Goal: Task Accomplishment & Management: Use online tool/utility

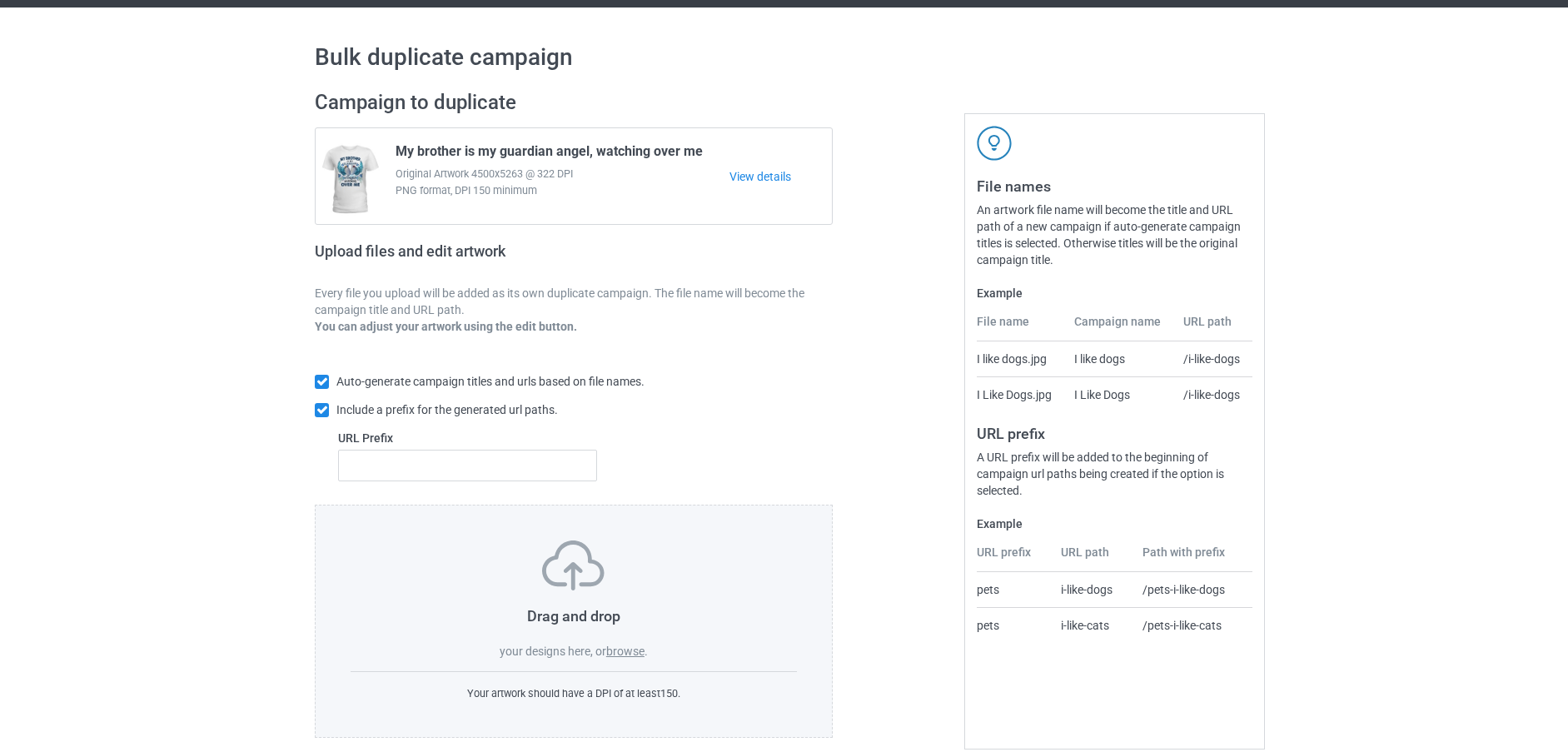
scroll to position [60, 0]
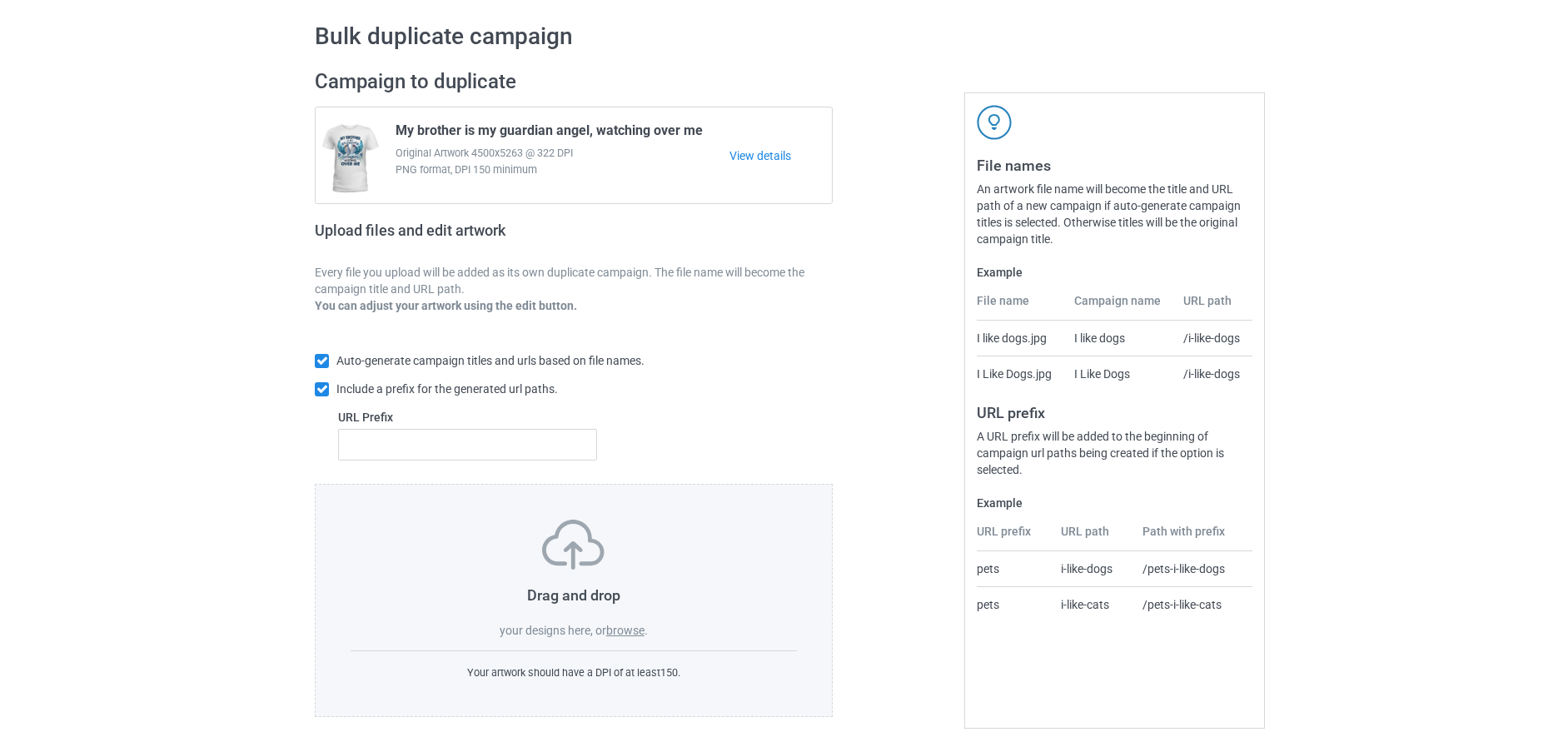
click at [629, 635] on label "browse" at bounding box center [625, 630] width 38 height 14
click at [0, 0] on input "browse" at bounding box center [0, 0] width 0 height 0
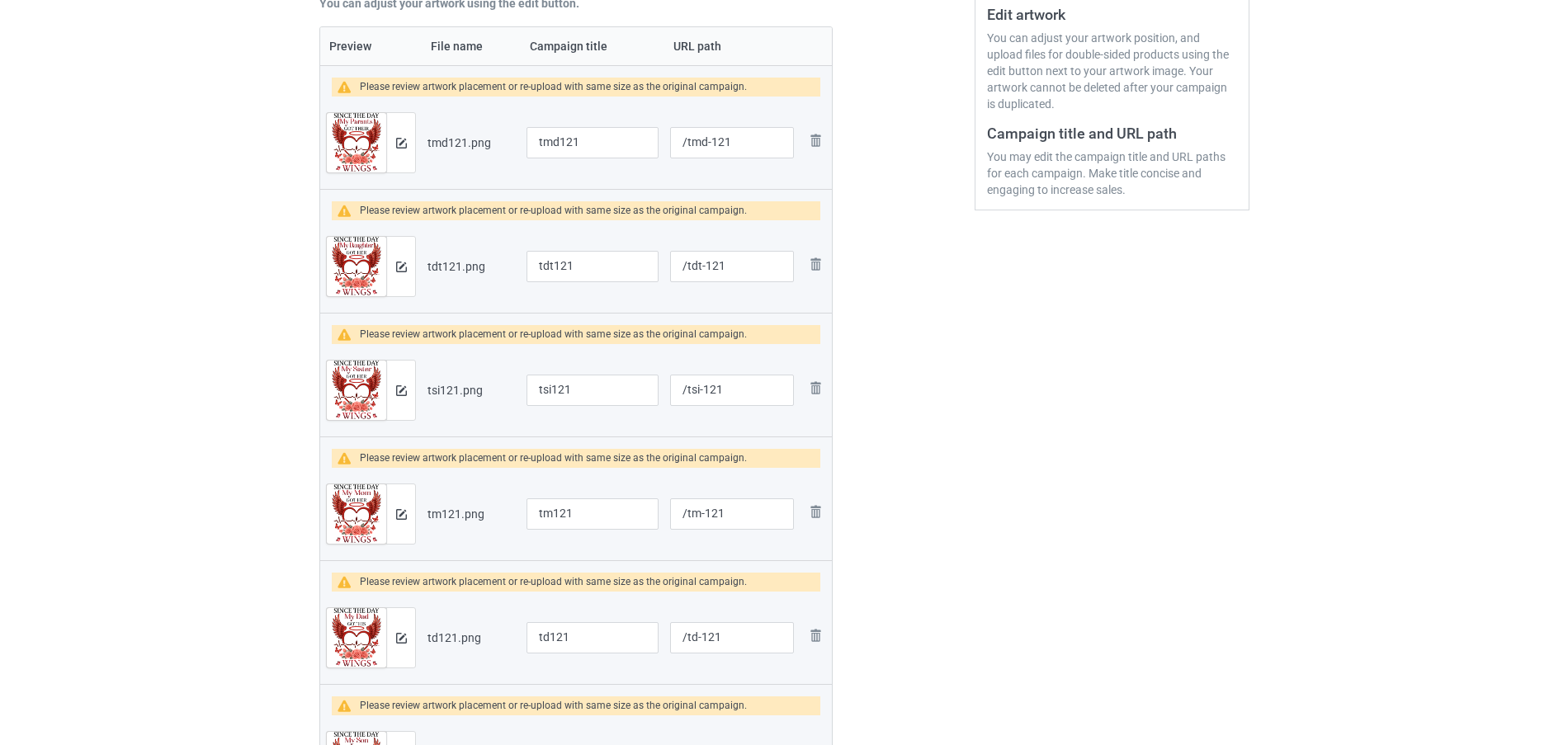
scroll to position [306, 0]
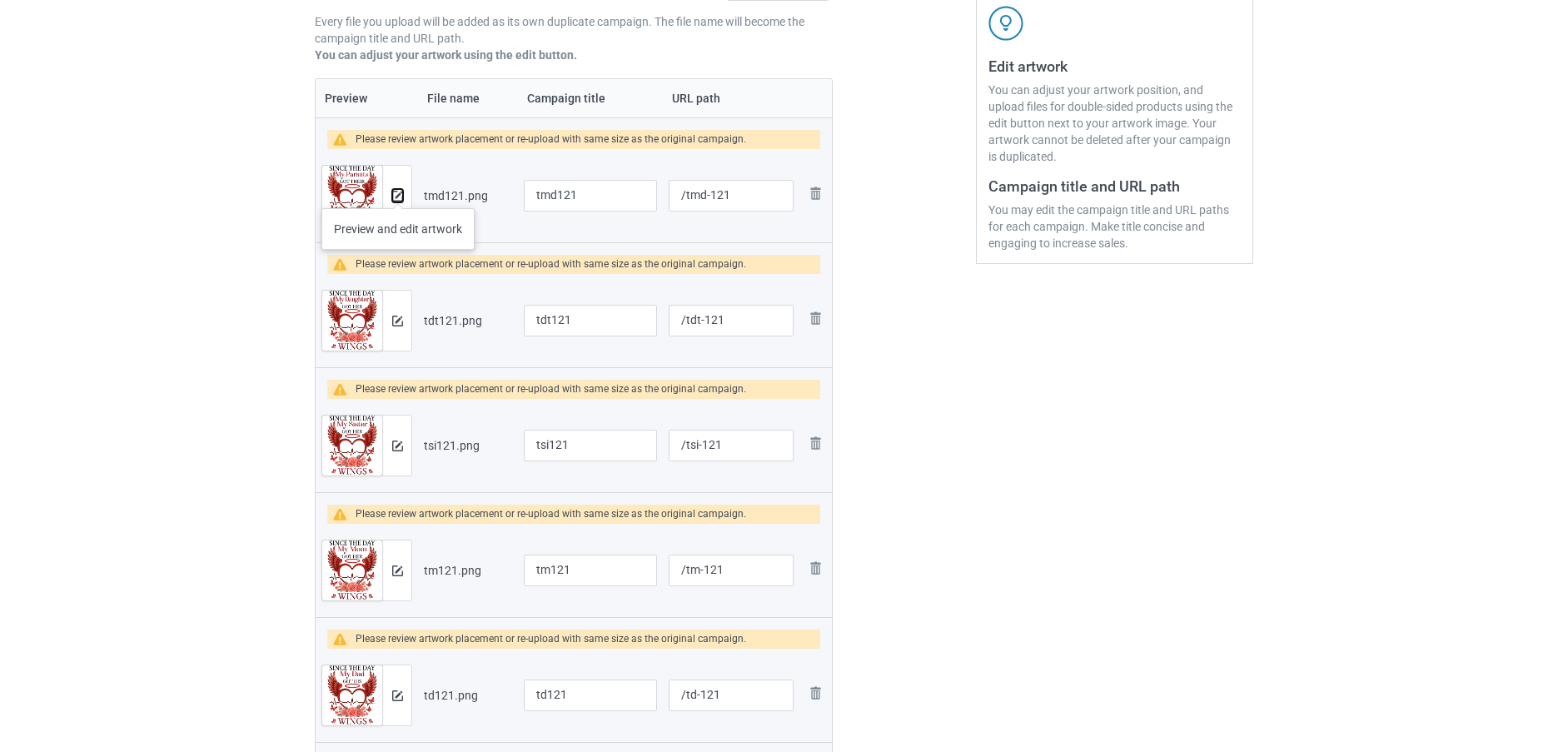
click at [398, 192] on img at bounding box center [397, 196] width 11 height 11
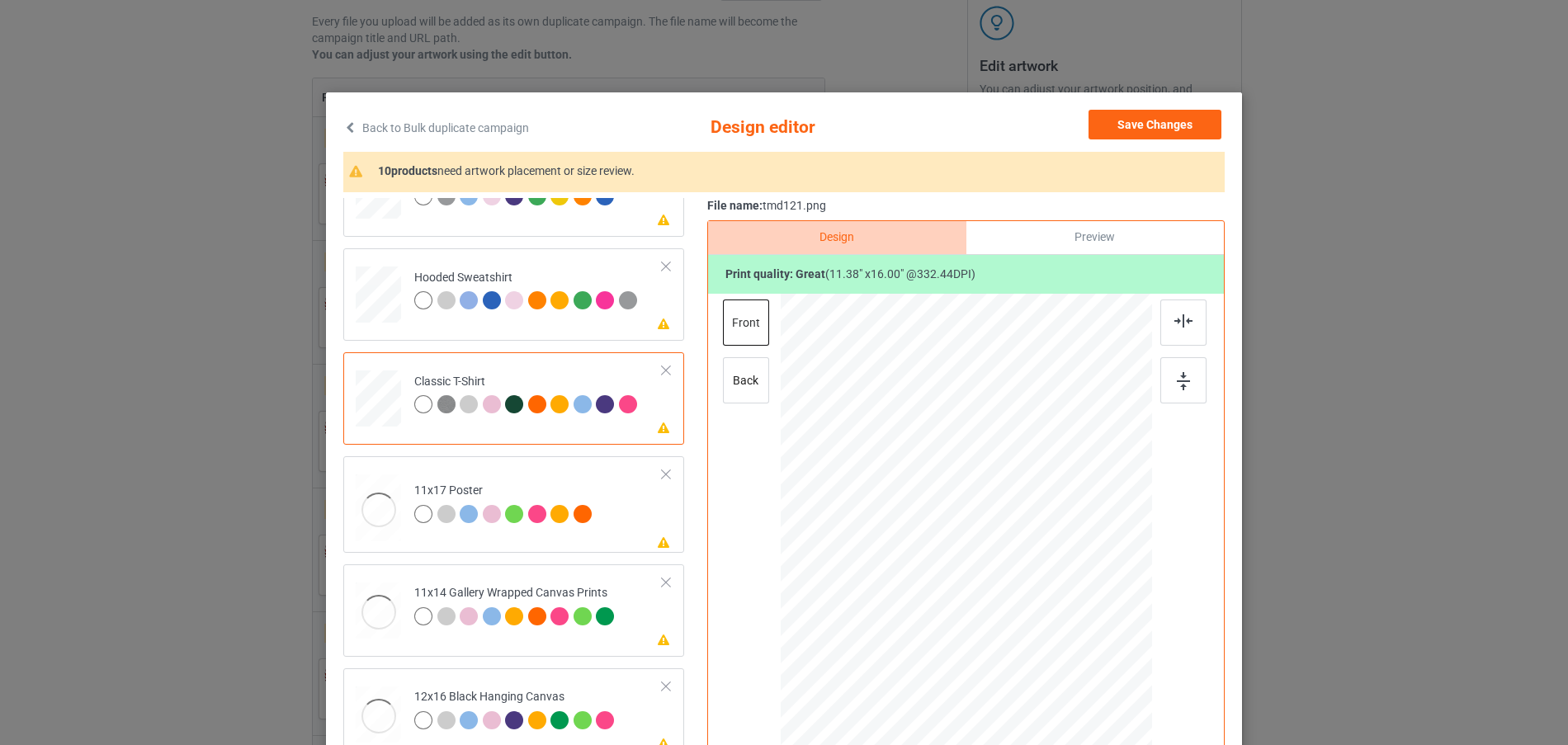
scroll to position [83, 0]
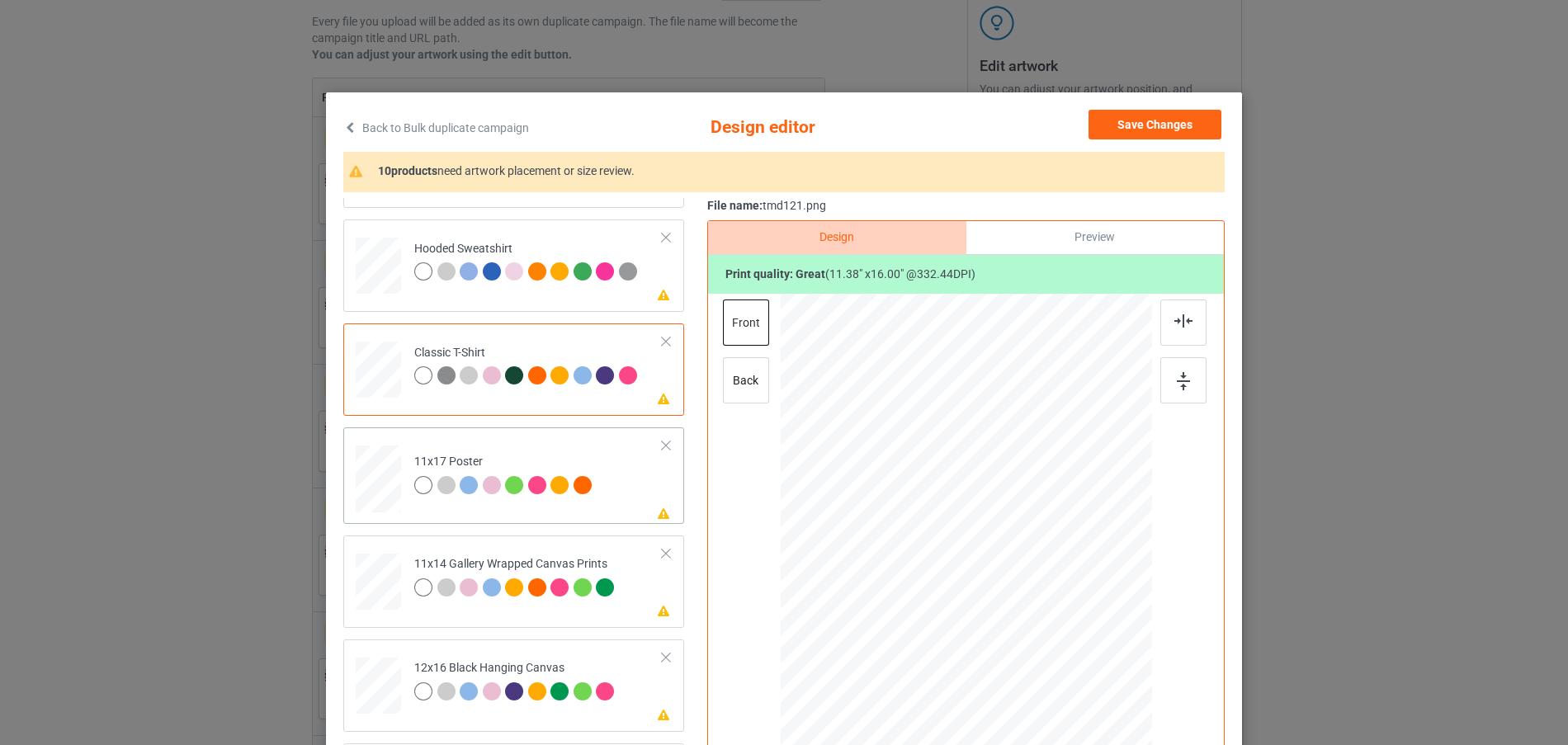
click at [381, 166] on div at bounding box center [378, 155] width 17 height 20
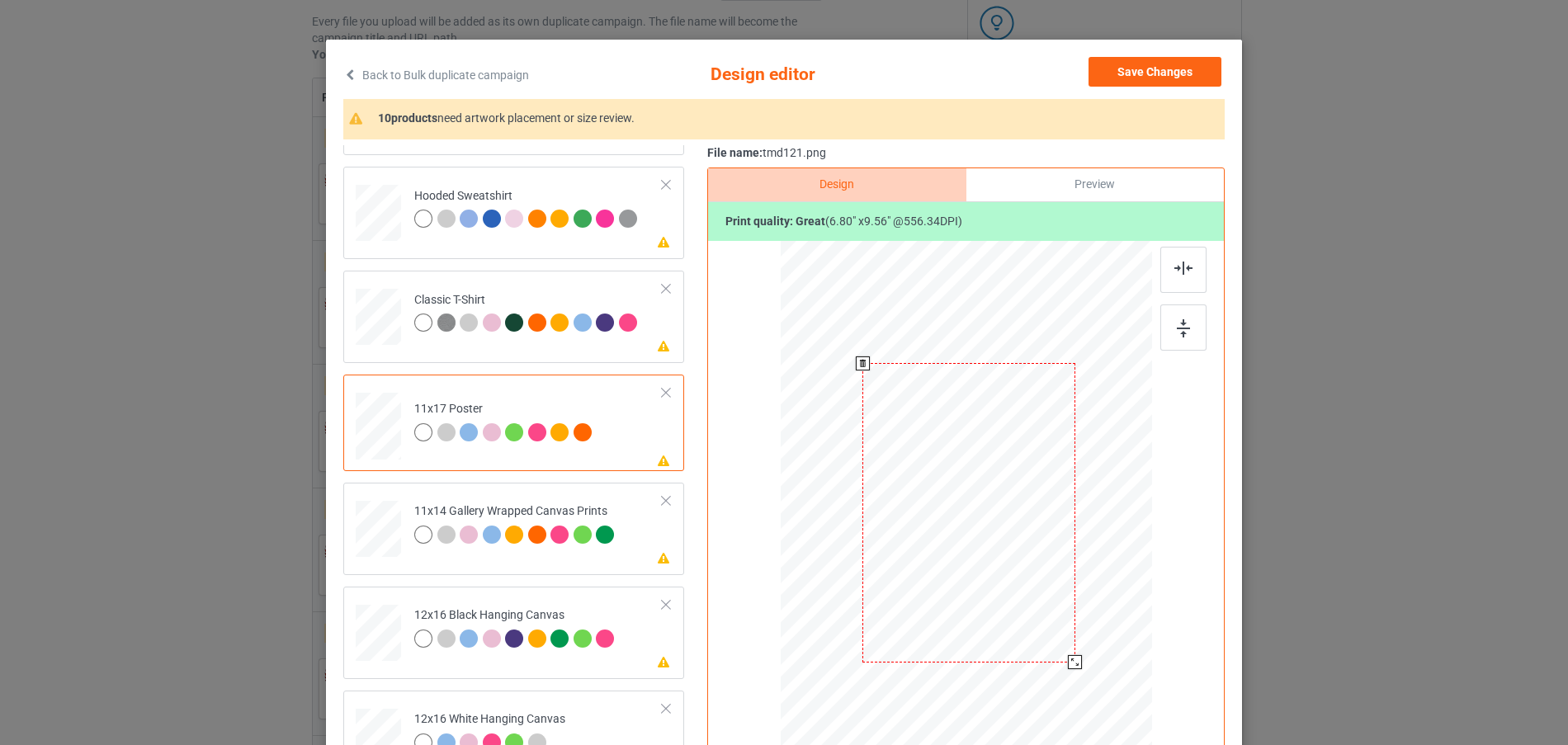
scroll to position [165, 0]
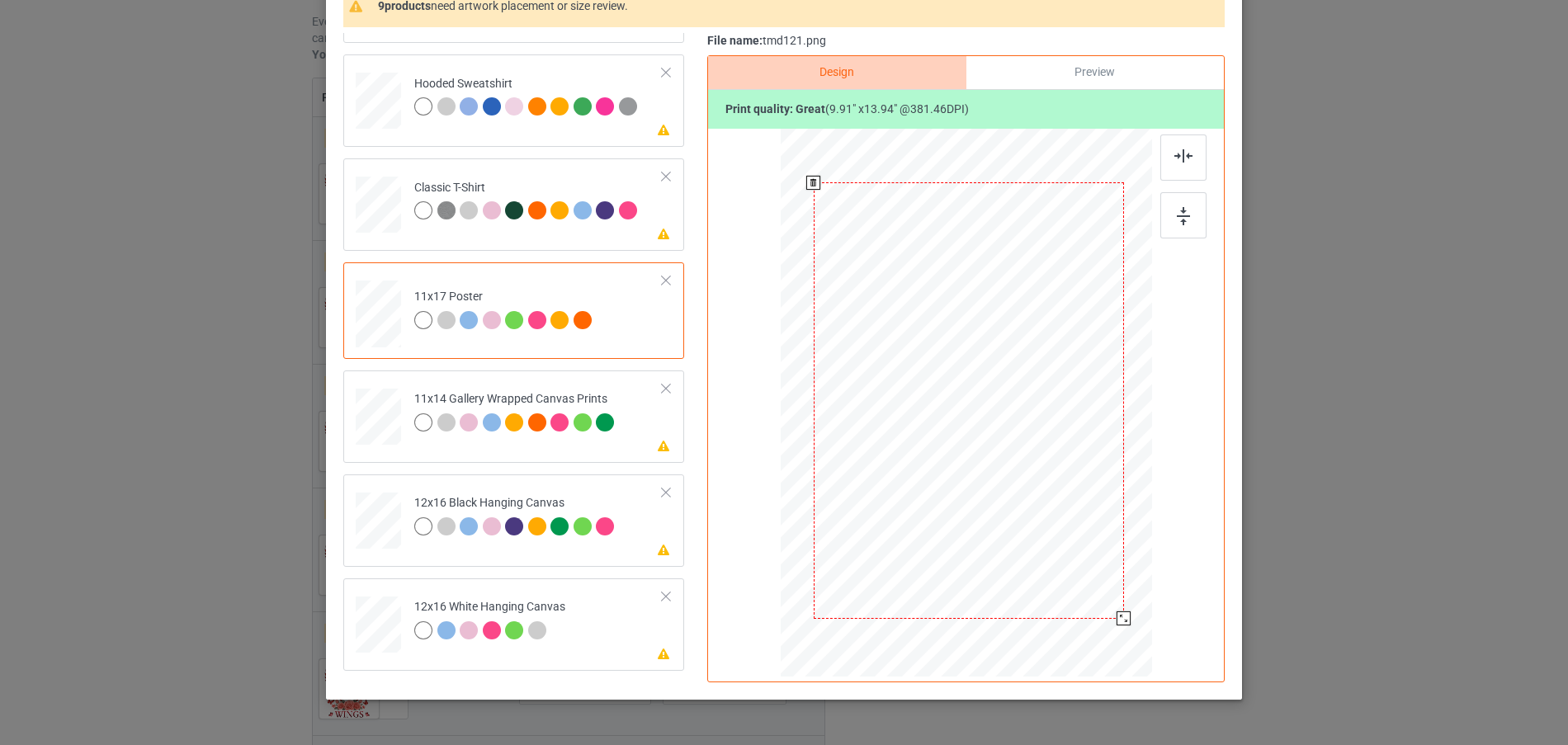
drag, startPoint x: 1067, startPoint y: 547, endPoint x: 1113, endPoint y: 615, distance: 82.1
click at [1117, 615] on div at bounding box center [1123, 618] width 14 height 14
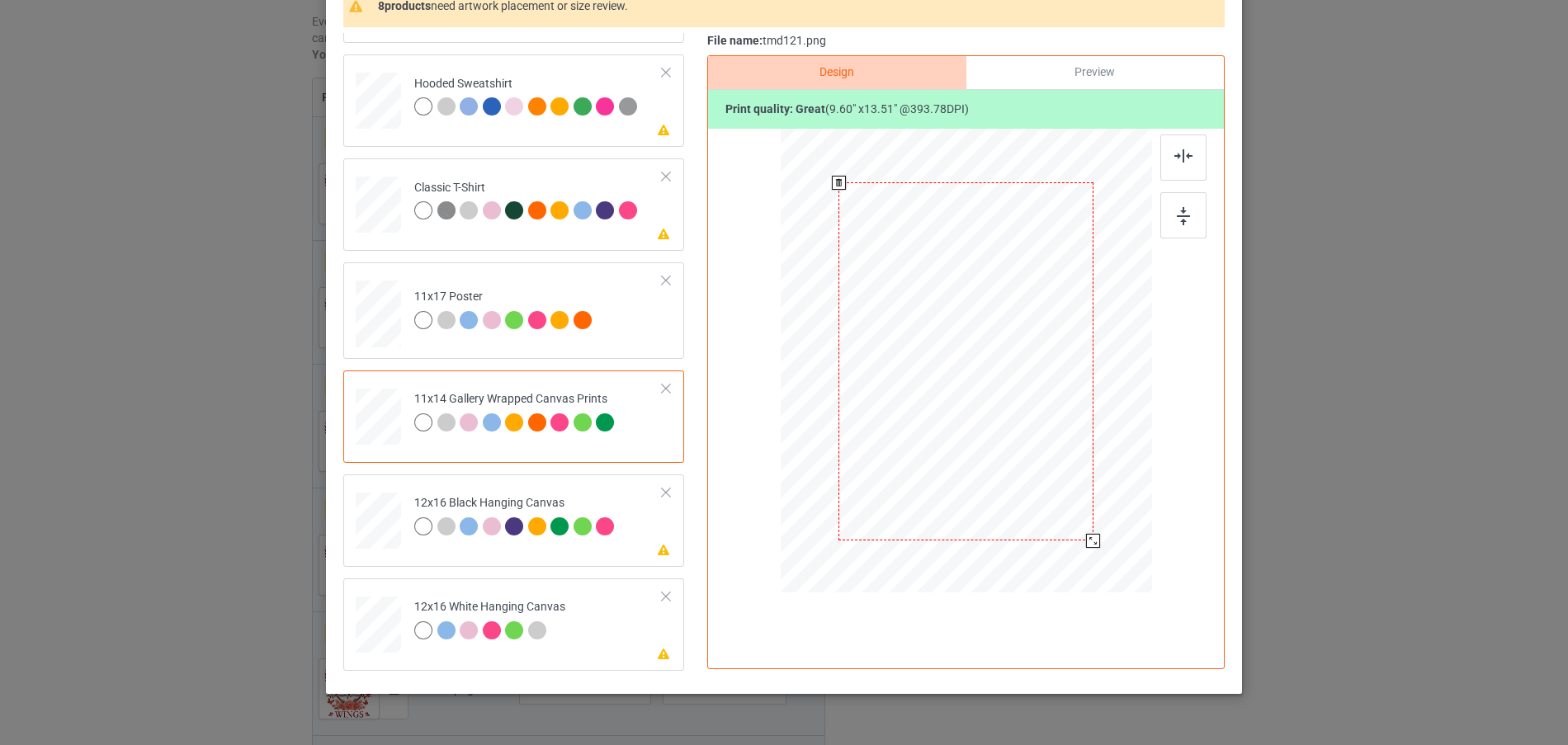
drag, startPoint x: 1067, startPoint y: 519, endPoint x: 1080, endPoint y: 543, distance: 27.3
click at [1086, 543] on div at bounding box center [1093, 541] width 14 height 14
drag, startPoint x: 1067, startPoint y: 507, endPoint x: 1104, endPoint y: 583, distance: 84.5
click at [1104, 583] on div at bounding box center [966, 360] width 349 height 465
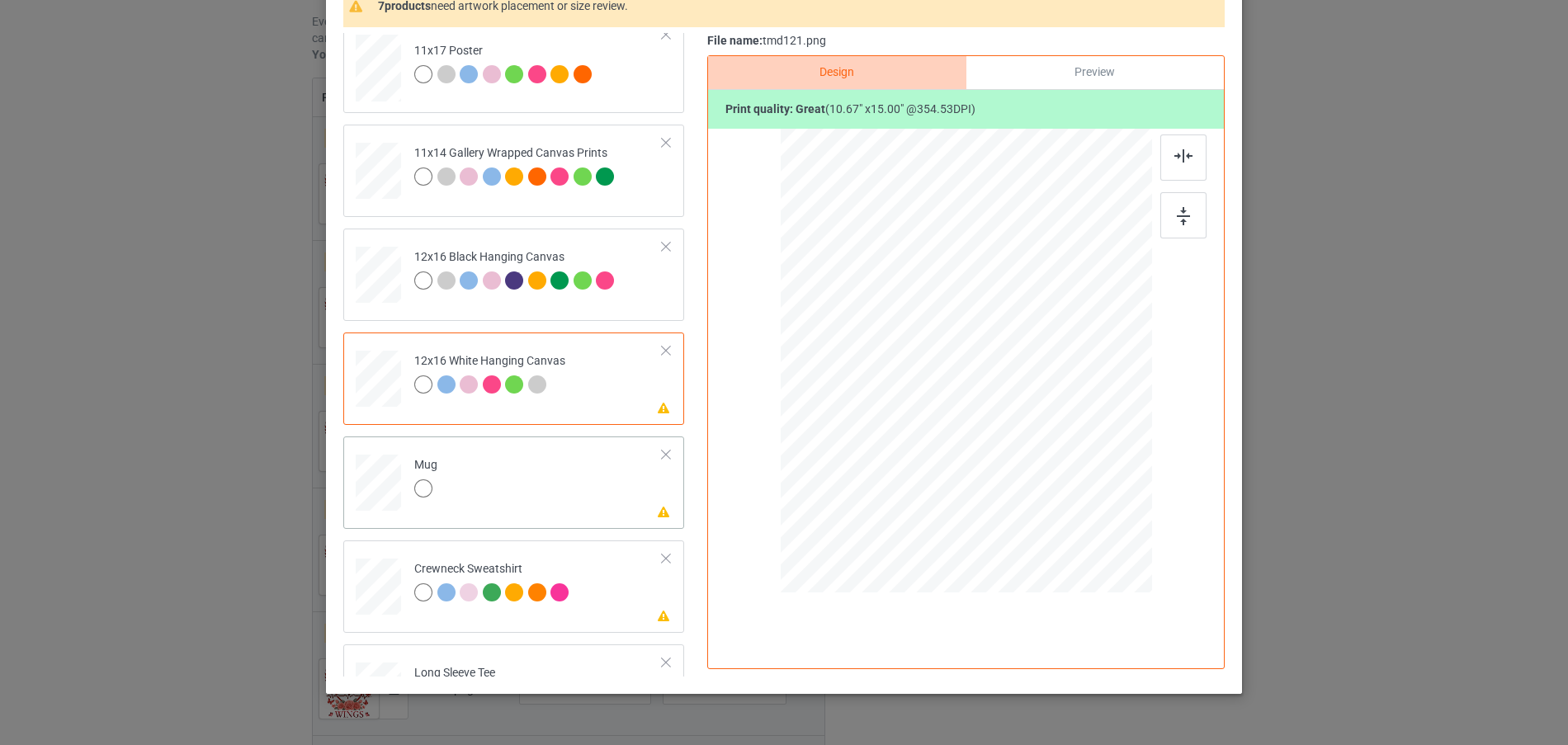
scroll to position [330, 0]
drag, startPoint x: 1068, startPoint y: 515, endPoint x: 998, endPoint y: 425, distance: 114.0
click at [1003, 425] on div at bounding box center [1010, 422] width 14 height 14
drag, startPoint x: 1031, startPoint y: 403, endPoint x: 1076, endPoint y: 408, distance: 45.3
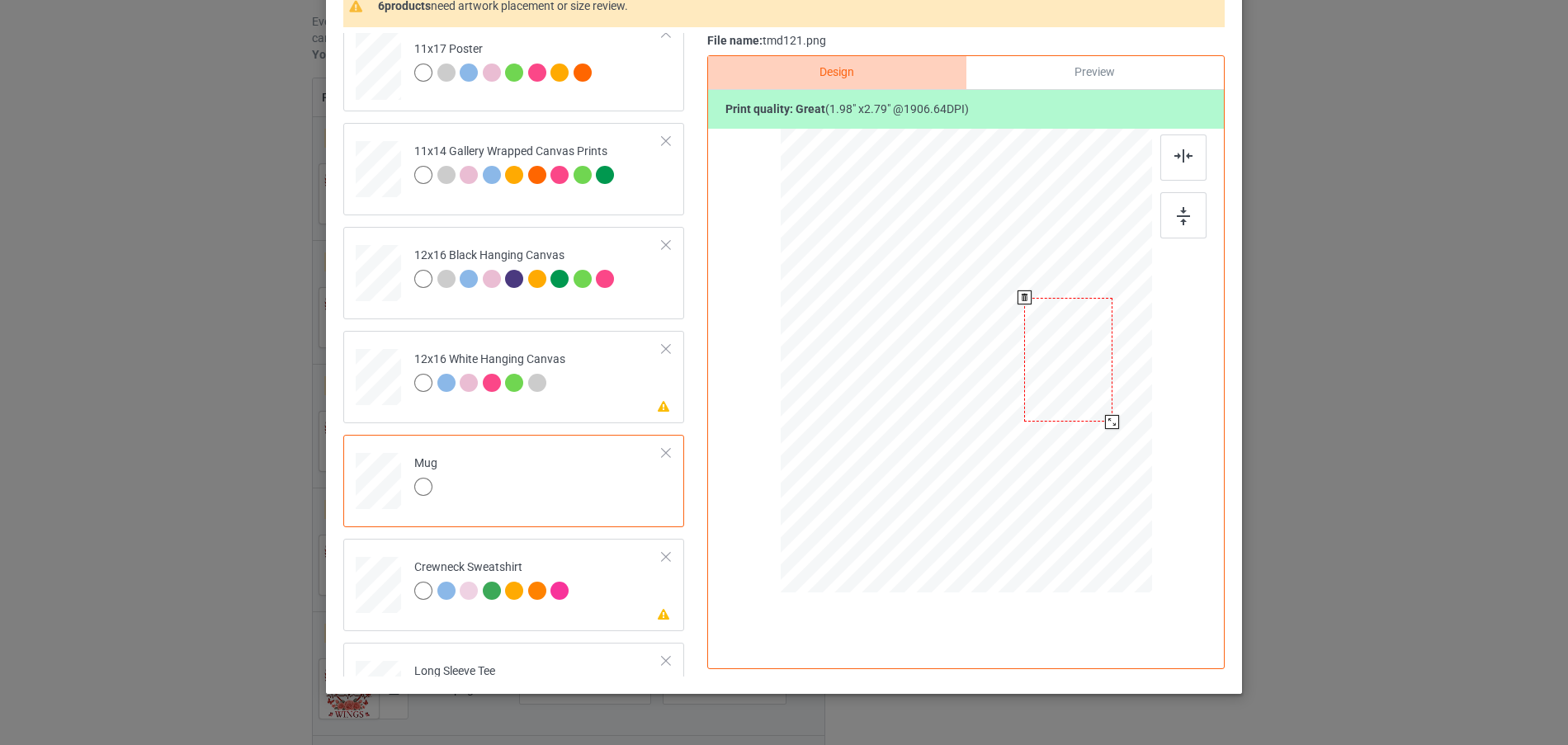
click at [1076, 408] on div at bounding box center [1068, 359] width 89 height 123
click at [1109, 425] on div at bounding box center [1114, 425] width 14 height 14
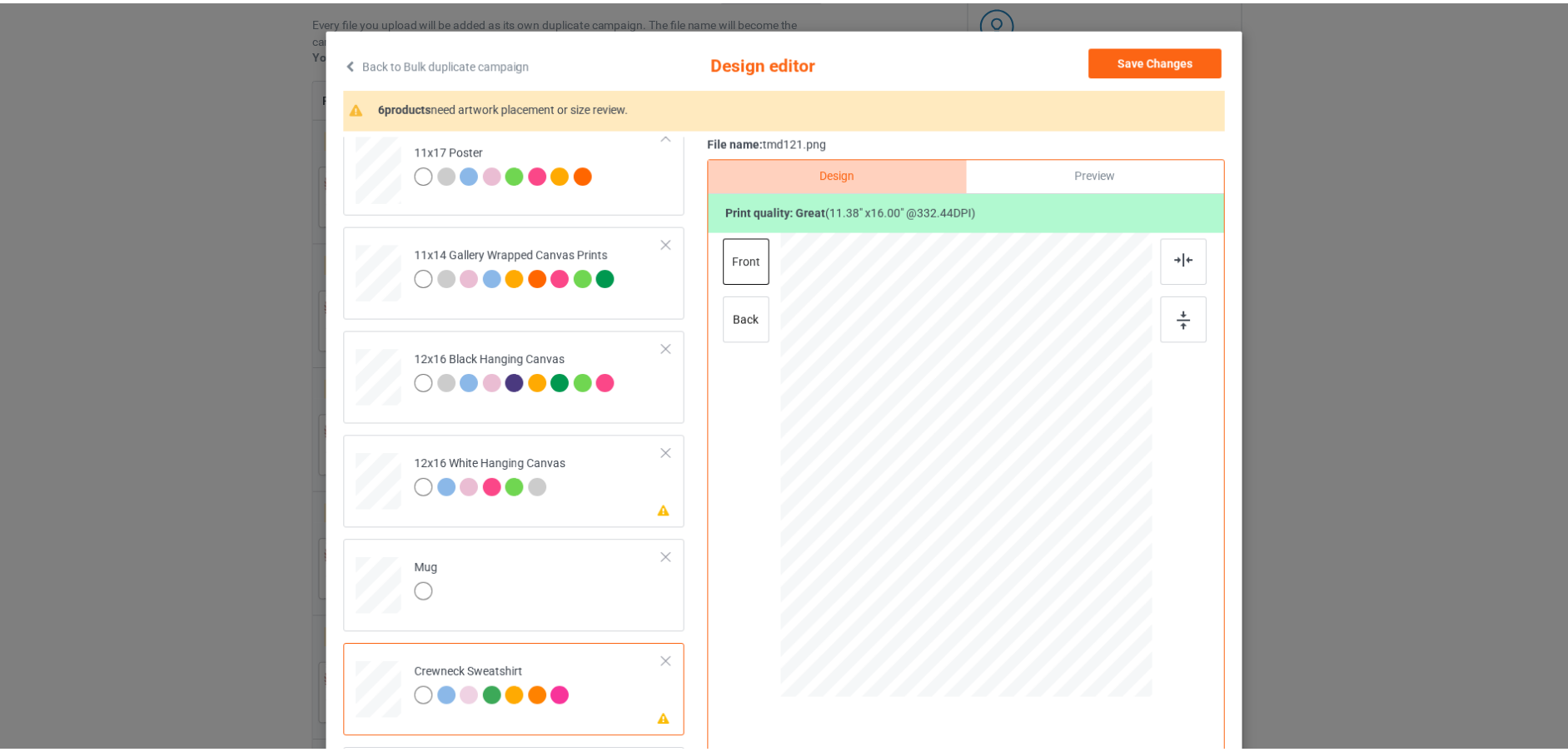
scroll to position [0, 0]
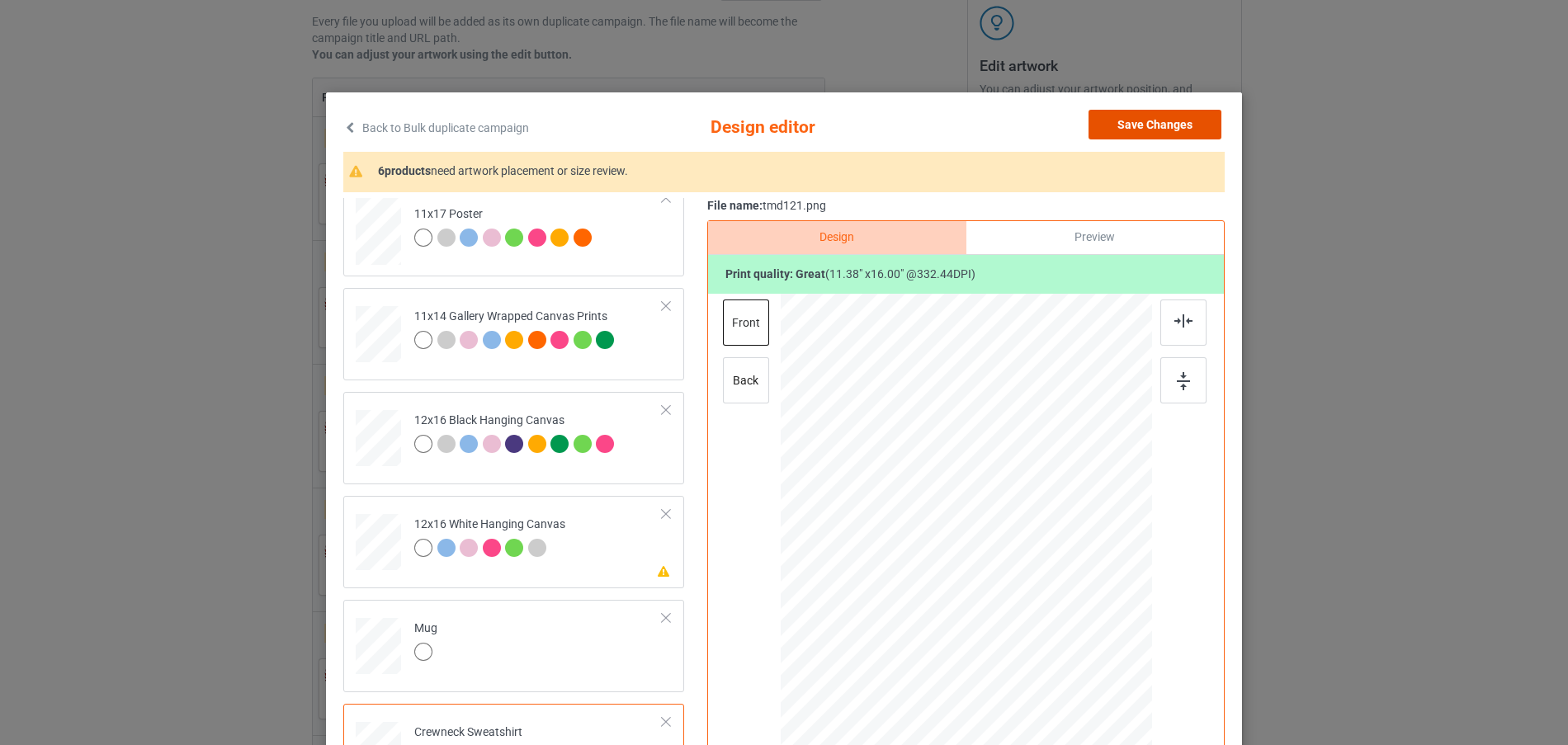
click at [1170, 118] on button "Save Changes" at bounding box center [1155, 124] width 133 height 30
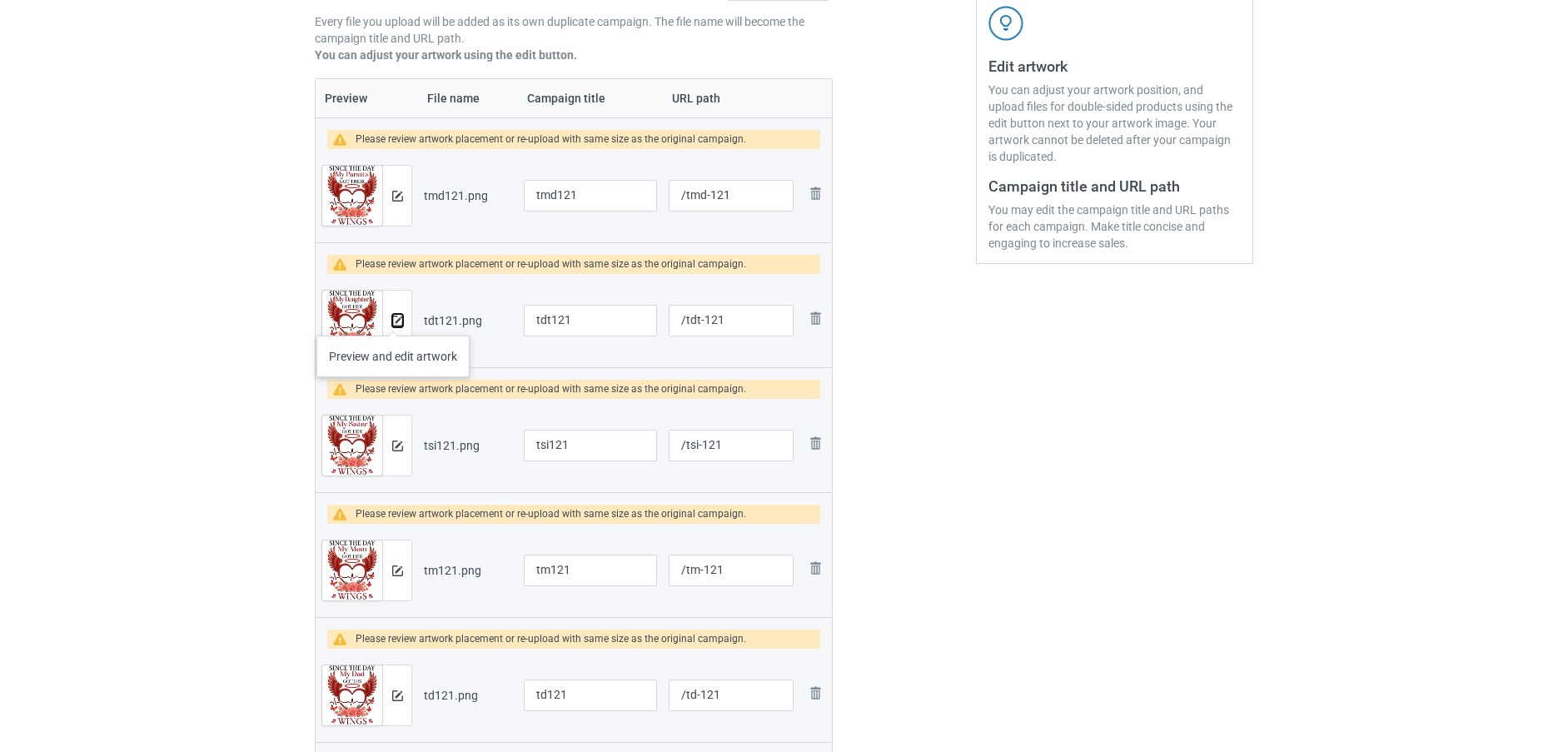
click at [393, 319] on img at bounding box center [397, 320] width 11 height 11
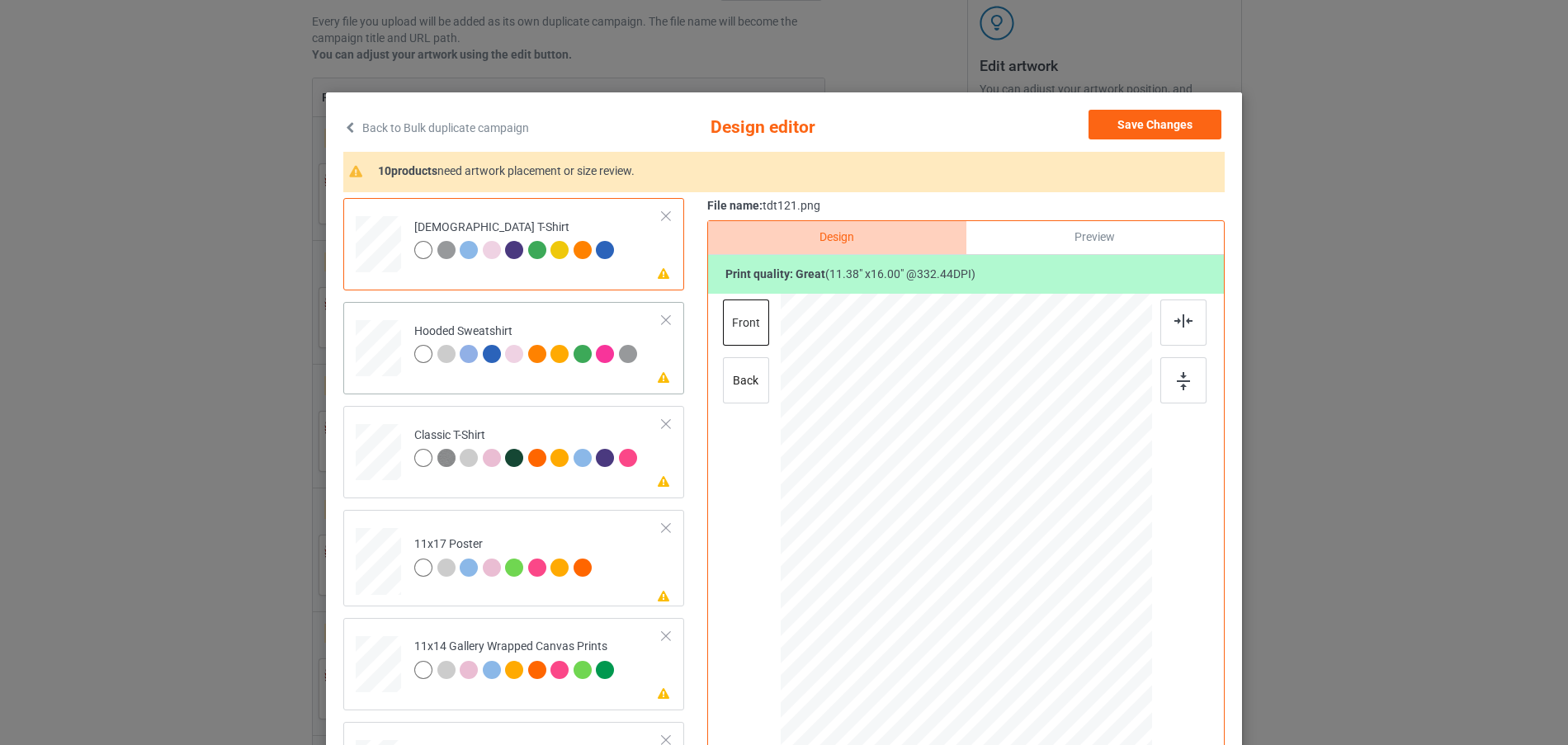
click at [369, 249] on div at bounding box center [378, 238] width 17 height 20
click at [366, 204] on div "Please review artwork placement [DEMOGRAPHIC_DATA] T-Shirt" at bounding box center [513, 244] width 340 height 93
click at [383, 500] on div "Please review artwork placement [DEMOGRAPHIC_DATA] T-Shirt Please review artwor…" at bounding box center [519, 713] width 352 height 1032
click at [380, 249] on div at bounding box center [378, 238] width 17 height 20
click at [365, 130] on link "Back to Bulk duplicate campaign" at bounding box center [436, 128] width 186 height 37
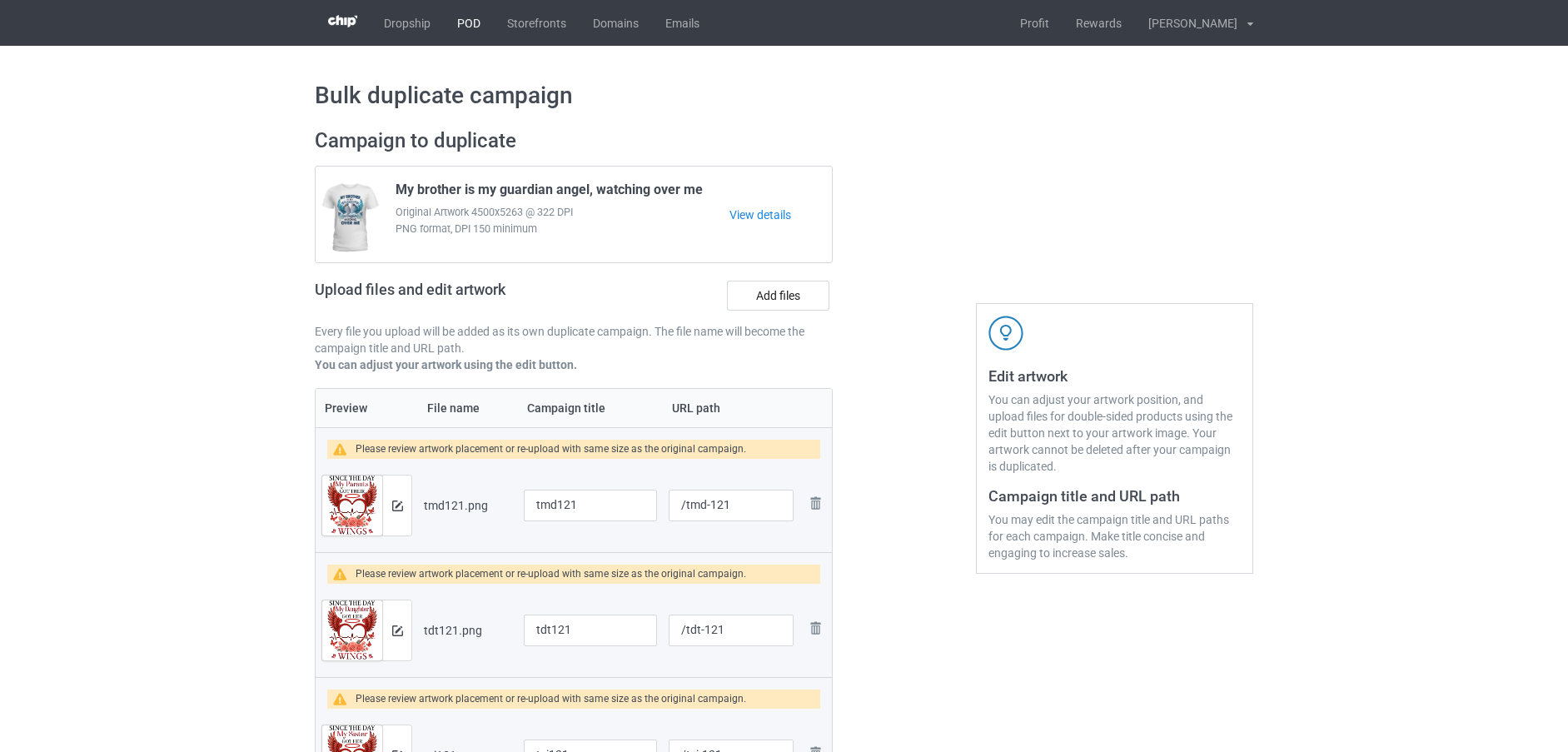
click at [471, 20] on link "POD" at bounding box center [468, 22] width 50 height 46
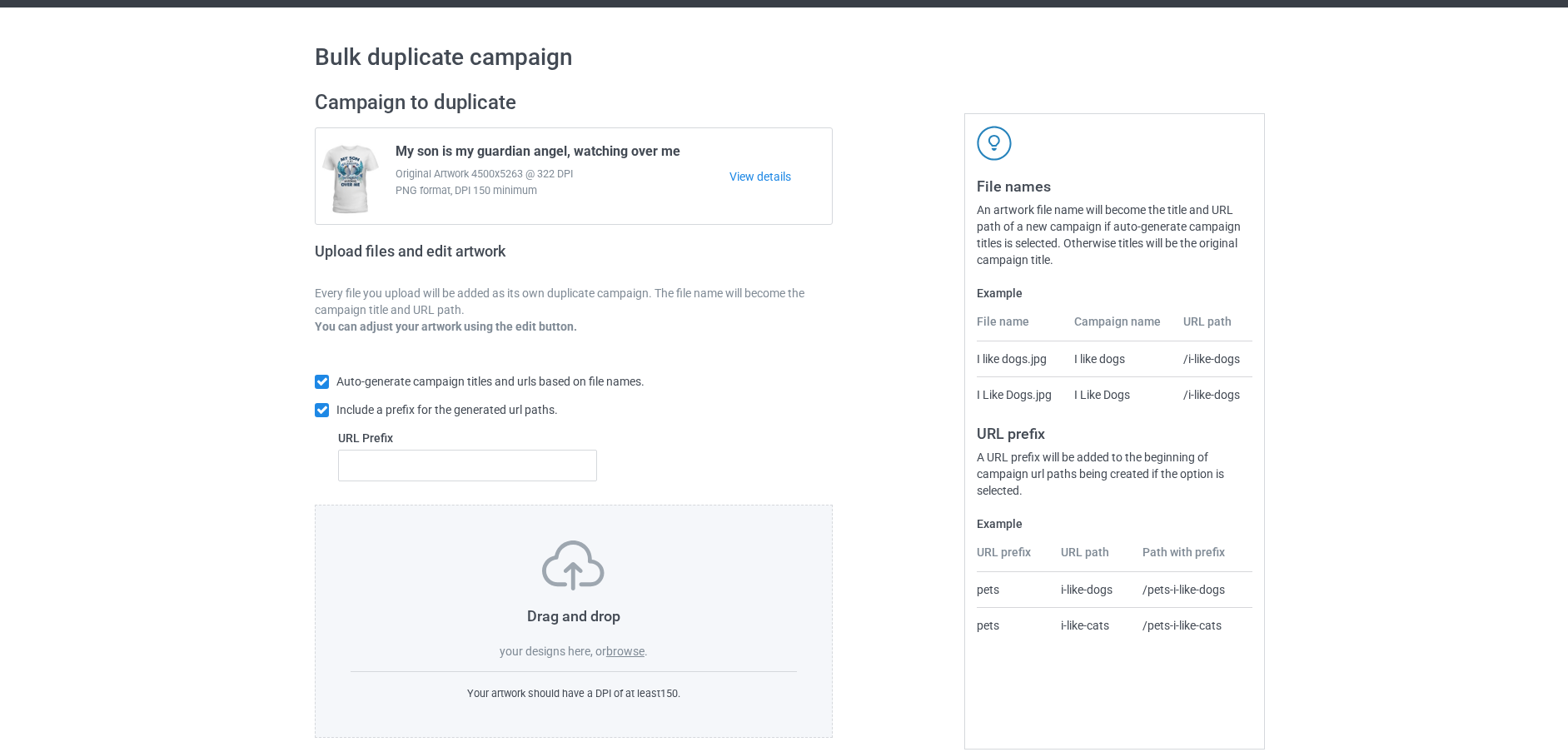
scroll to position [60, 0]
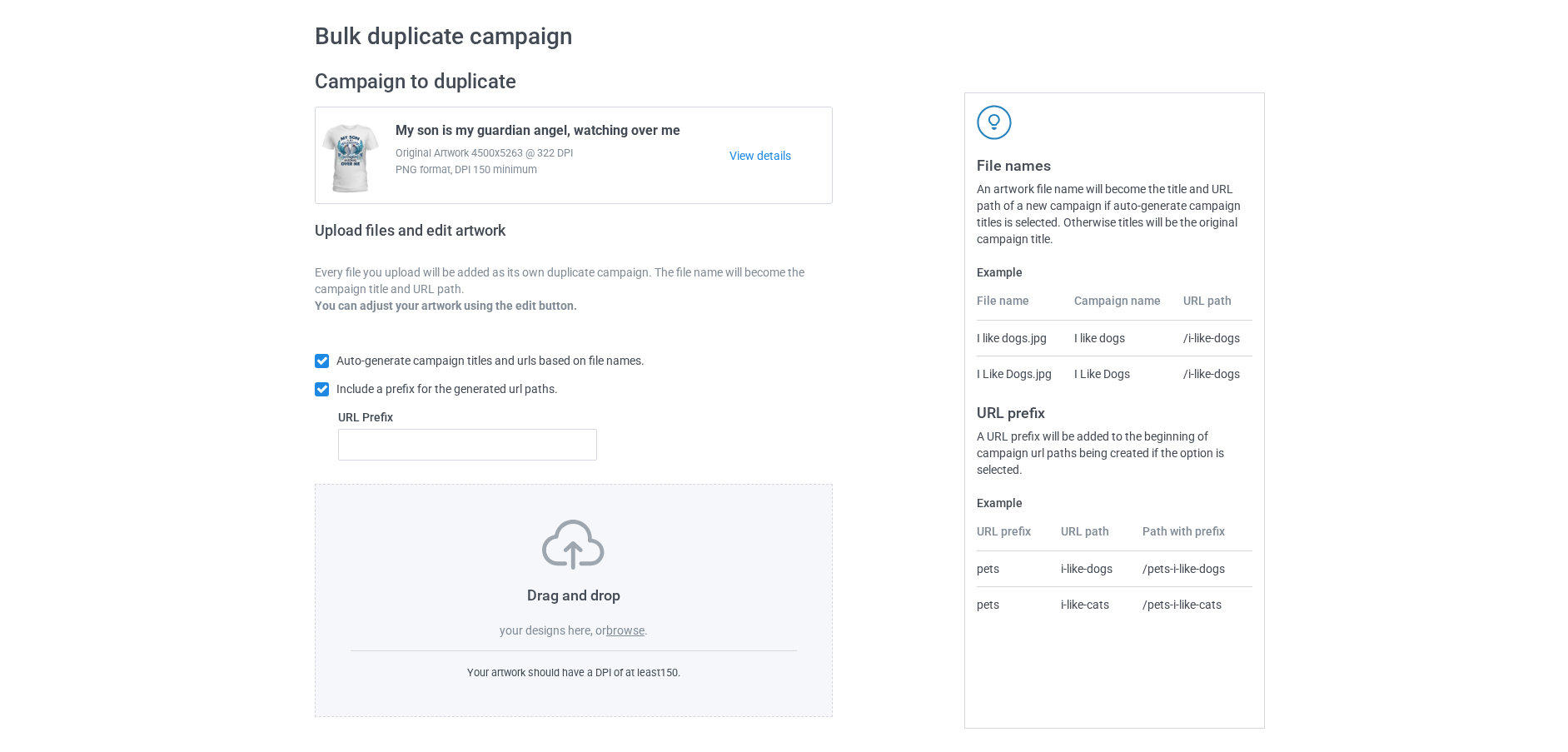
click at [633, 632] on label "browse" at bounding box center [625, 630] width 38 height 14
click at [0, 0] on input "browse" at bounding box center [0, 0] width 0 height 0
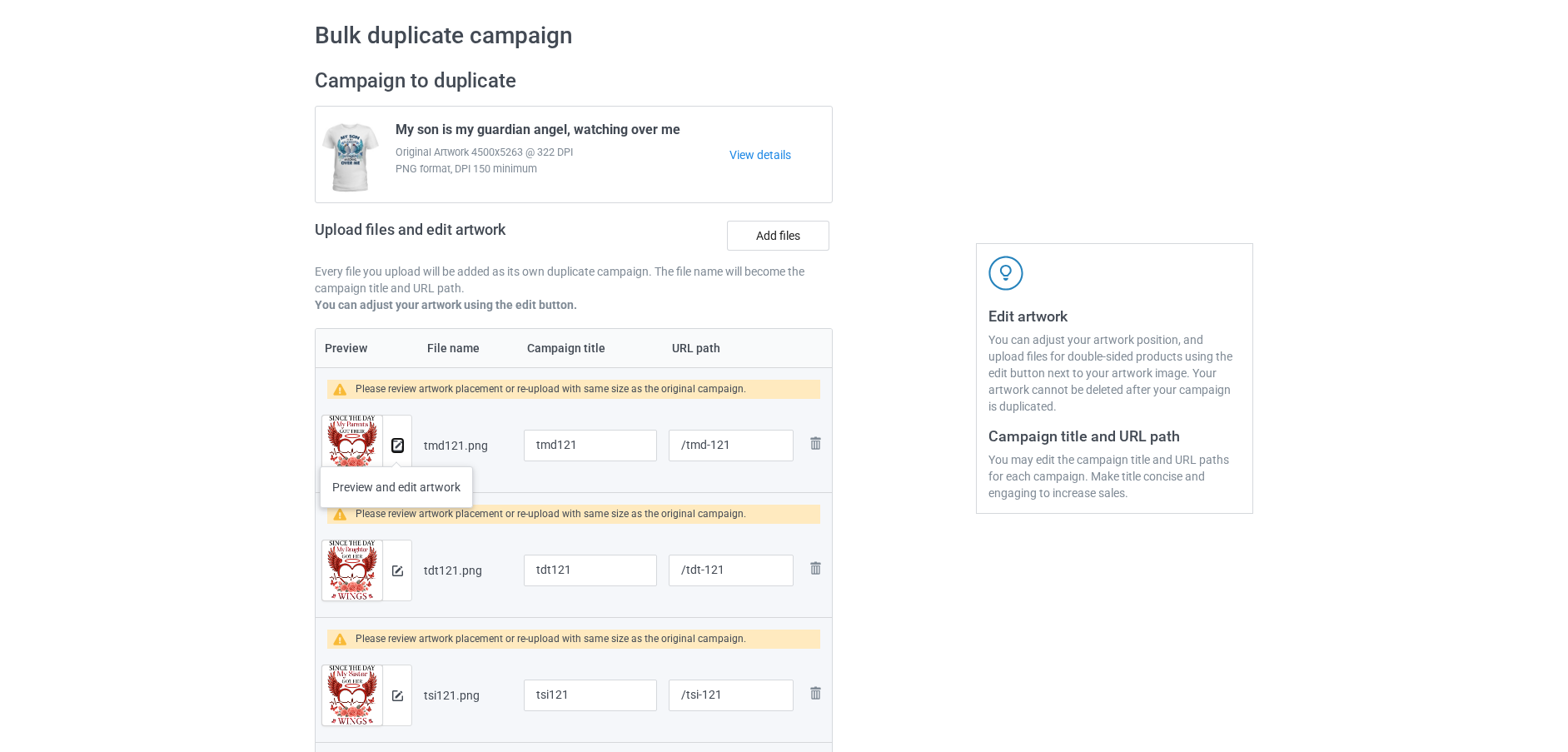
click at [396, 449] on img at bounding box center [397, 446] width 11 height 11
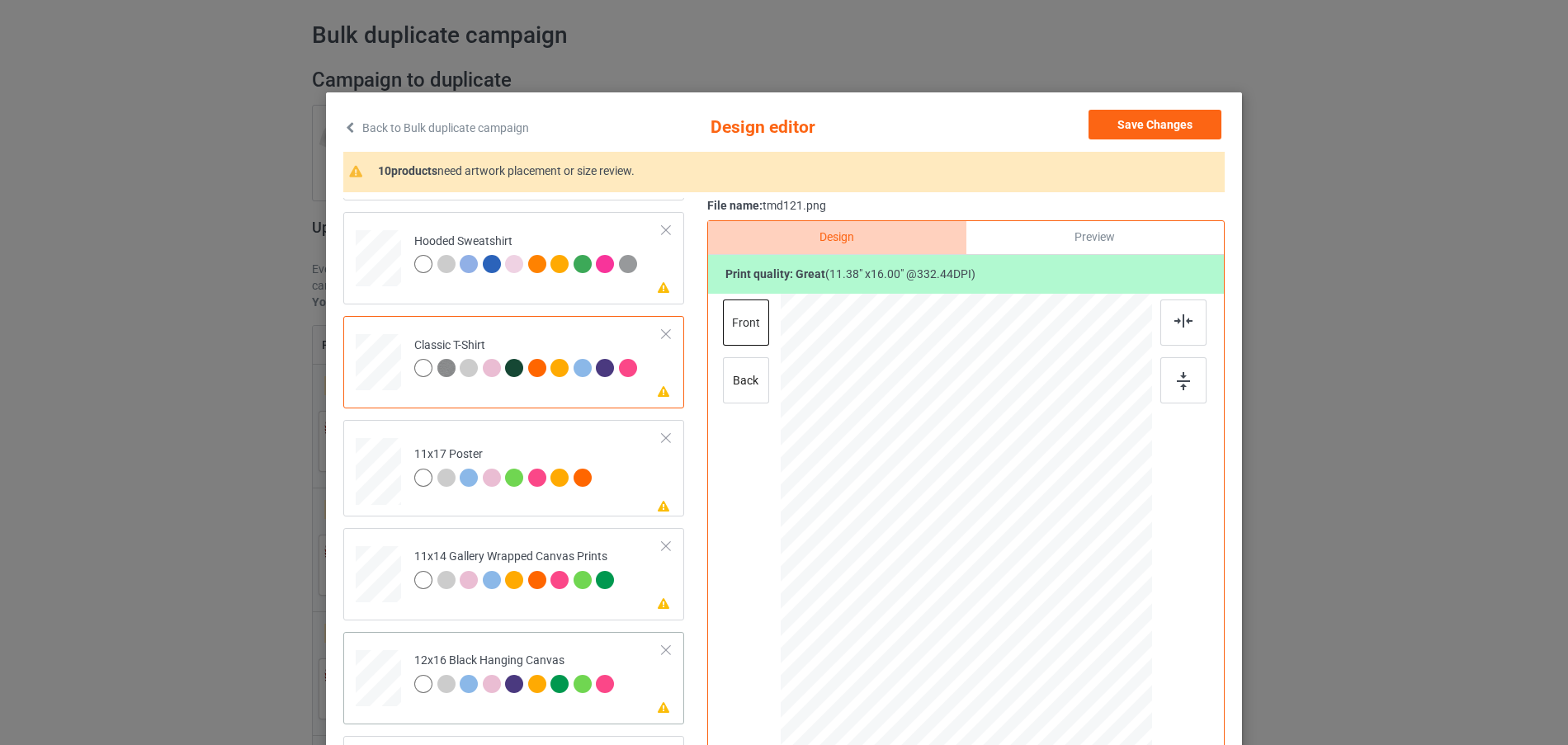
scroll to position [248, 0]
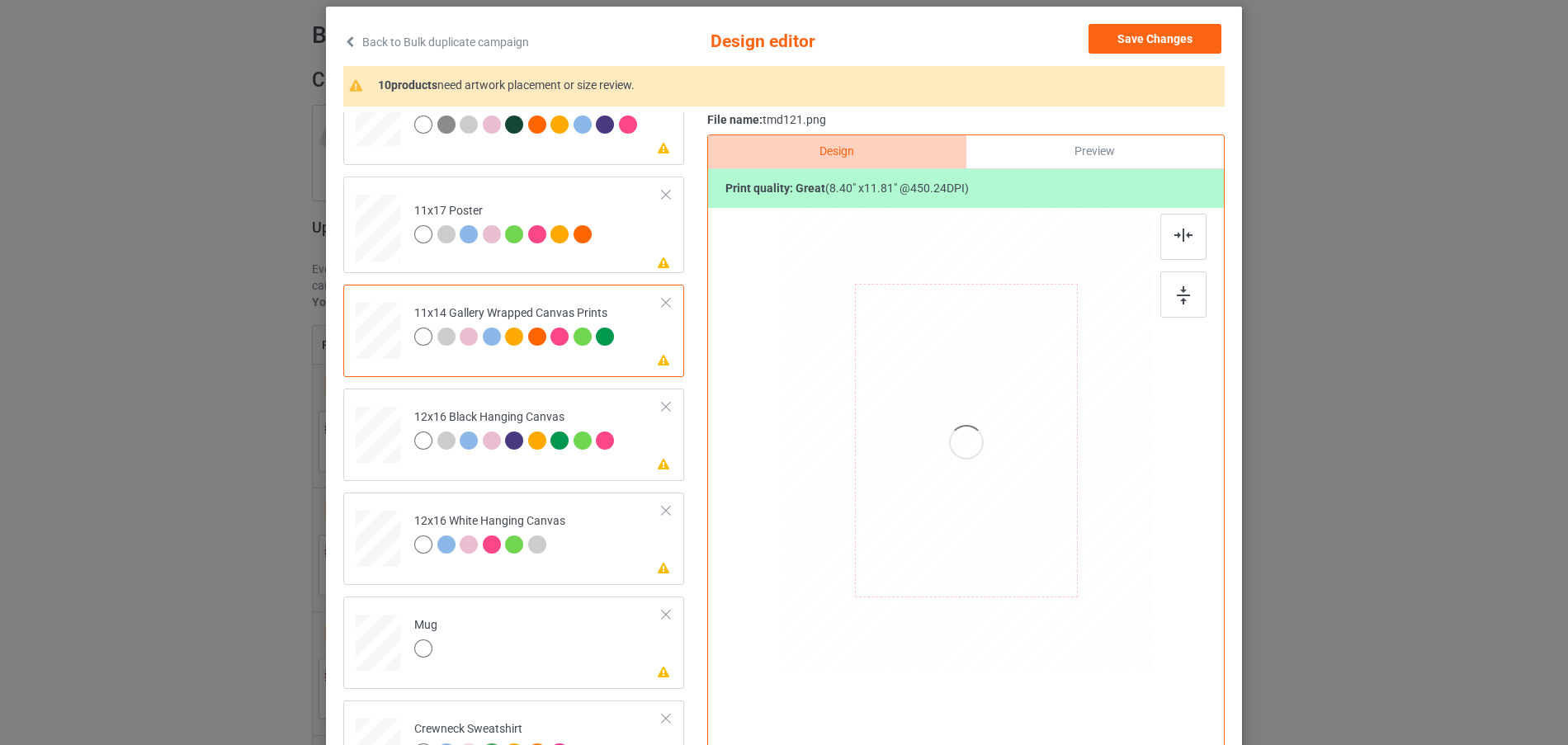
scroll to position [165, 0]
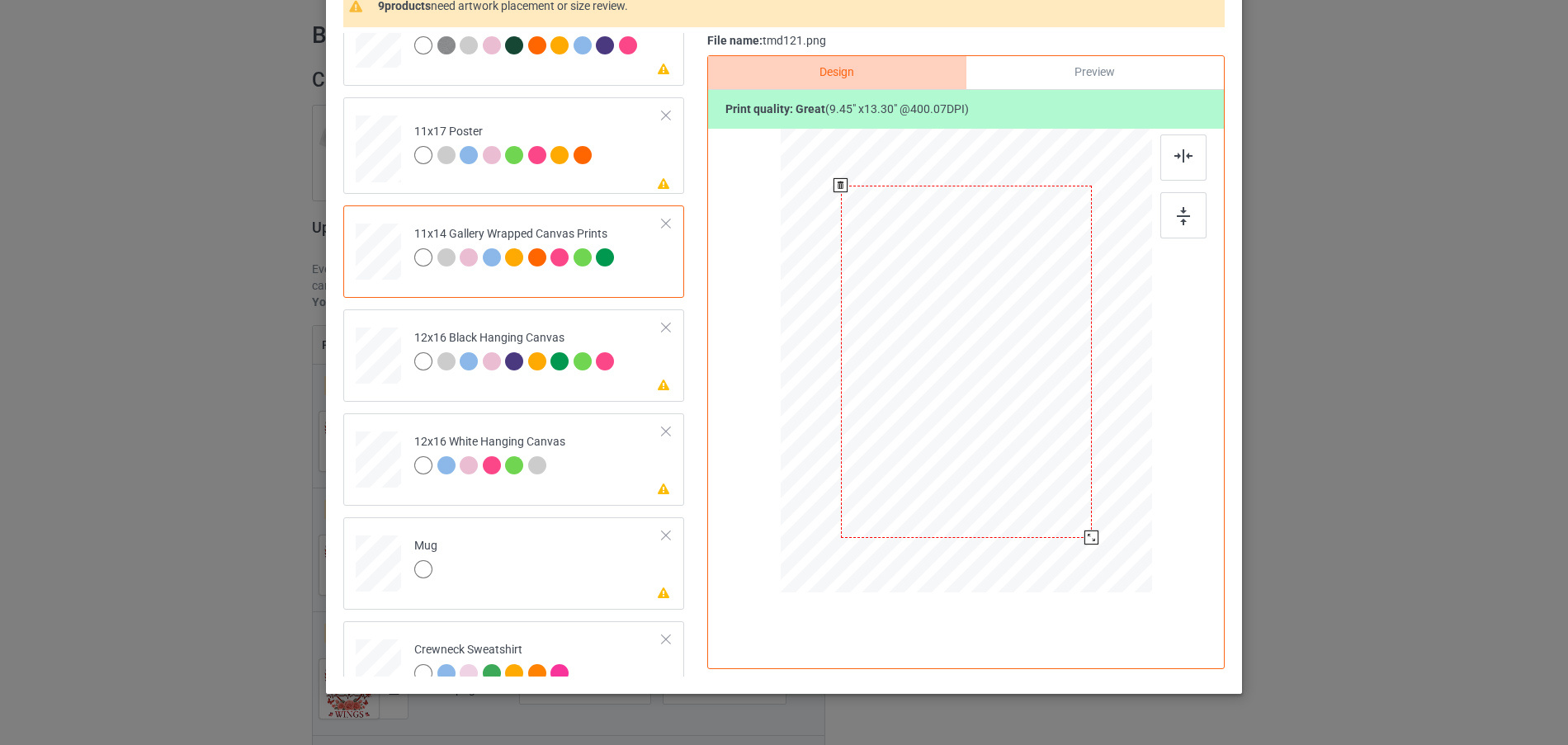
click at [1090, 543] on div at bounding box center [1091, 537] width 14 height 14
drag, startPoint x: 1061, startPoint y: 507, endPoint x: 937, endPoint y: 541, distance: 128.6
click at [1094, 580] on div at bounding box center [966, 360] width 349 height 465
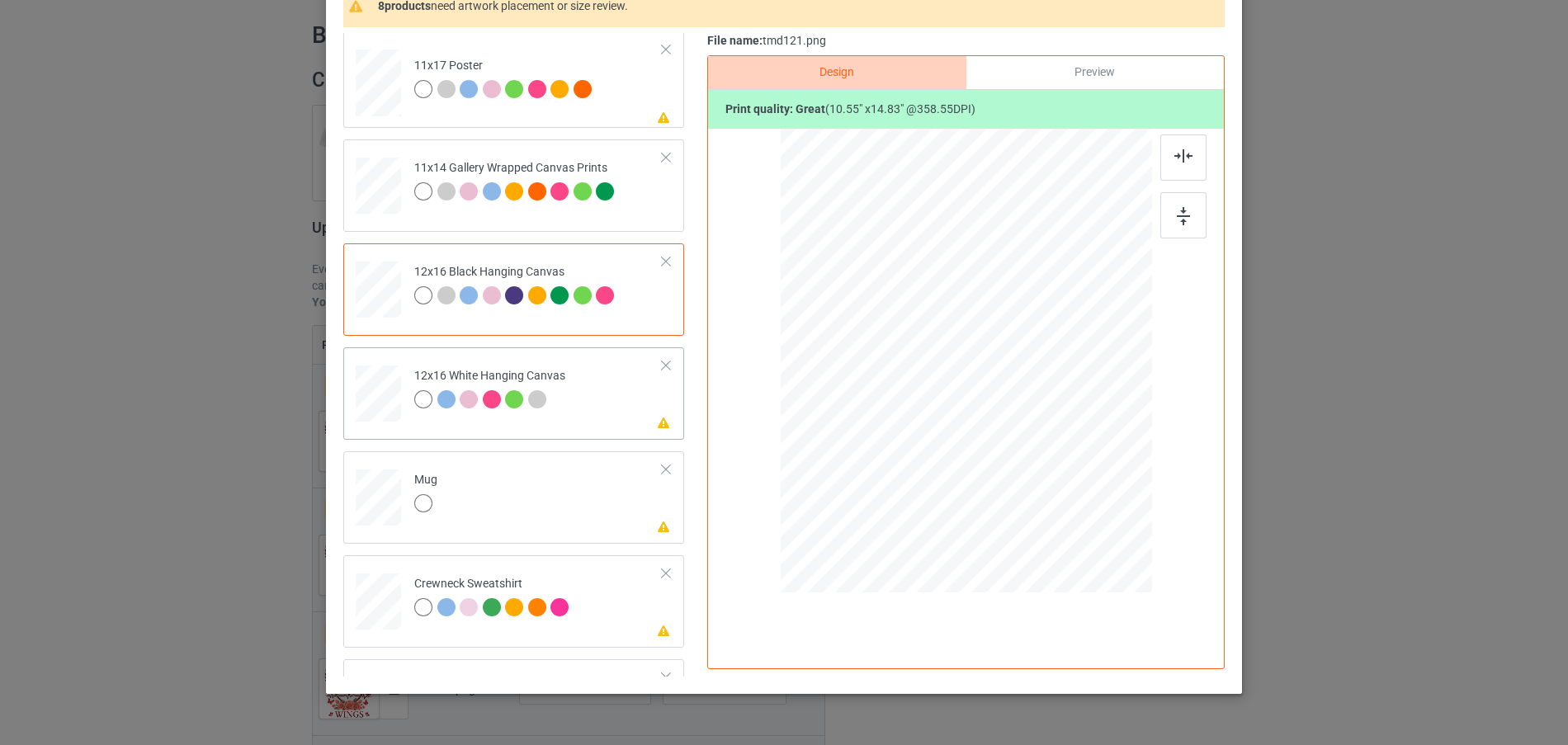
scroll to position [388, 0]
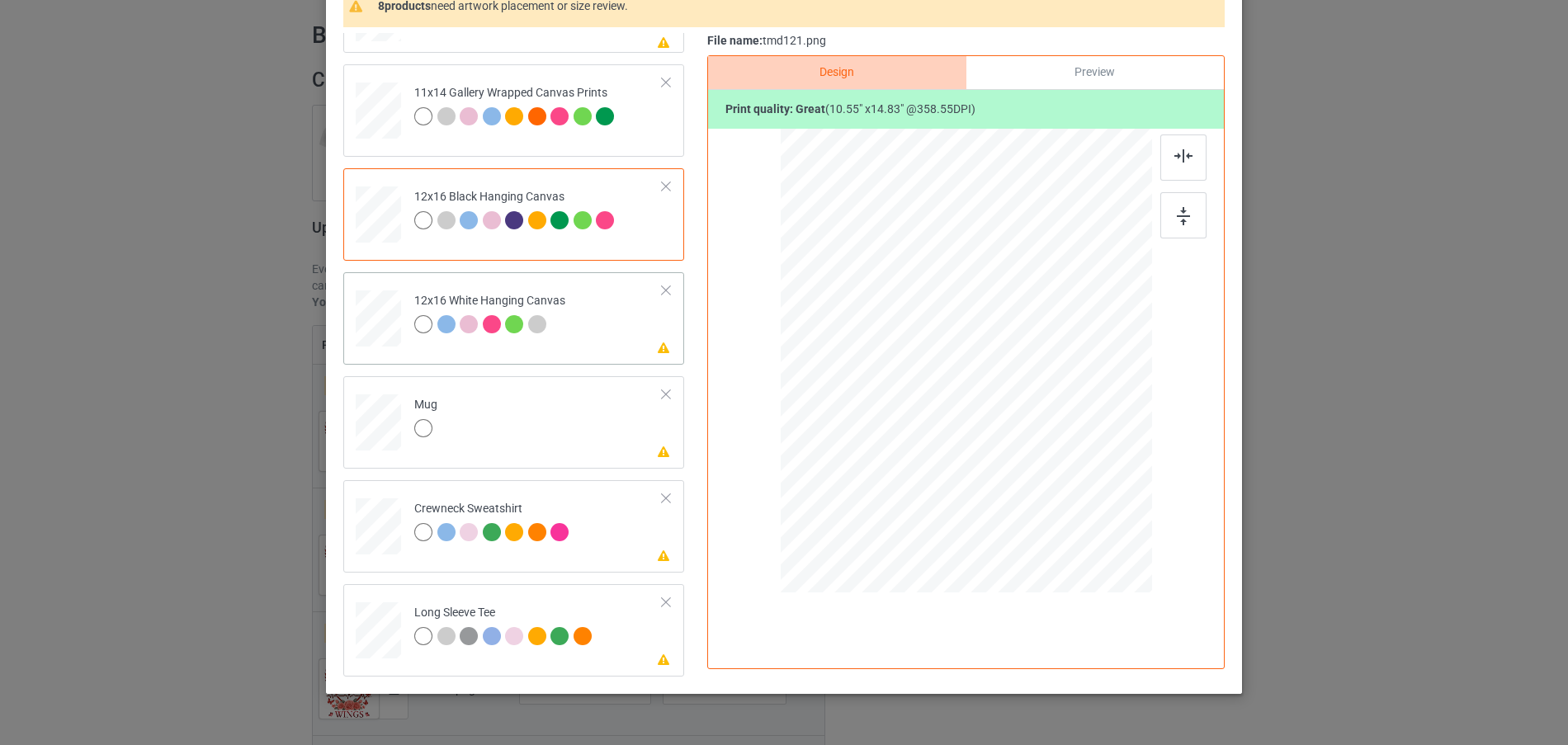
drag, startPoint x: 1068, startPoint y: 518, endPoint x: 993, endPoint y: 427, distance: 117.9
click at [993, 427] on div at bounding box center [966, 360] width 371 height 154
drag, startPoint x: 947, startPoint y: 394, endPoint x: 1051, endPoint y: 395, distance: 104.0
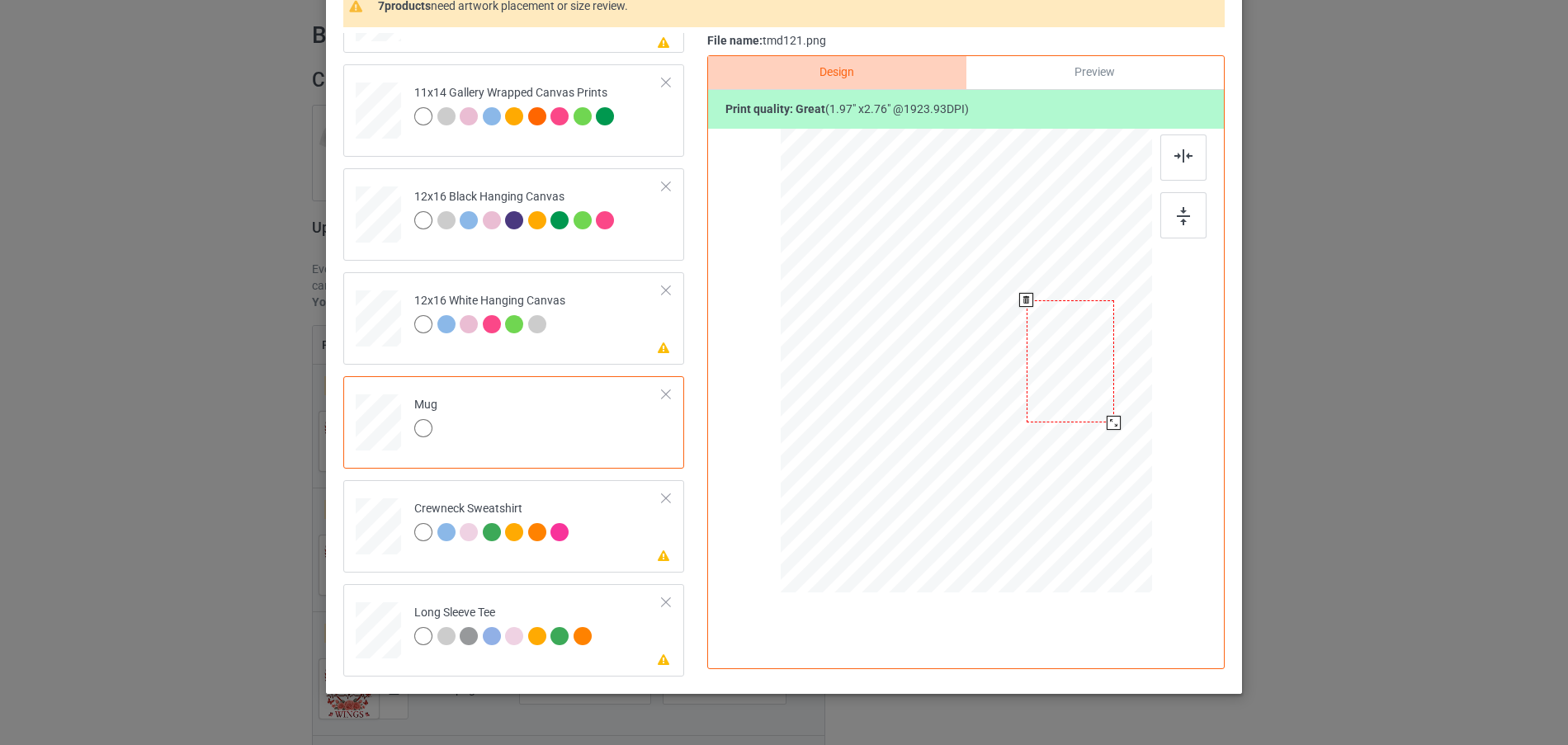
click at [1051, 395] on div at bounding box center [1070, 361] width 88 height 123
click at [1109, 429] on div at bounding box center [1116, 427] width 14 height 14
click at [1044, 405] on div at bounding box center [1069, 360] width 94 height 130
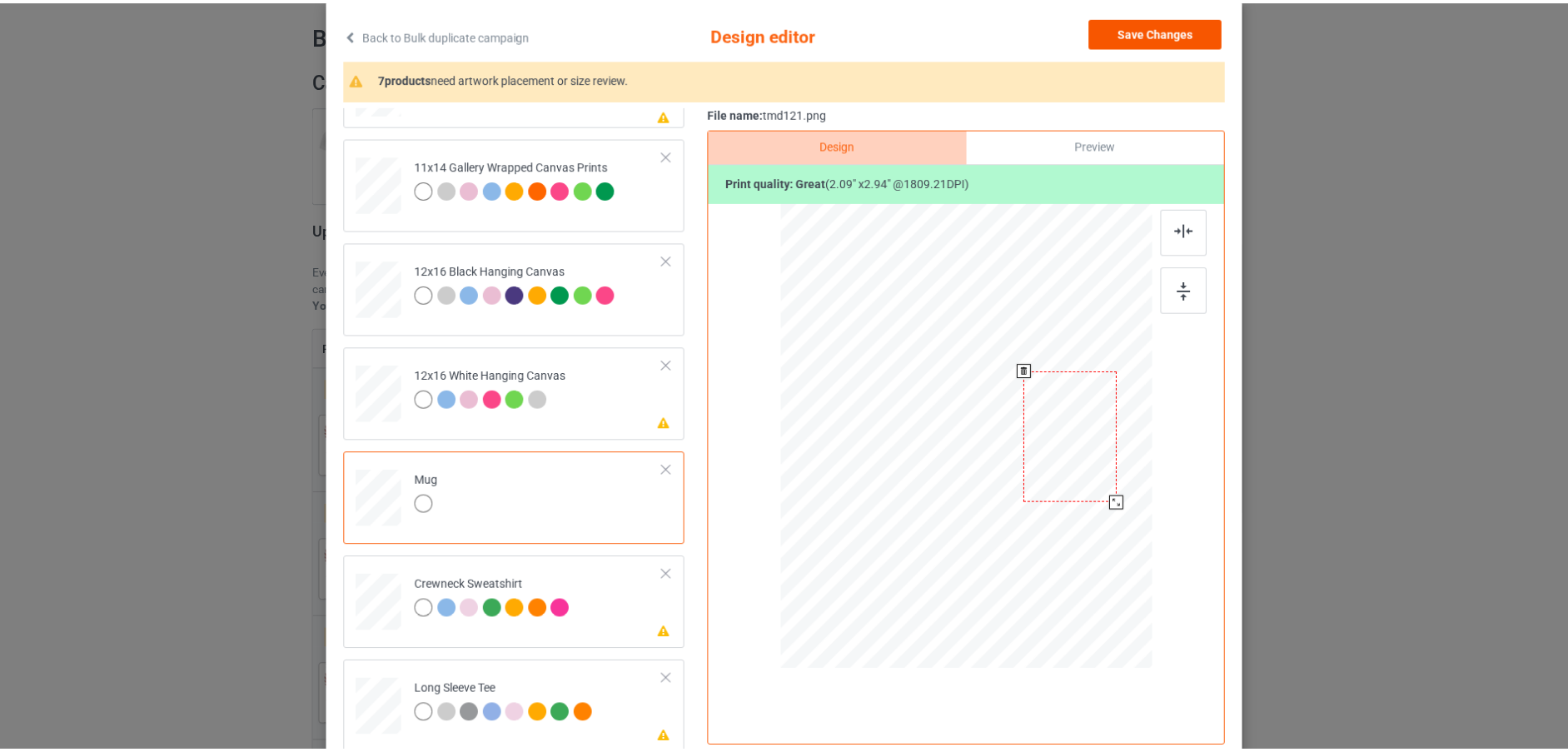
scroll to position [0, 0]
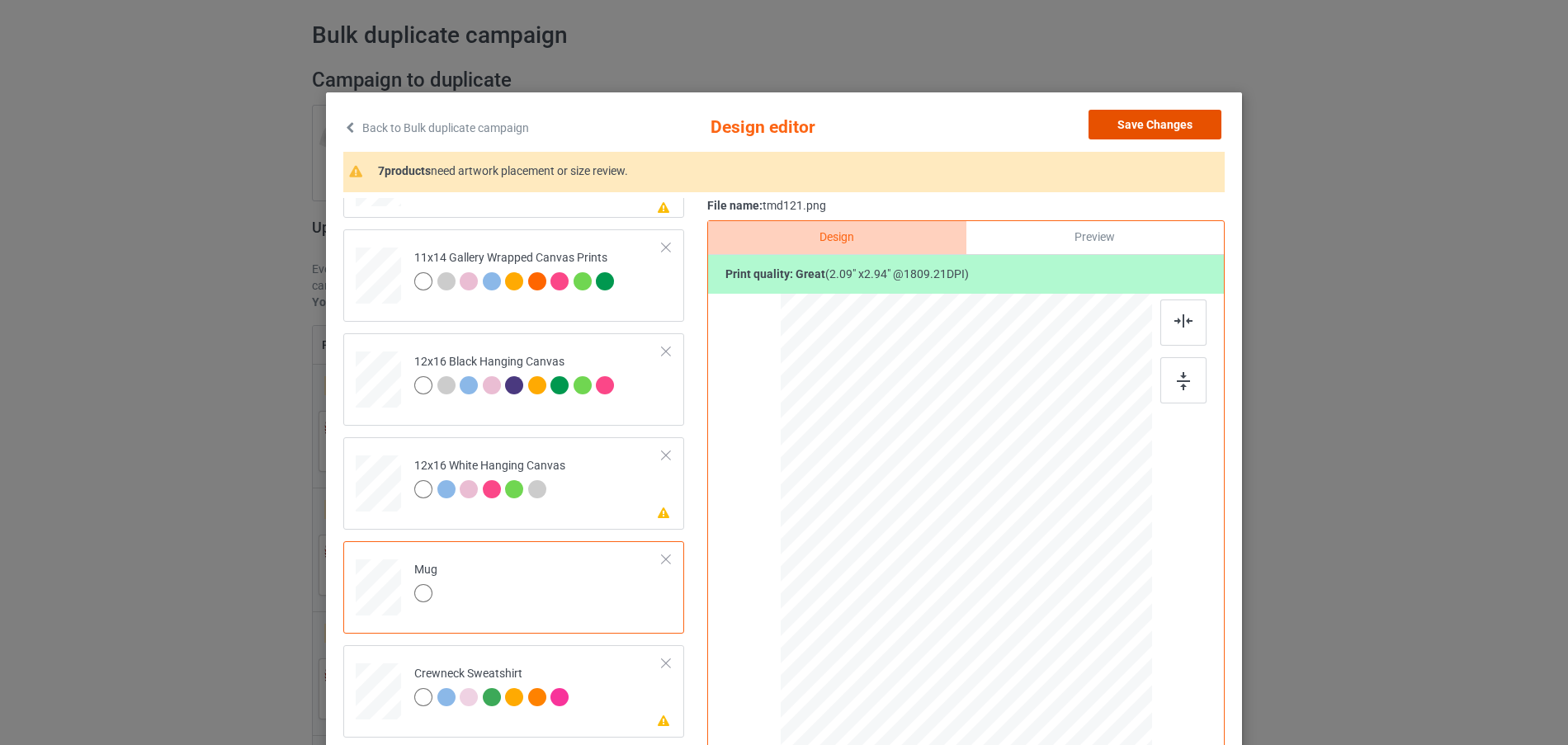
click at [1154, 134] on button "Save Changes" at bounding box center [1155, 124] width 133 height 30
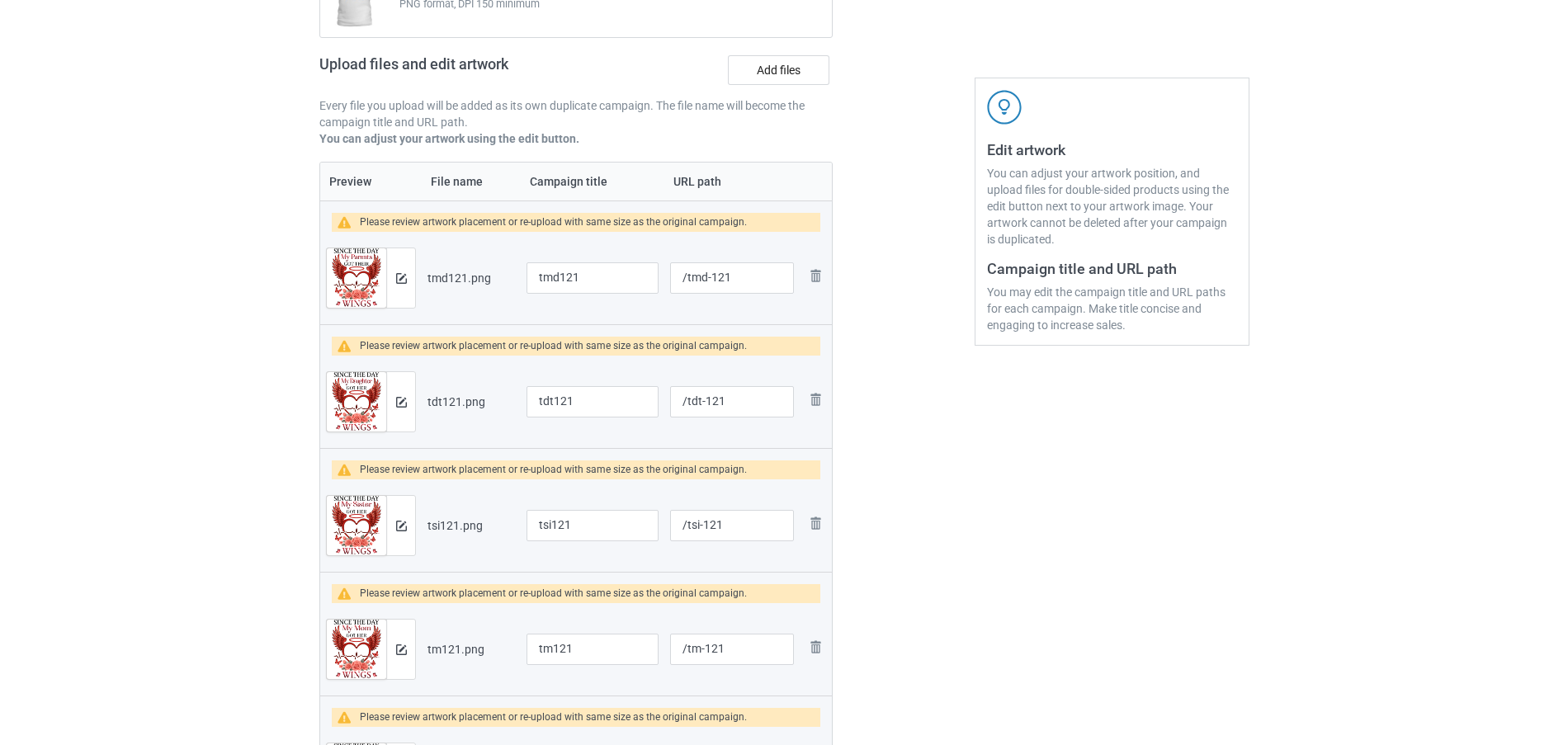
scroll to position [225, 0]
click at [392, 397] on img at bounding box center [393, 400] width 11 height 11
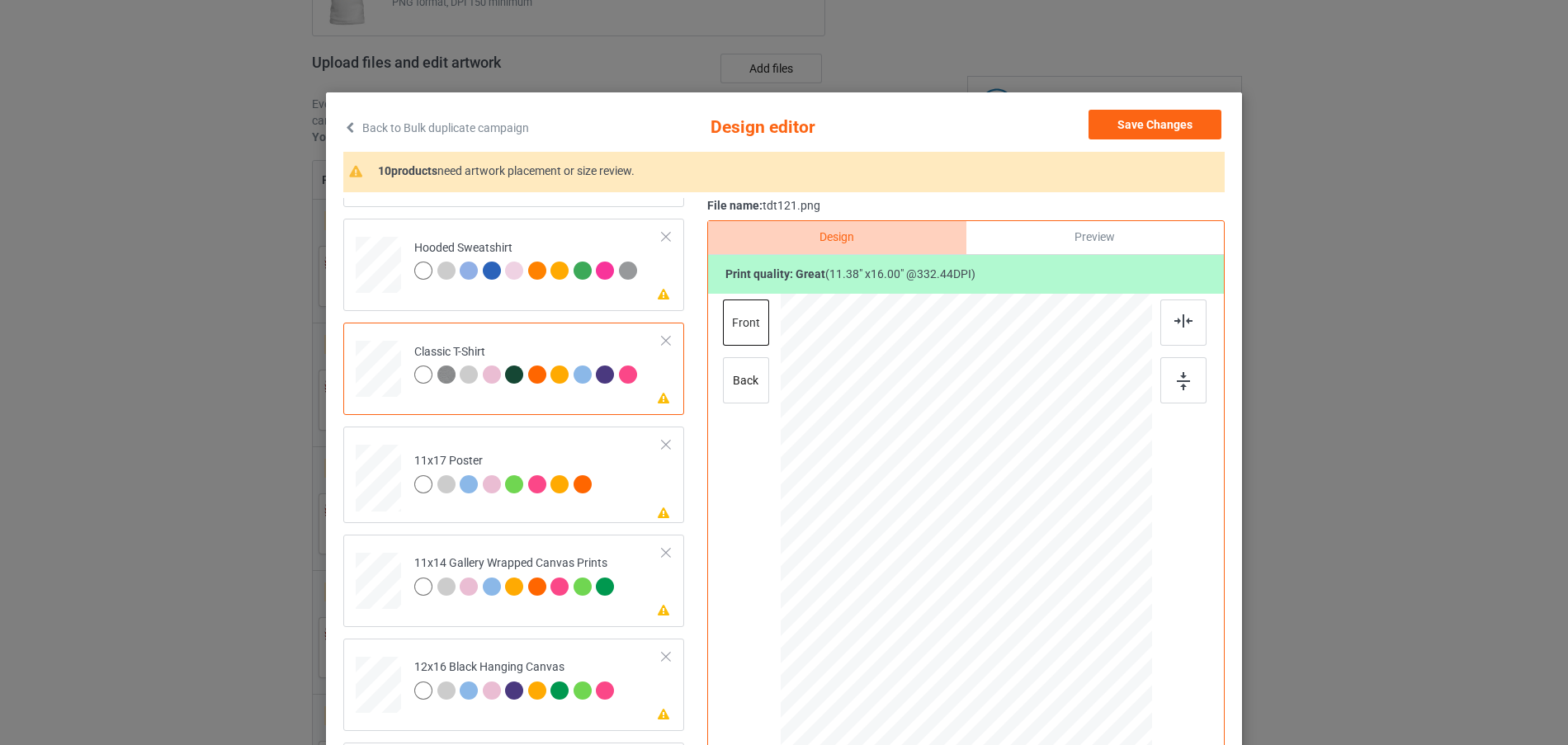
scroll to position [83, 0]
click at [369, 166] on div at bounding box center [378, 155] width 17 height 20
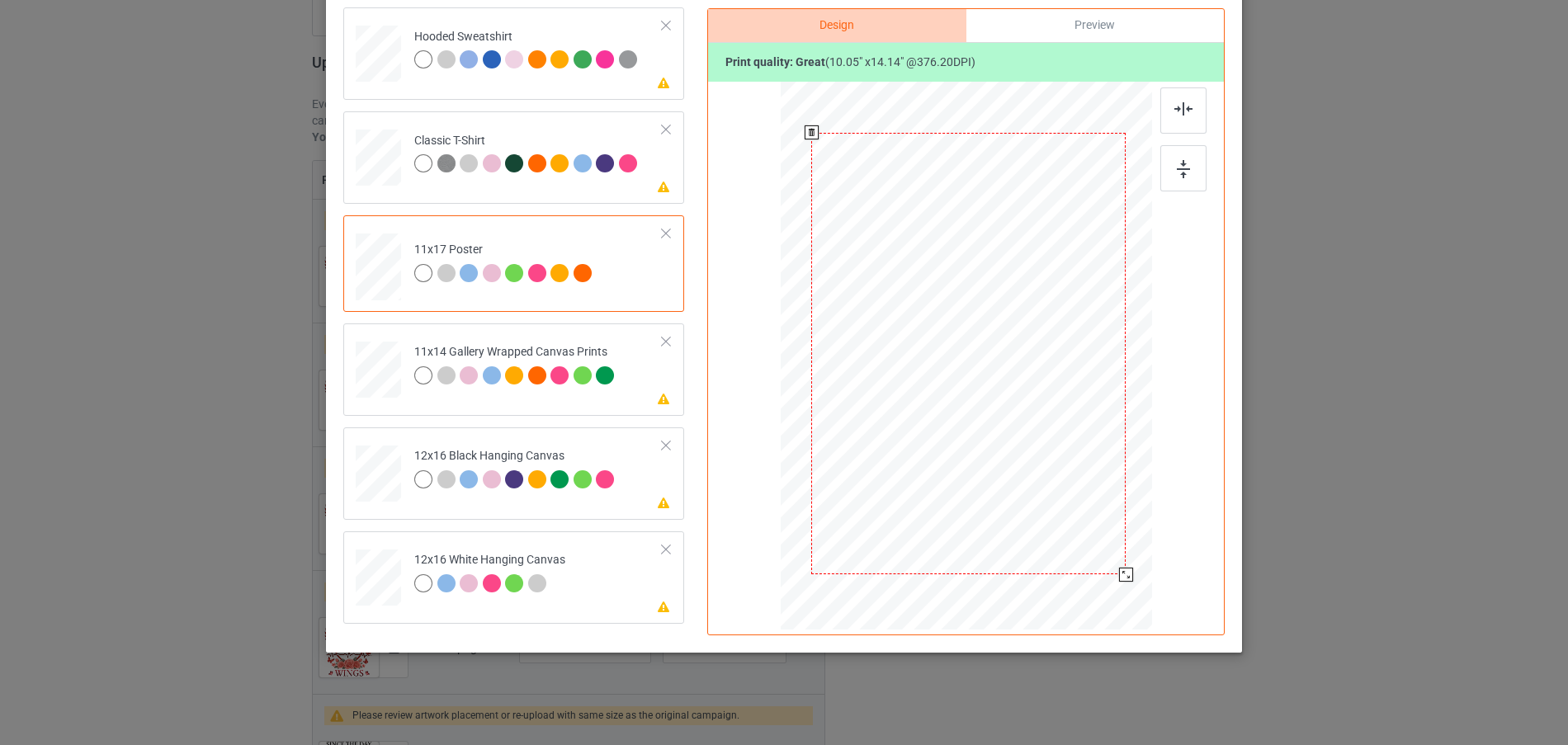
drag, startPoint x: 1072, startPoint y: 505, endPoint x: 1113, endPoint y: 578, distance: 83.7
click at [1116, 584] on div at bounding box center [968, 354] width 354 height 533
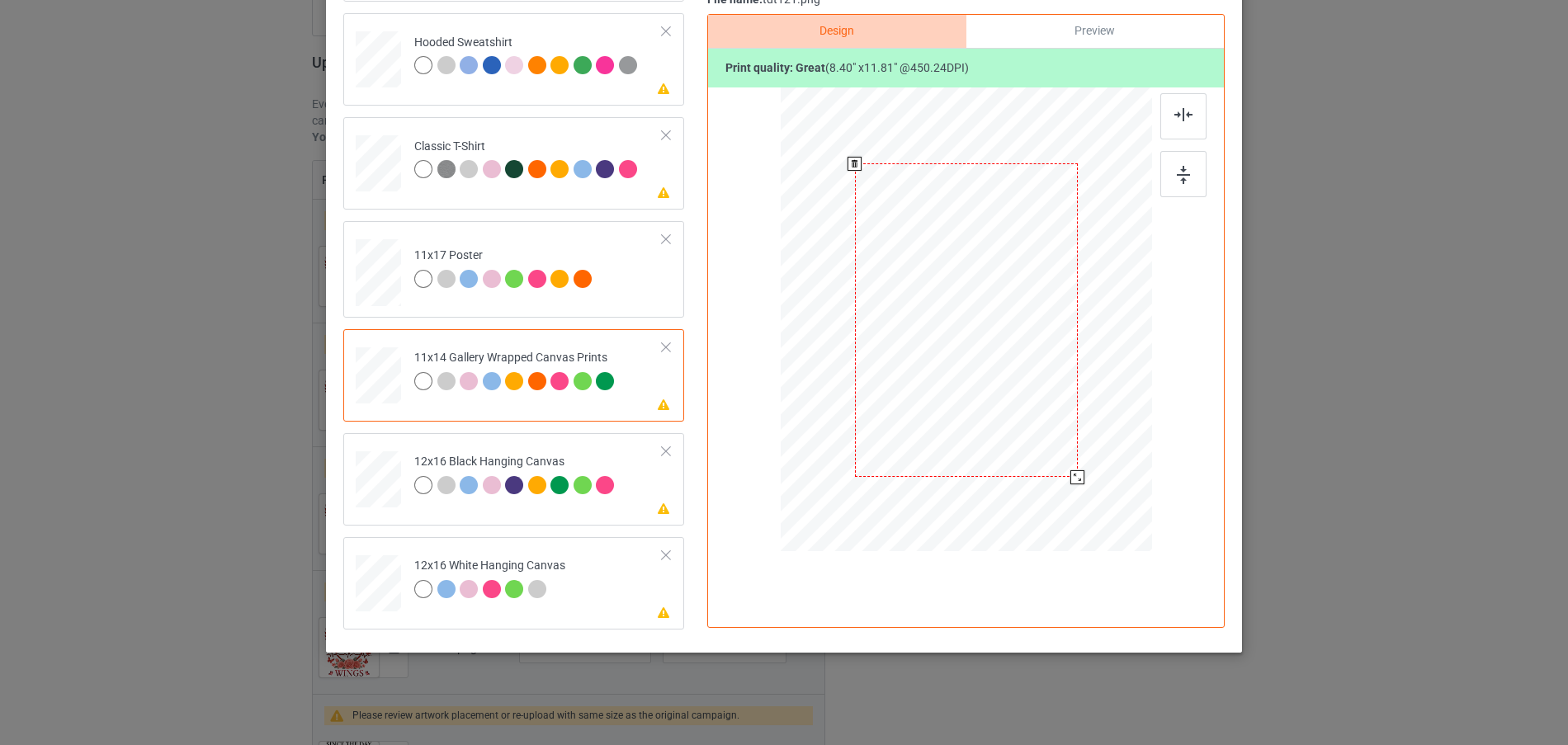
drag, startPoint x: 1079, startPoint y: 475, endPoint x: 1098, endPoint y: 506, distance: 36.4
click at [1098, 506] on div at bounding box center [966, 319] width 371 height 450
drag, startPoint x: 1078, startPoint y: 480, endPoint x: 1091, endPoint y: 499, distance: 23.0
click at [1090, 499] on div at bounding box center [966, 319] width 371 height 450
click at [1088, 494] on div at bounding box center [1095, 501] width 14 height 14
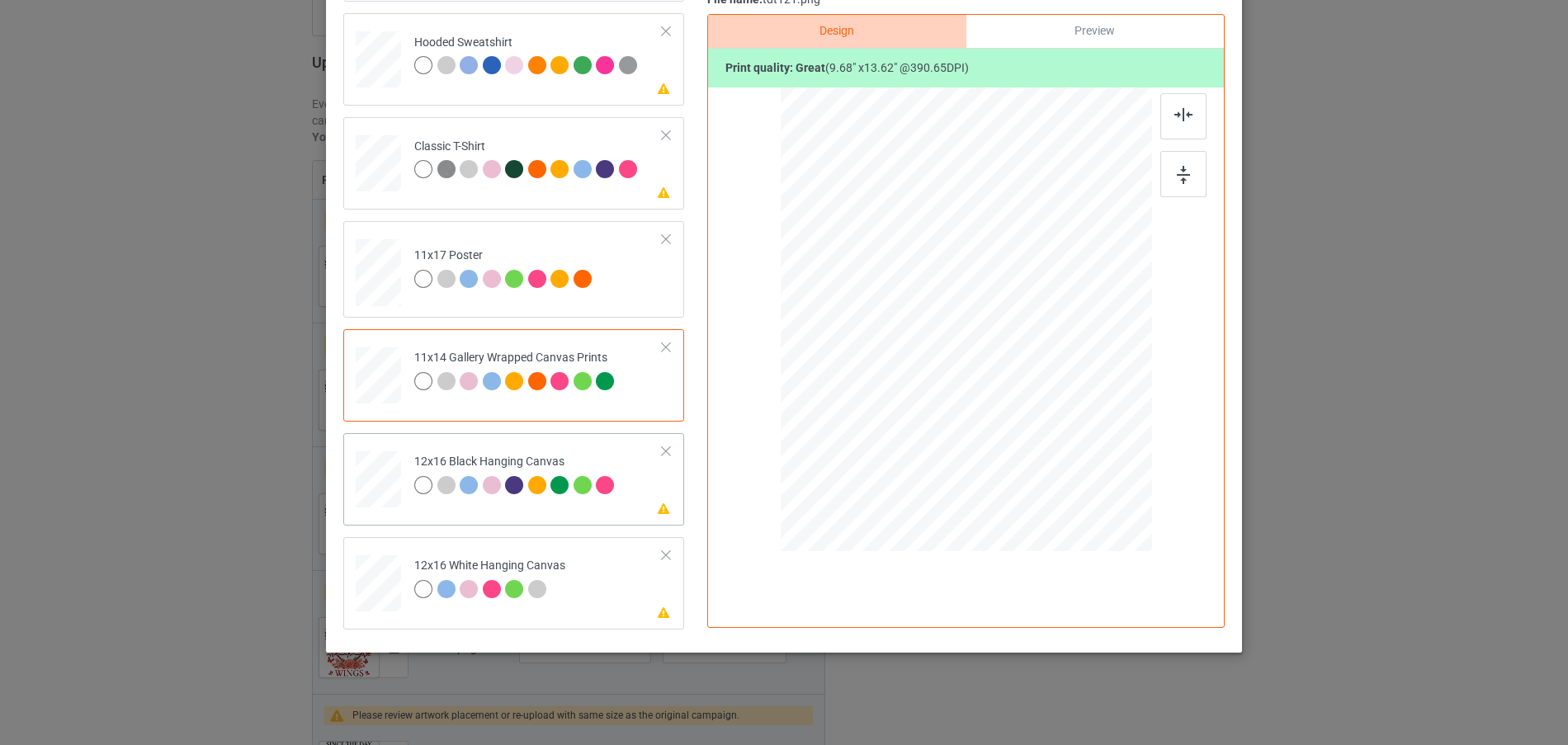
drag, startPoint x: 1084, startPoint y: 508, endPoint x: 1101, endPoint y: 540, distance: 36.2
click at [1101, 540] on div at bounding box center [966, 320] width 349 height 465
click at [364, 488] on div at bounding box center [379, 479] width 42 height 57
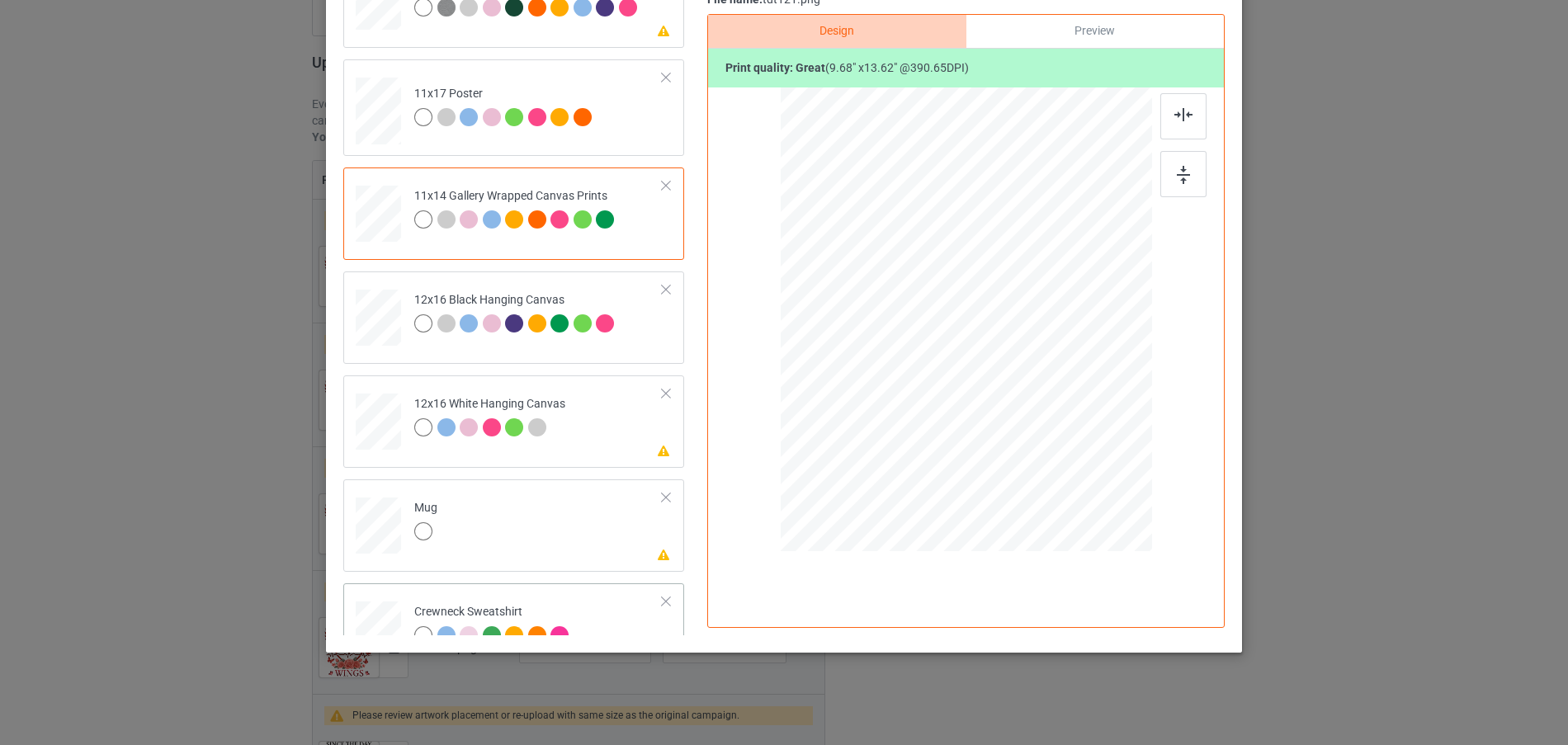
scroll to position [388, 0]
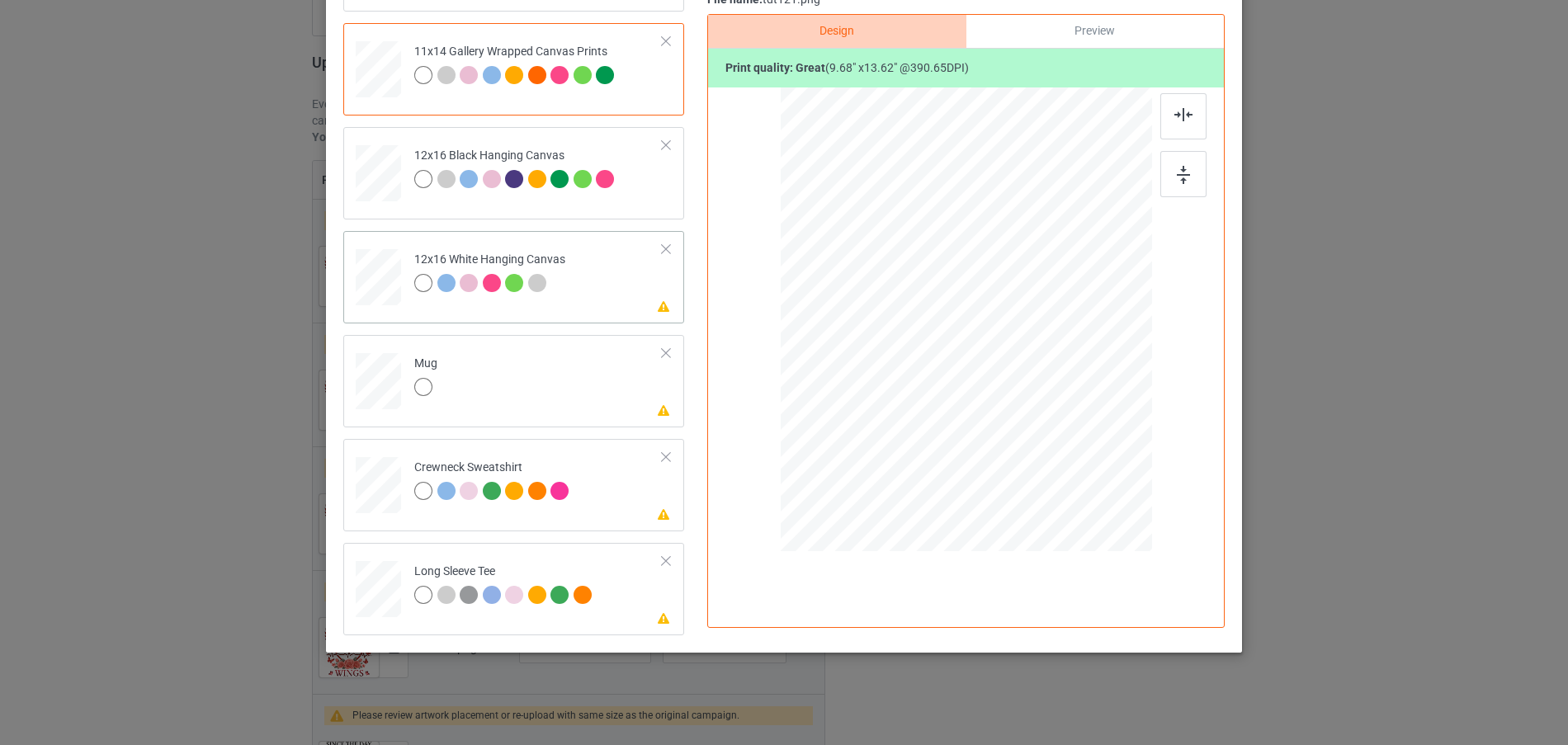
click at [377, 379] on div at bounding box center [378, 381] width 45 height 19
drag, startPoint x: 1006, startPoint y: 401, endPoint x: 997, endPoint y: 388, distance: 15.8
click at [997, 388] on div at bounding box center [966, 319] width 371 height 154
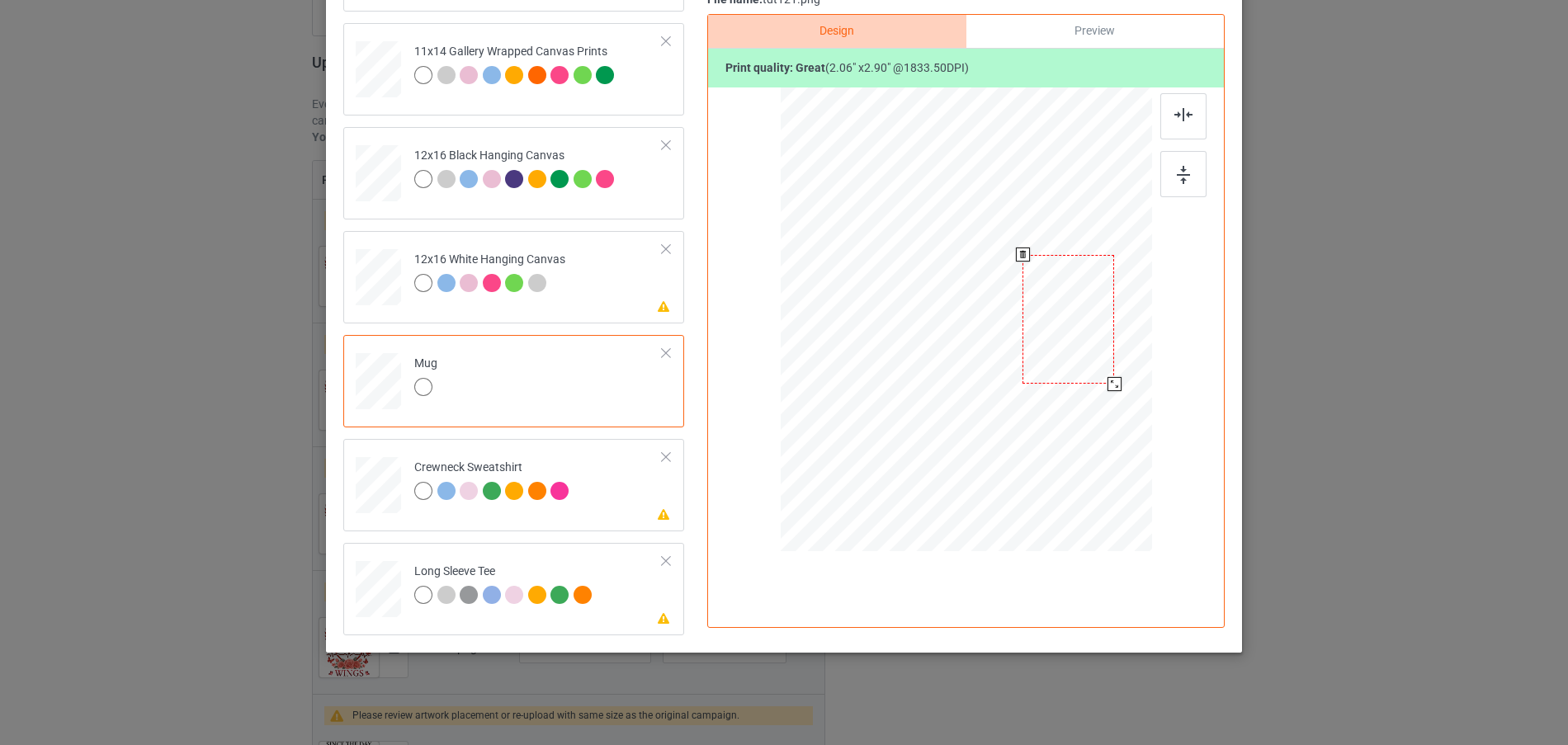
drag, startPoint x: 1041, startPoint y: 341, endPoint x: 1068, endPoint y: 335, distance: 27.7
click at [1068, 335] on div at bounding box center [1068, 318] width 92 height 128
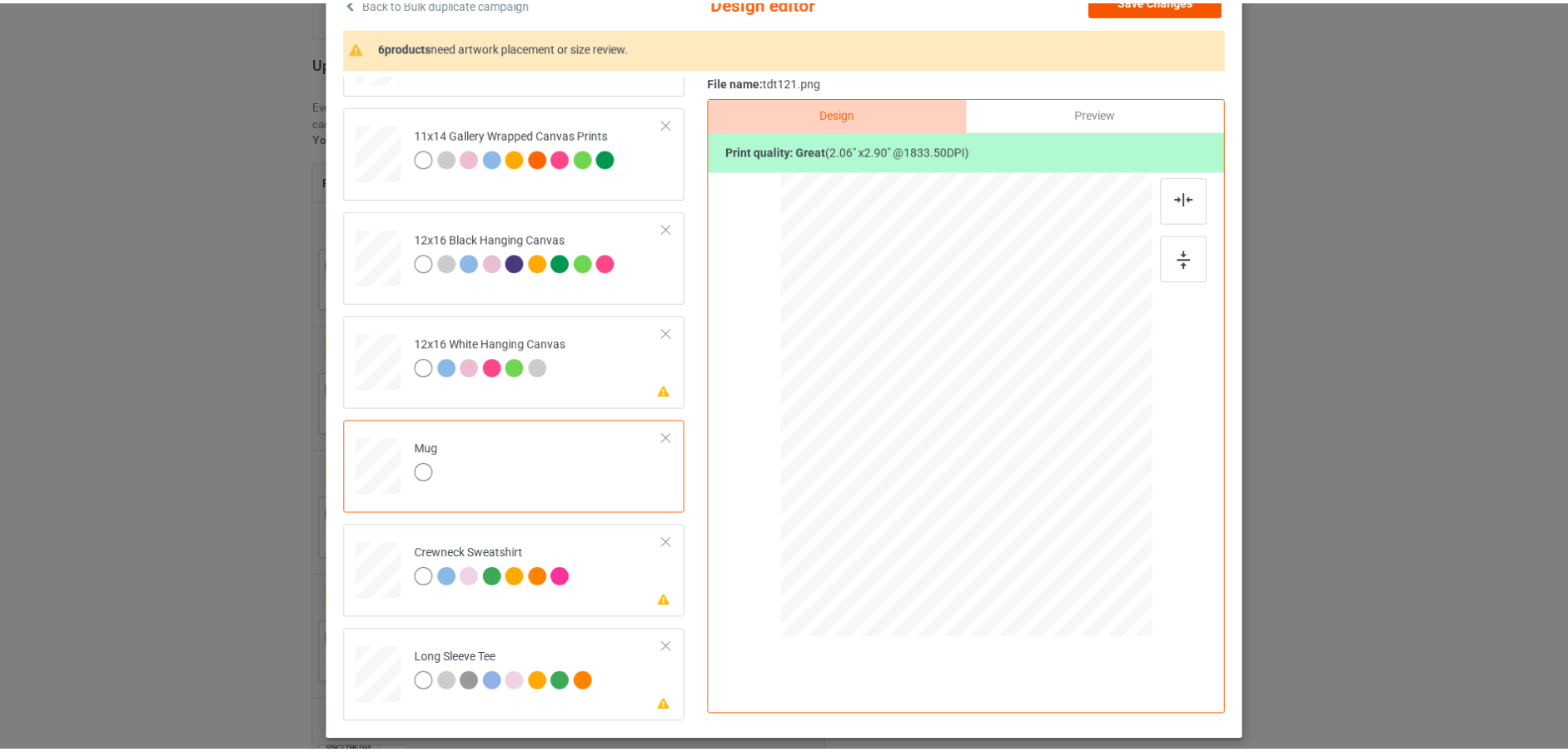
scroll to position [43, 0]
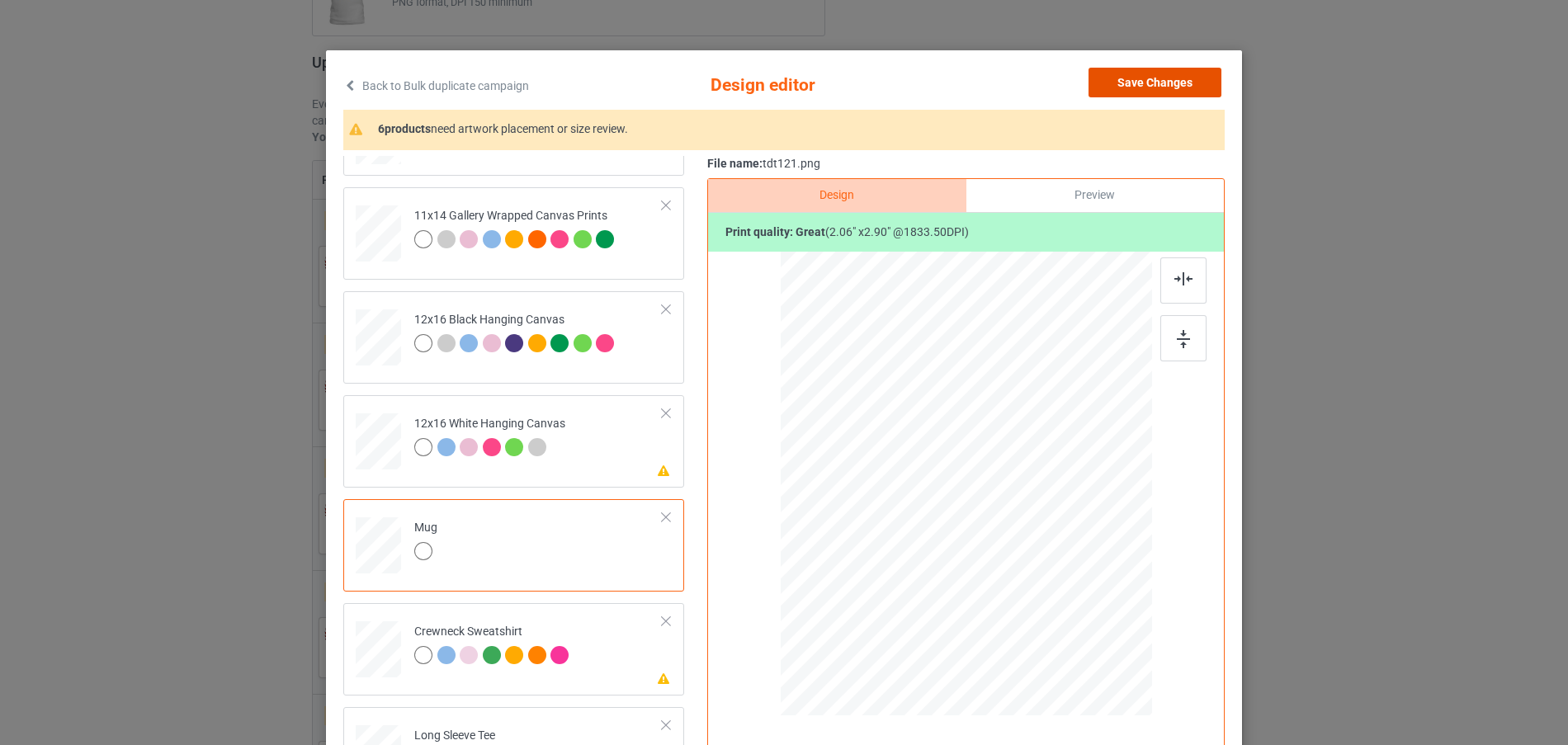
click at [1169, 72] on button "Save Changes" at bounding box center [1155, 82] width 133 height 30
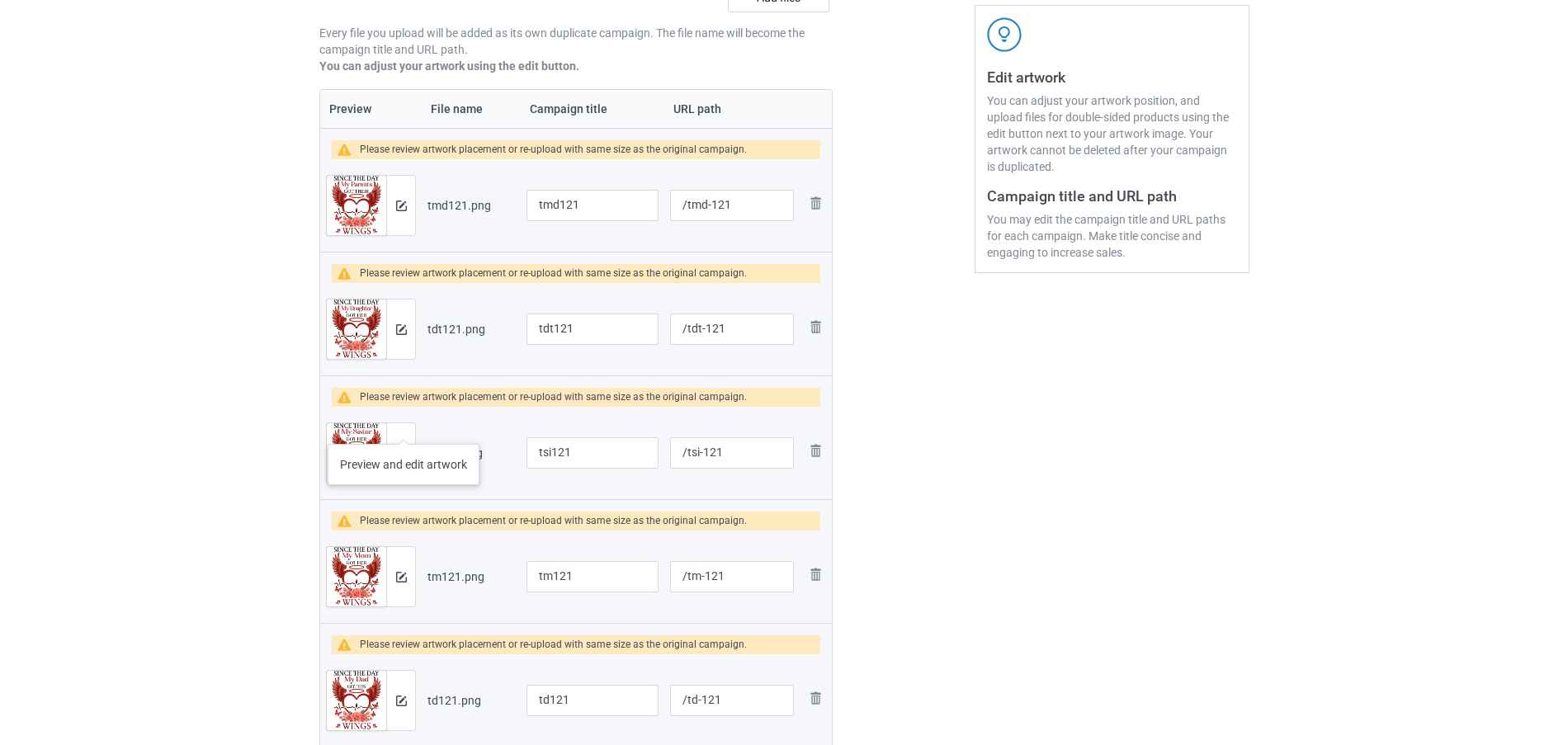
scroll to position [389, 0]
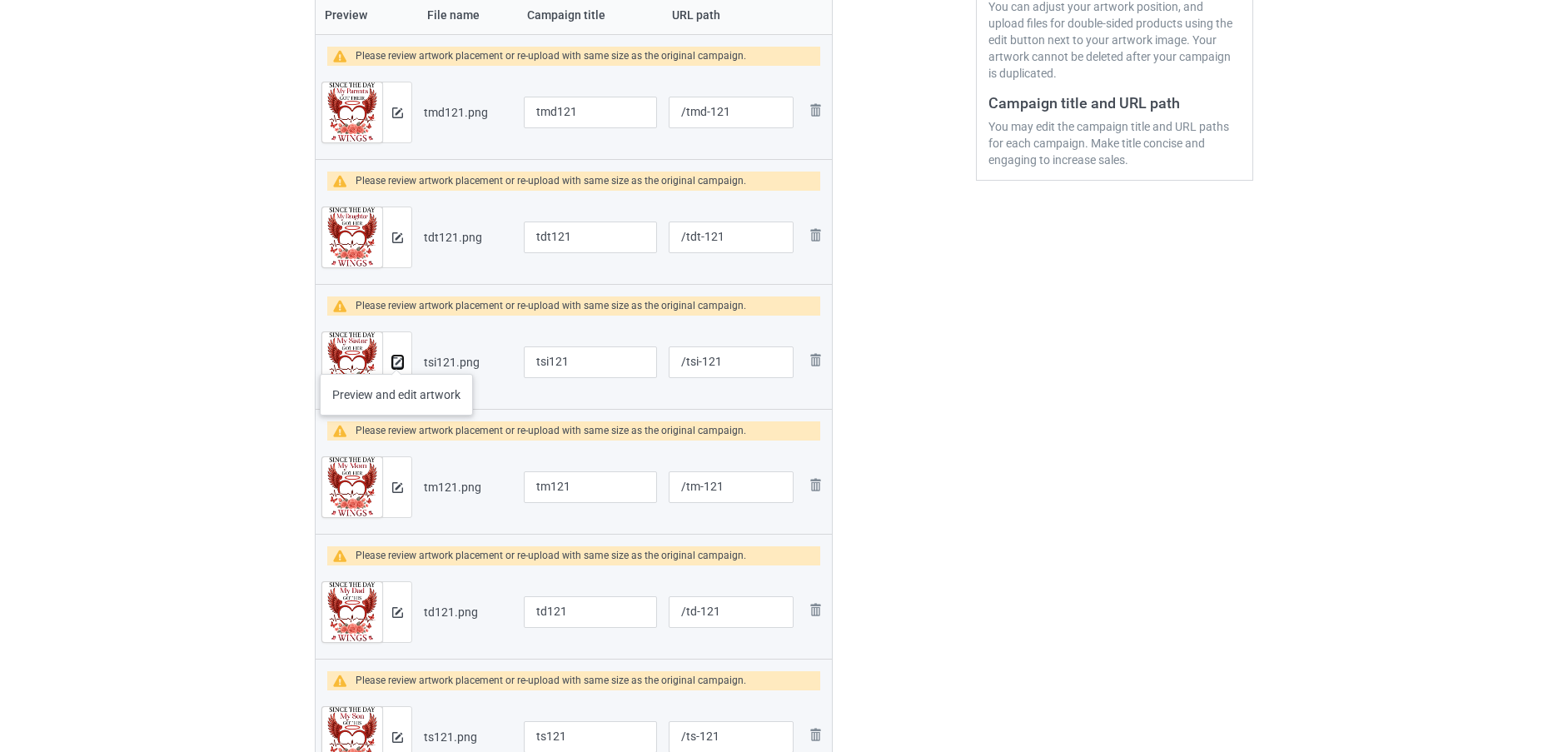
click at [396, 357] on img at bounding box center [397, 362] width 11 height 11
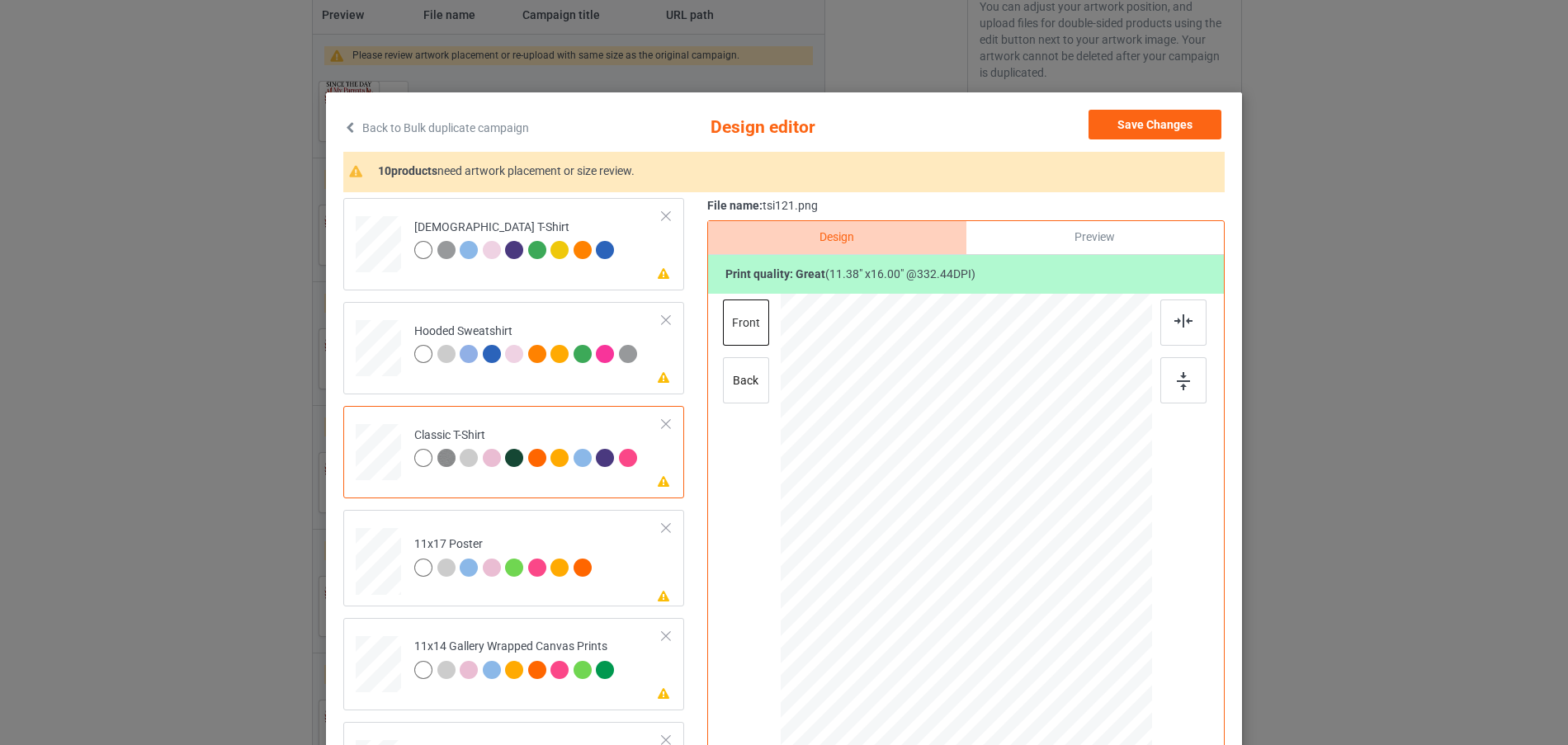
scroll to position [83, 0]
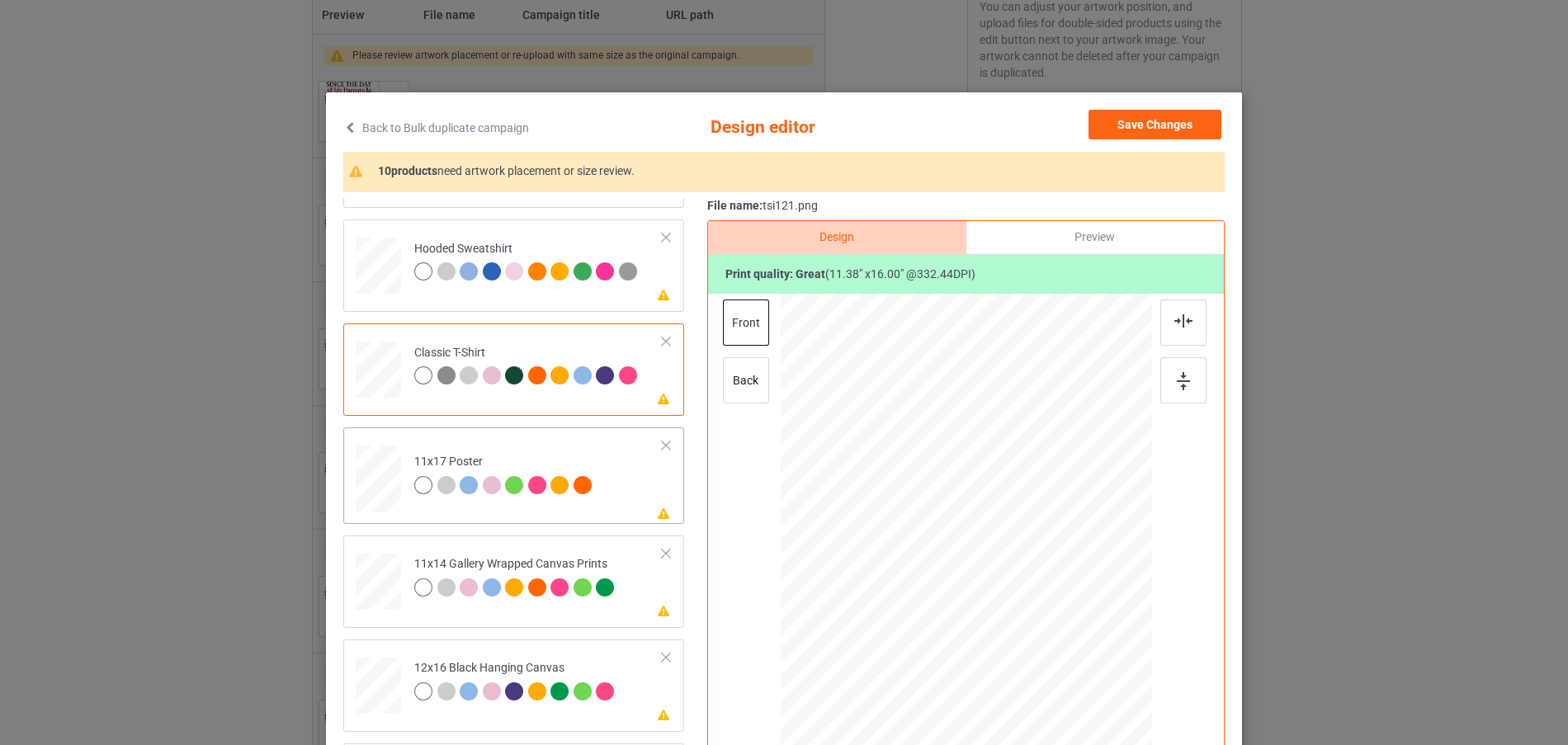
click at [387, 166] on div at bounding box center [378, 155] width 17 height 20
click at [378, 477] on div at bounding box center [379, 479] width 42 height 66
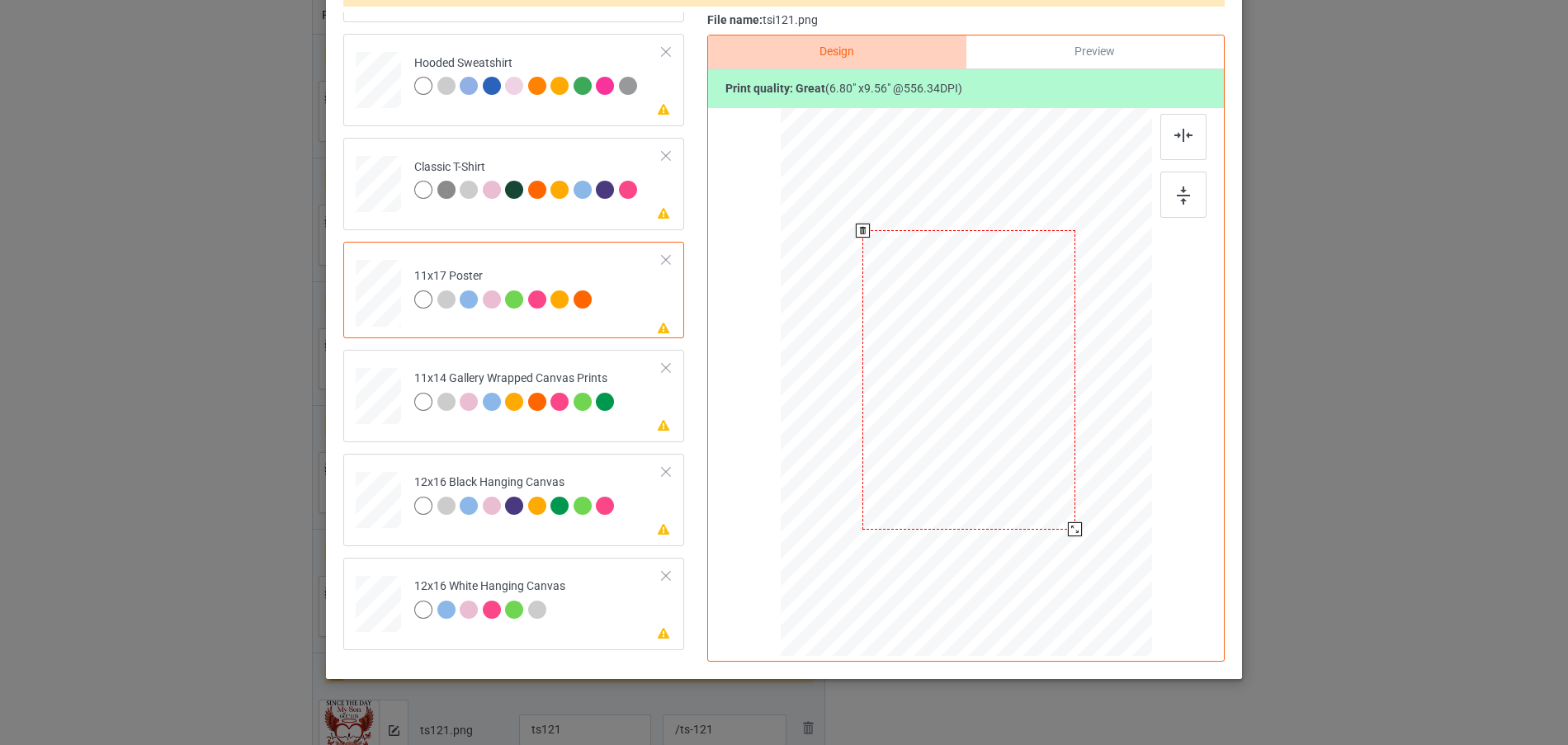
scroll to position [213, 0]
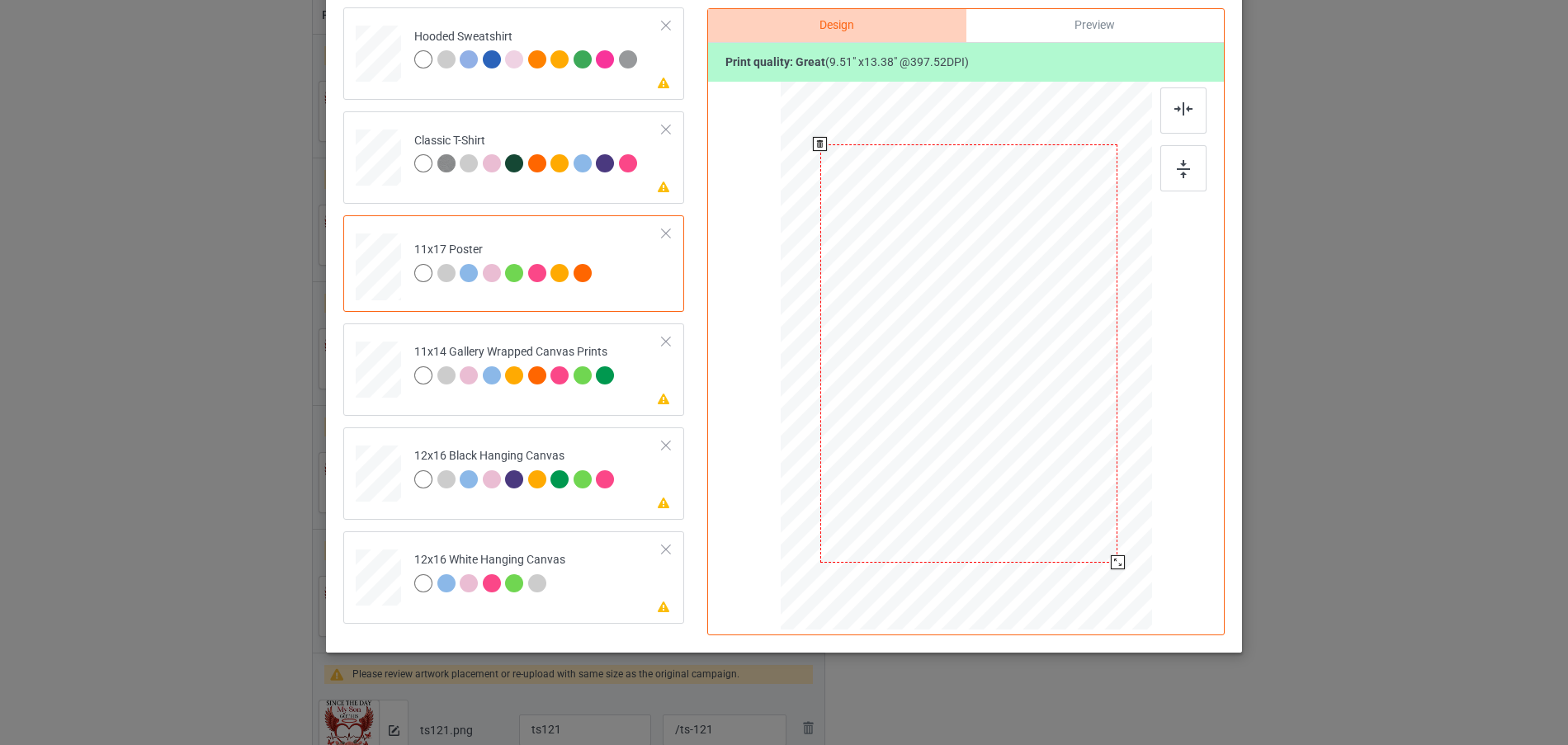
drag, startPoint x: 1067, startPoint y: 500, endPoint x: 1101, endPoint y: 565, distance: 73.4
click at [1101, 565] on div at bounding box center [968, 354] width 354 height 533
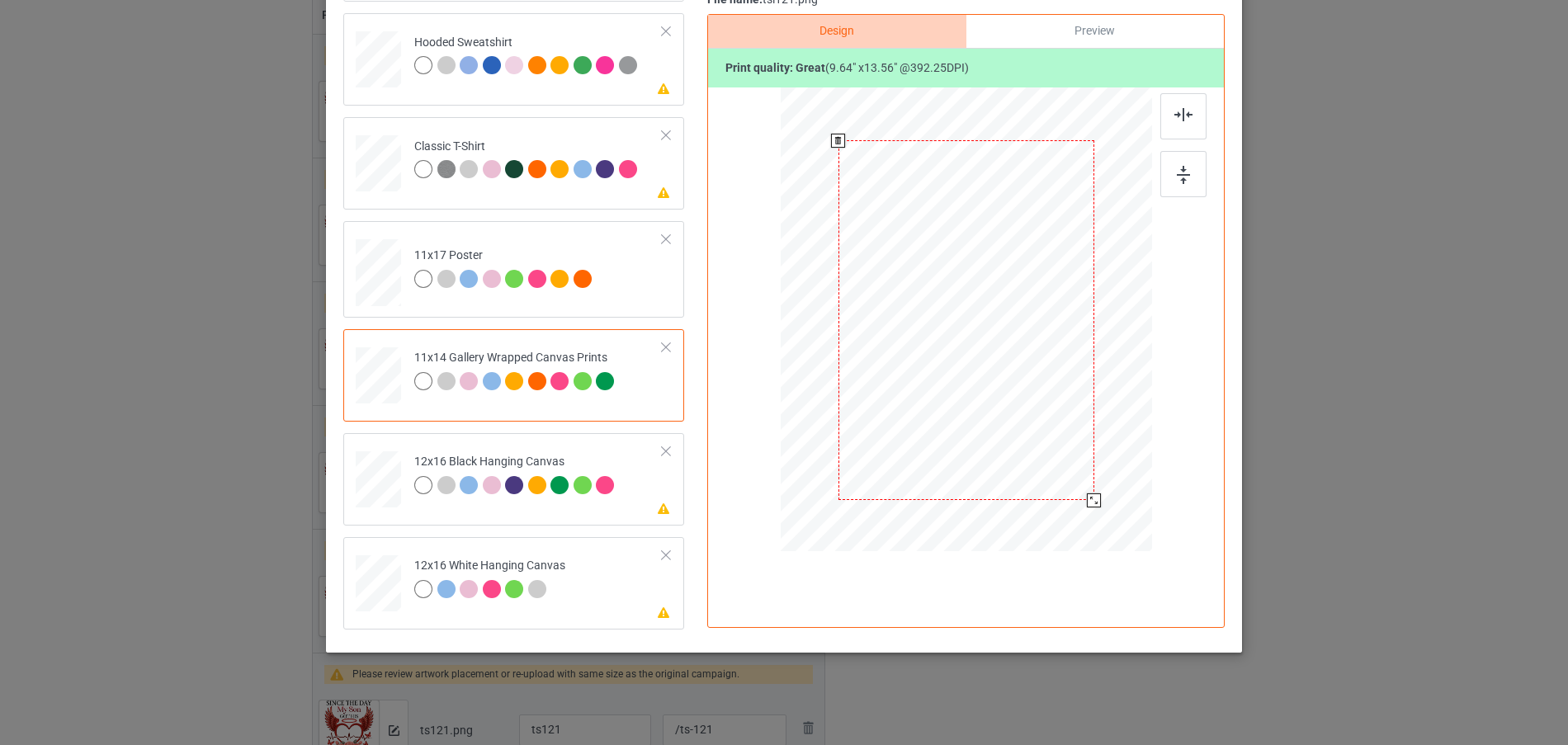
drag, startPoint x: 1072, startPoint y: 473, endPoint x: 1087, endPoint y: 497, distance: 28.3
click at [1087, 497] on div at bounding box center [1094, 500] width 14 height 14
drag, startPoint x: 1065, startPoint y: 466, endPoint x: 1107, endPoint y: 532, distance: 78.2
click at [1110, 532] on div at bounding box center [1117, 531] width 14 height 14
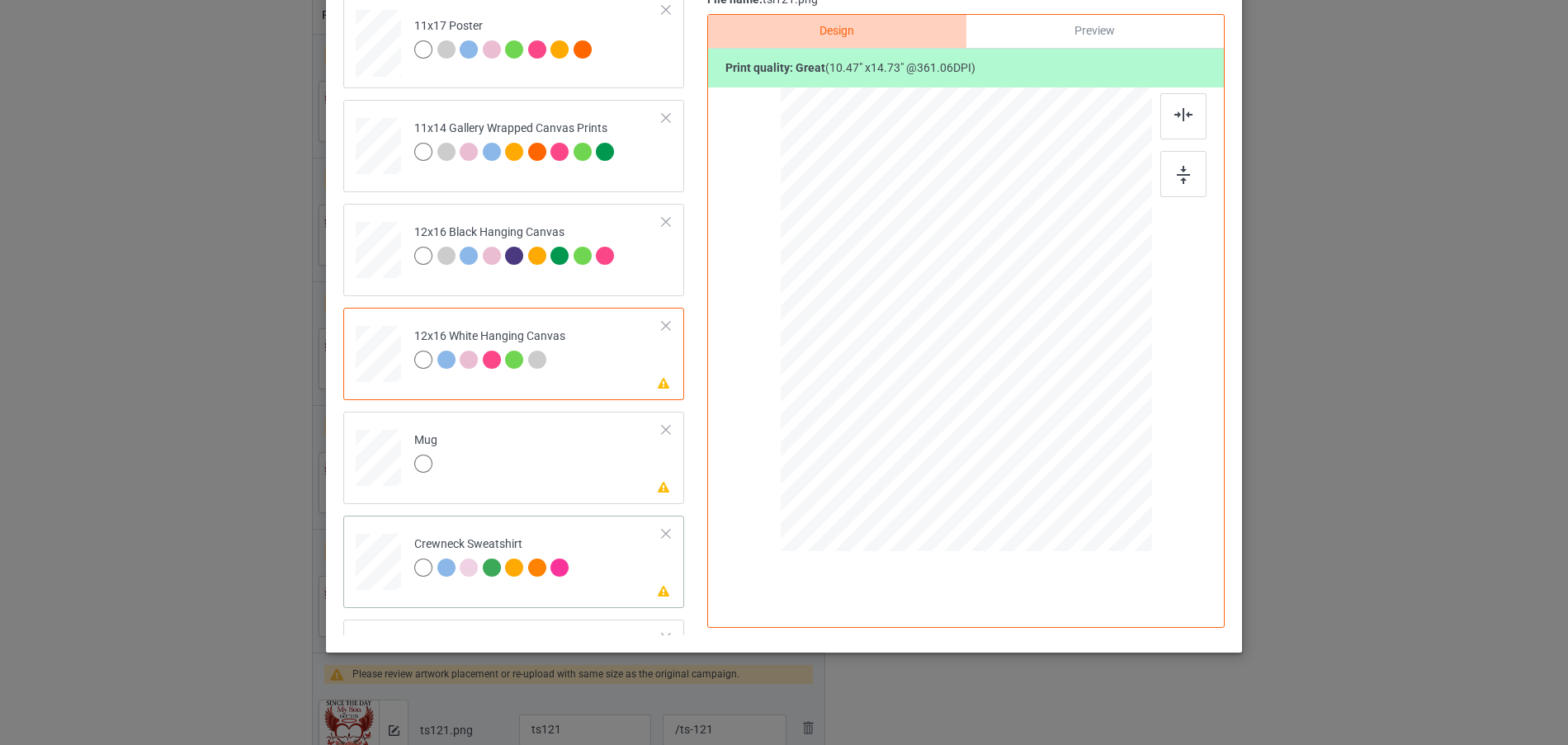
scroll to position [388, 0]
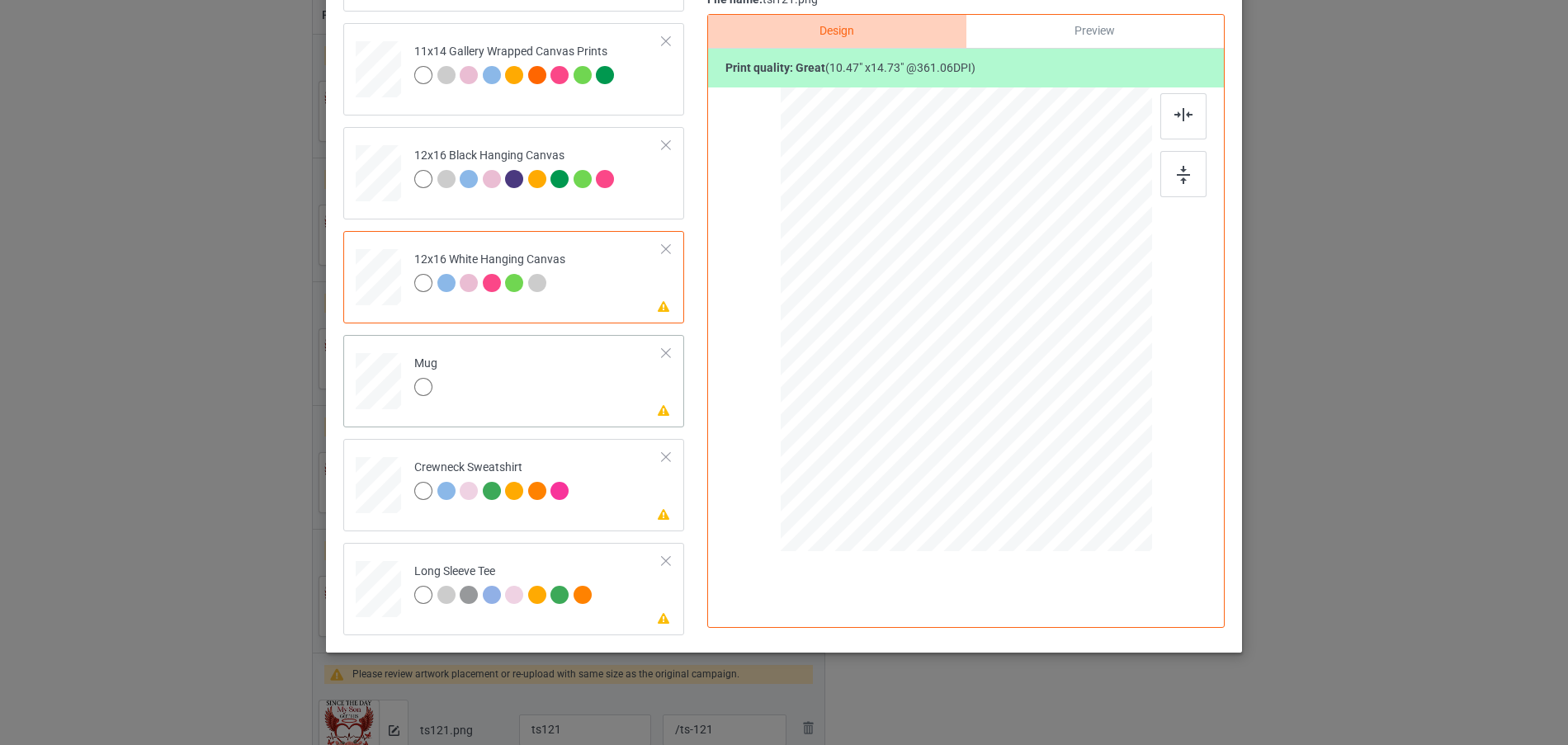
click at [381, 324] on div "Please review artwork placement Ladies T-Shirt Please review artwork placement …" at bounding box center [519, 119] width 352 height 1032
drag, startPoint x: 1067, startPoint y: 472, endPoint x: 1003, endPoint y: 383, distance: 109.6
click at [1005, 383] on div at bounding box center [1012, 384] width 14 height 14
drag, startPoint x: 964, startPoint y: 363, endPoint x: 1067, endPoint y: 361, distance: 103.0
click at [1067, 361] on div at bounding box center [1068, 317] width 92 height 128
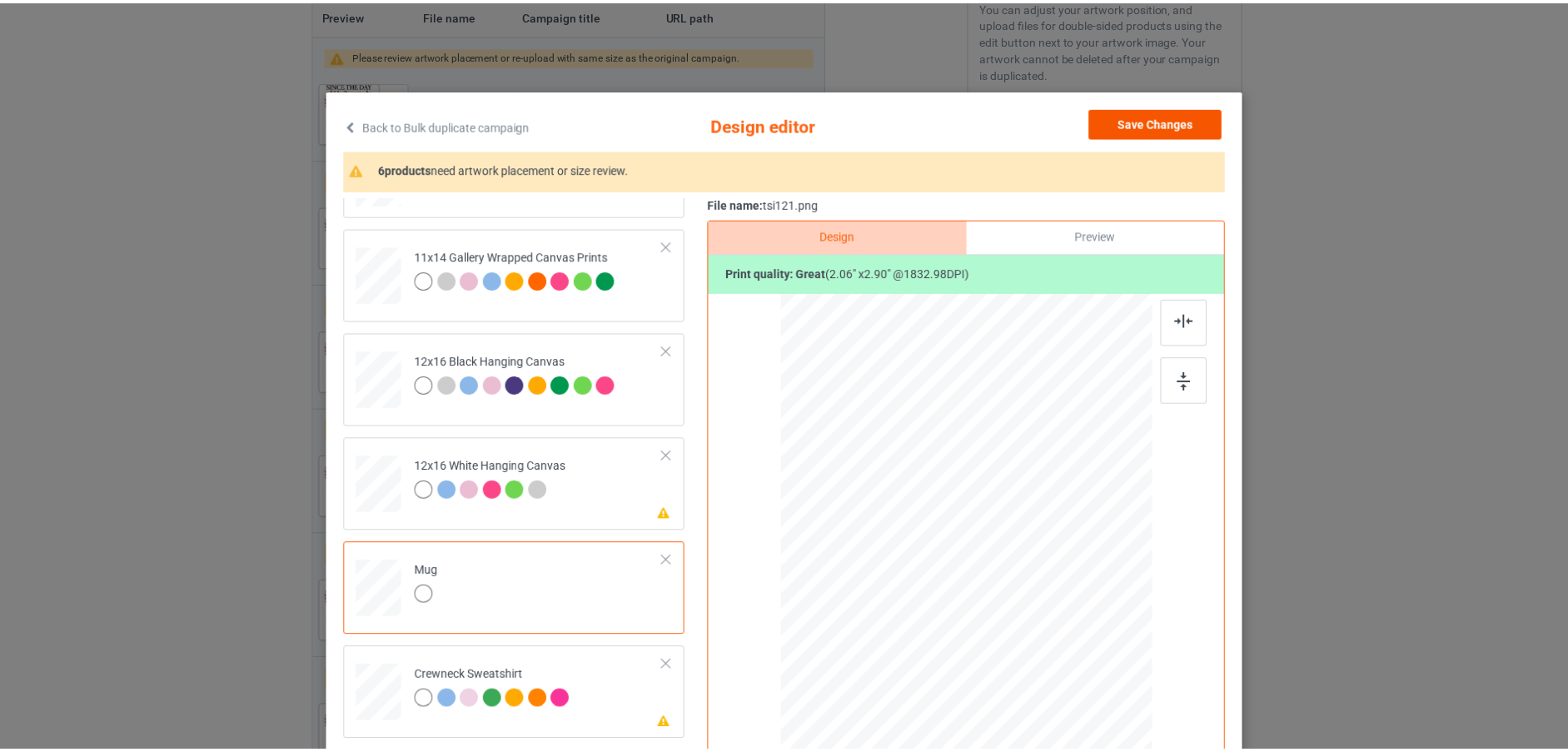
scroll to position [0, 0]
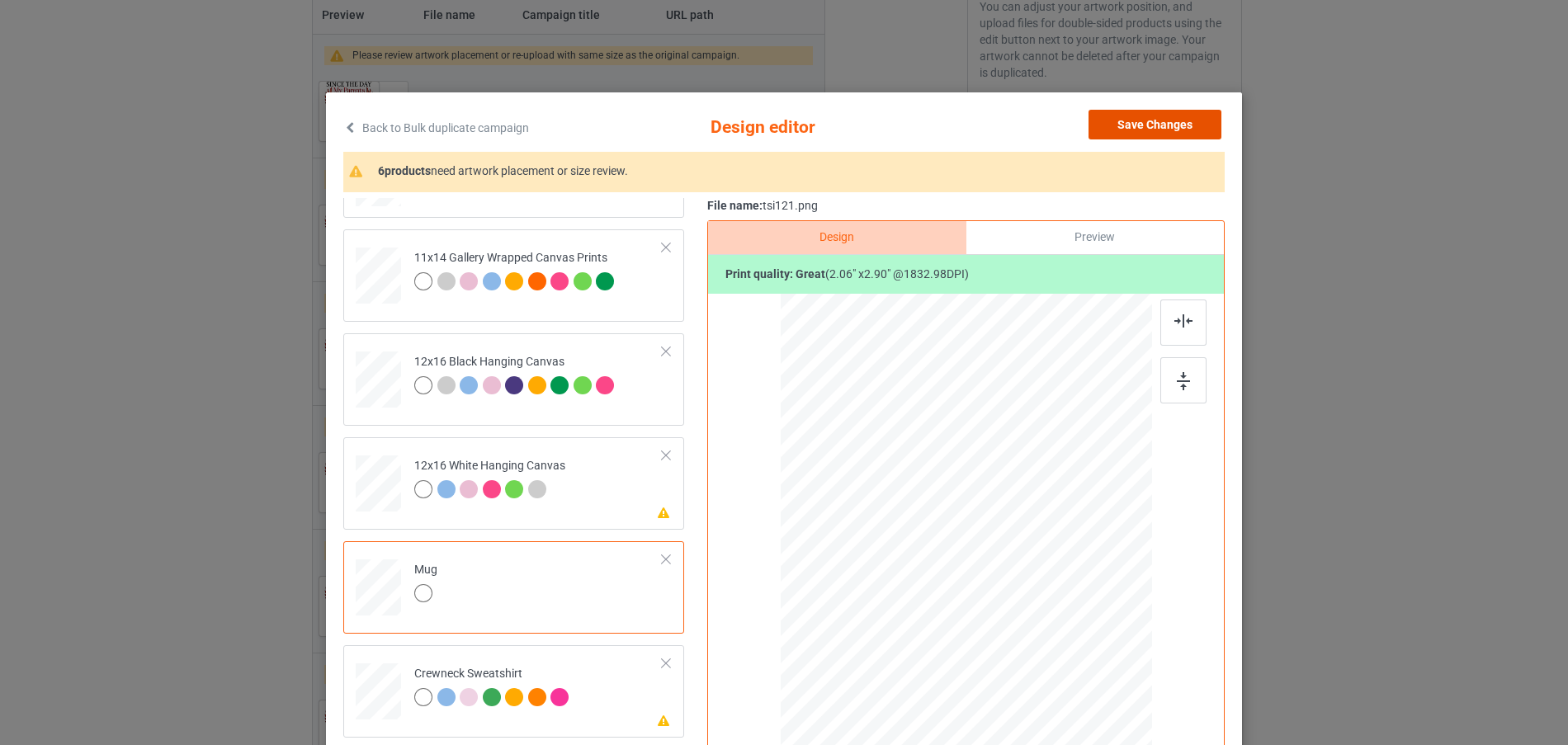
click at [1162, 118] on button "Save Changes" at bounding box center [1155, 124] width 133 height 30
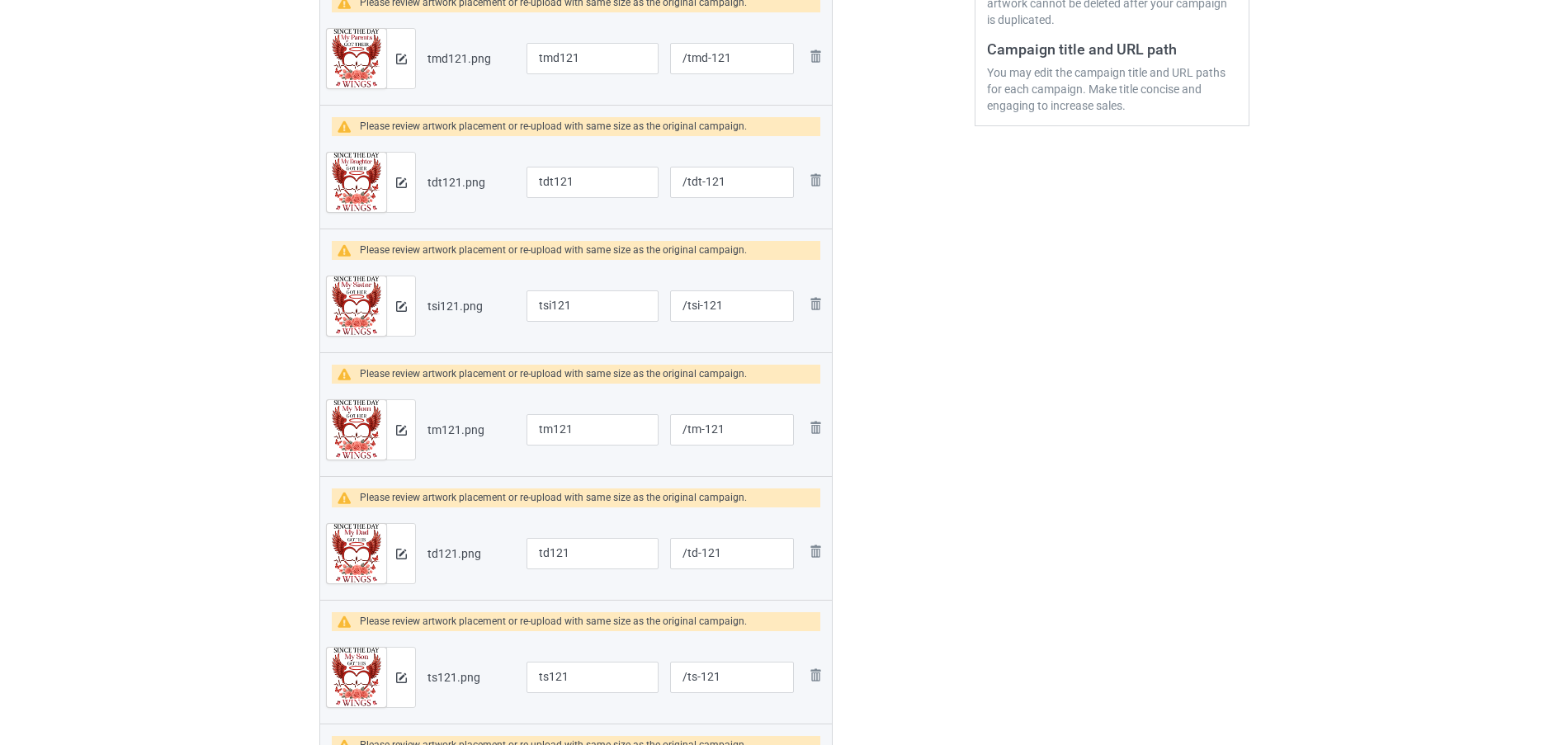
scroll to position [471, 0]
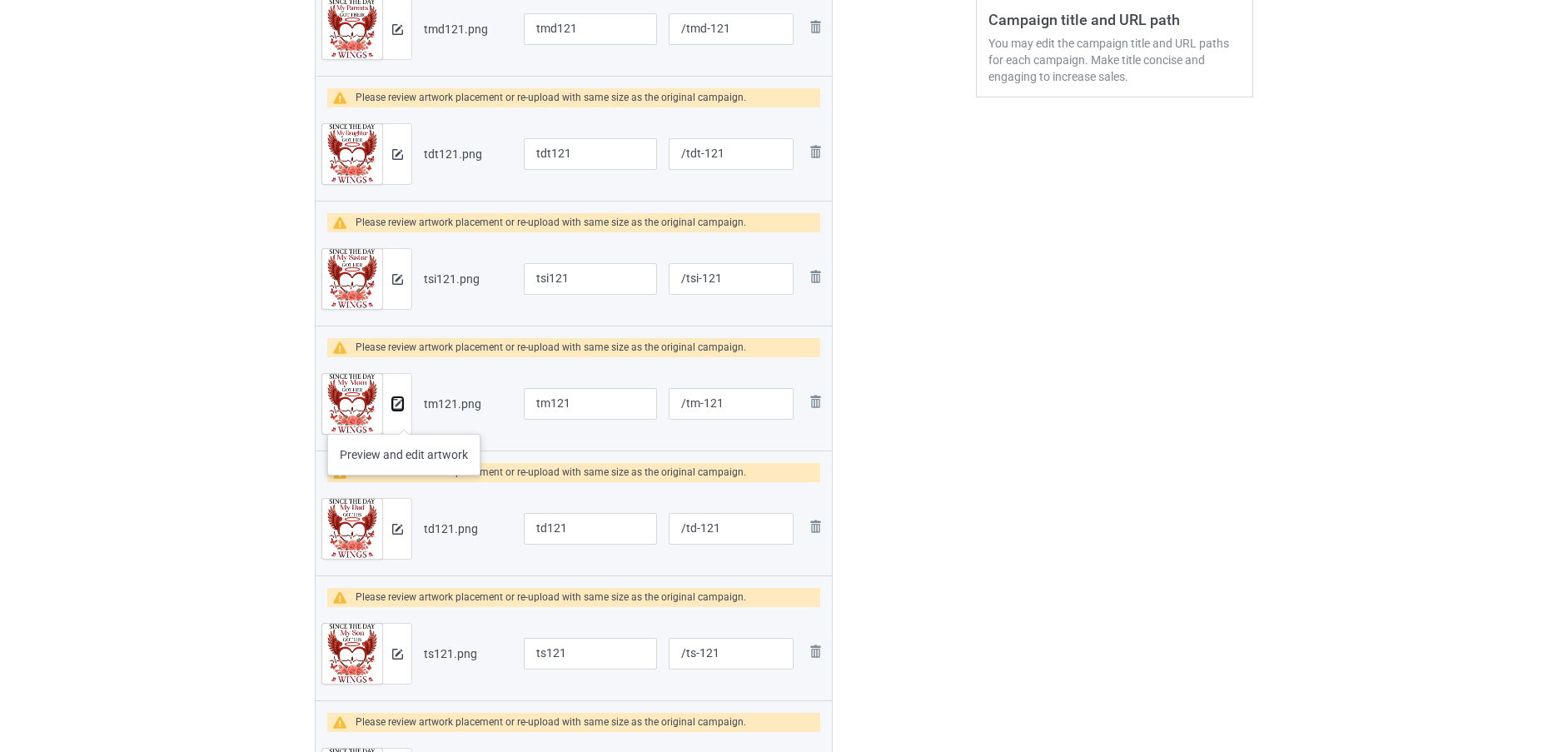
click at [402, 411] on button at bounding box center [397, 404] width 11 height 14
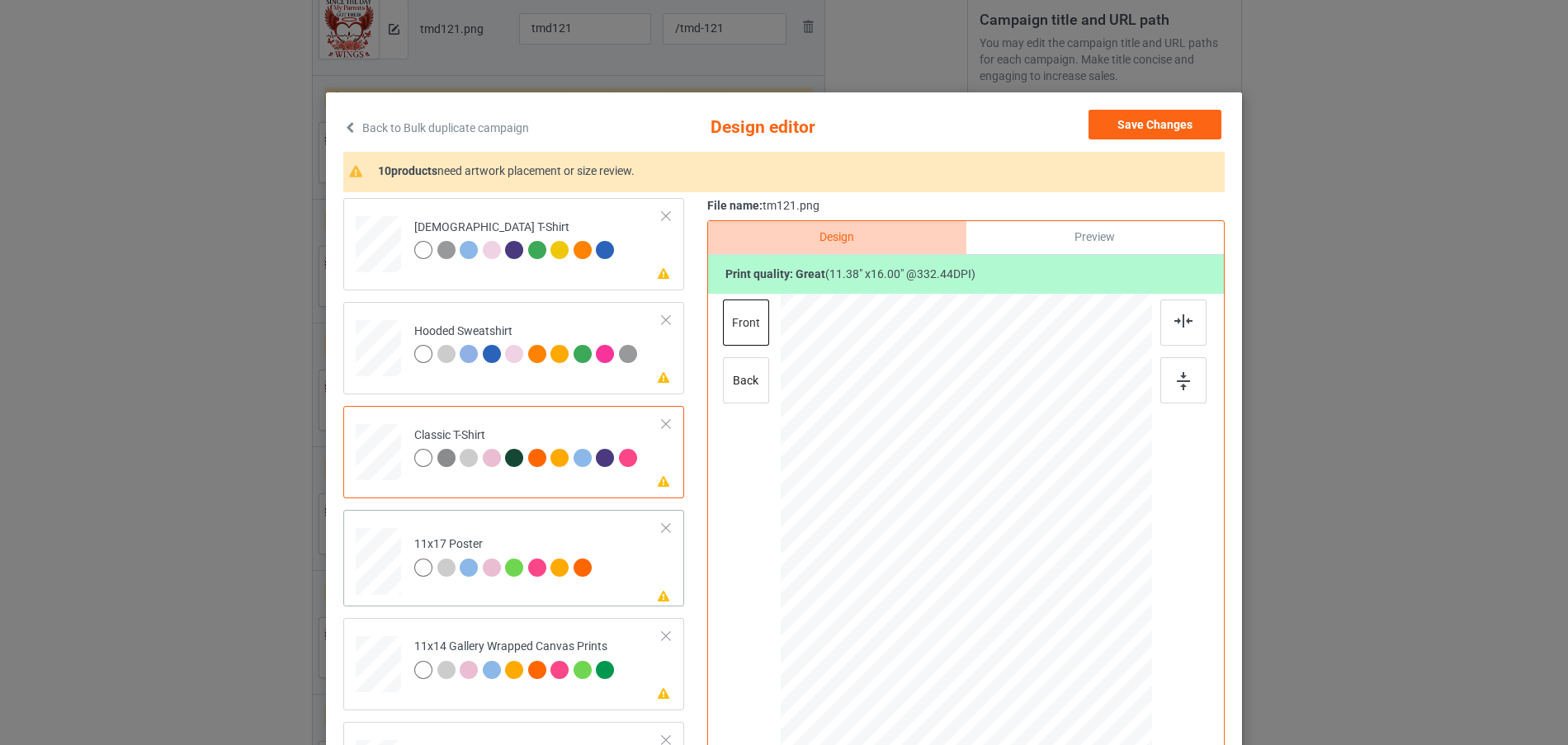
click at [386, 249] on div at bounding box center [378, 238] width 17 height 20
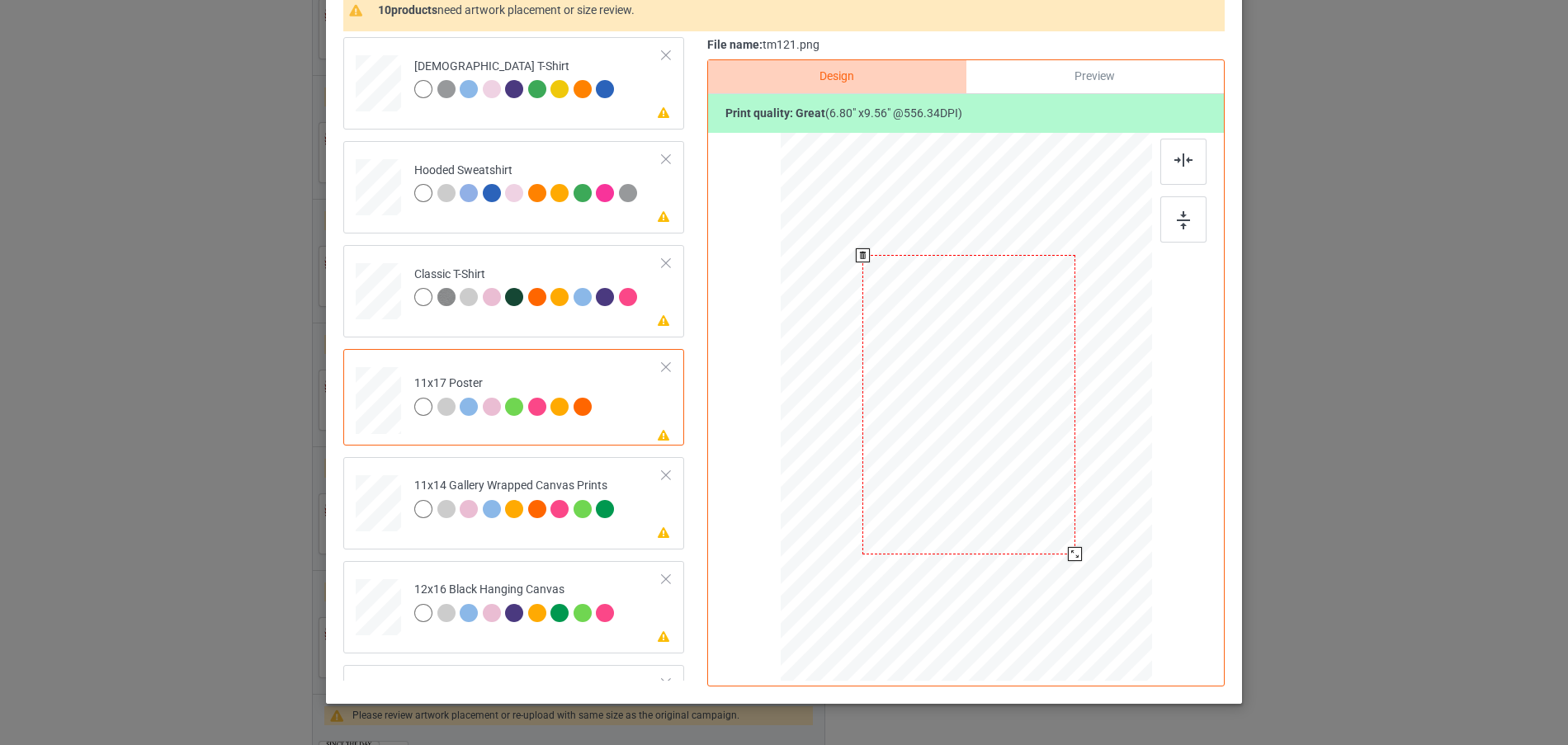
scroll to position [165, 0]
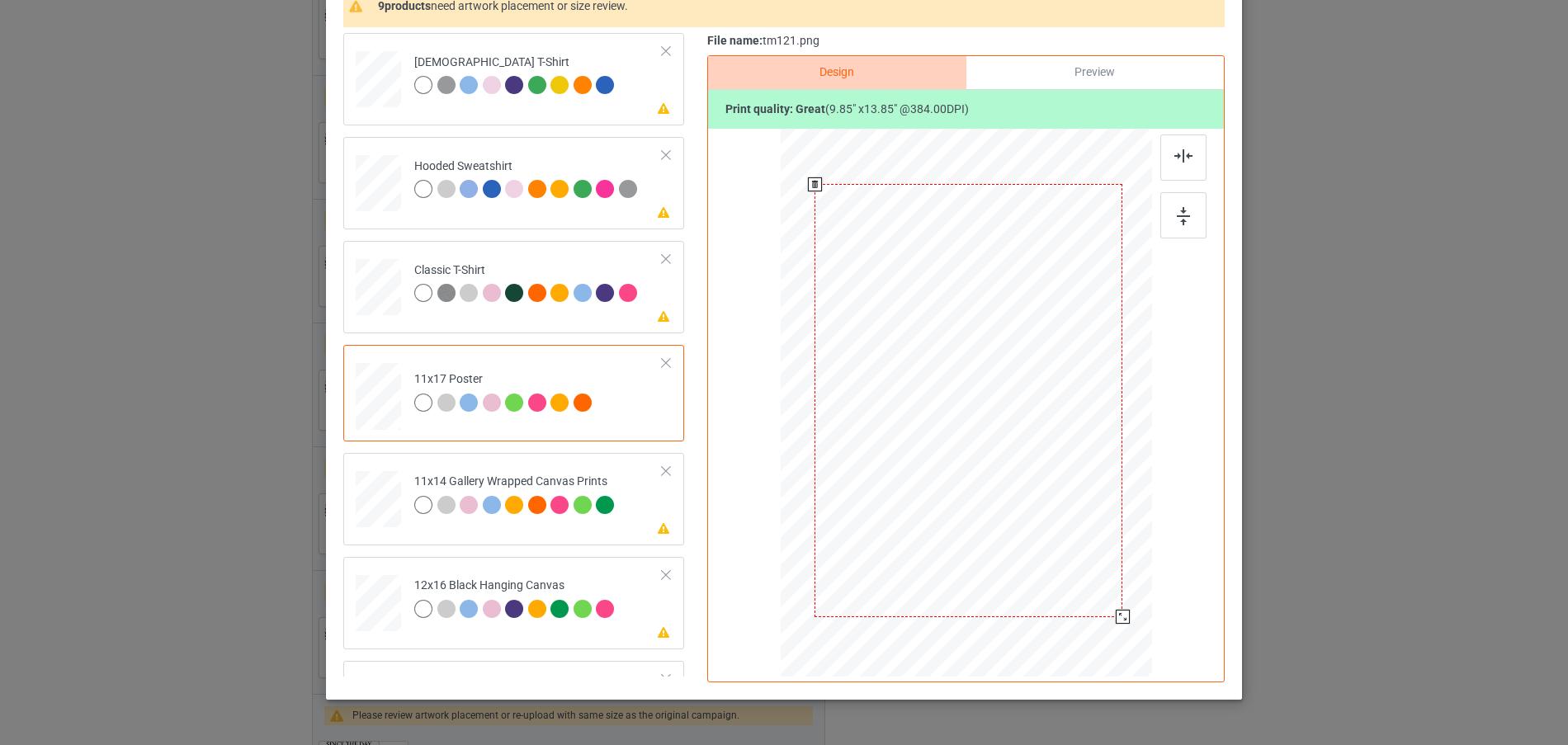
drag, startPoint x: 1069, startPoint y: 550, endPoint x: 1091, endPoint y: 631, distance: 83.9
click at [1091, 634] on div at bounding box center [968, 400] width 354 height 533
click at [387, 83] on div at bounding box center [378, 73] width 17 height 20
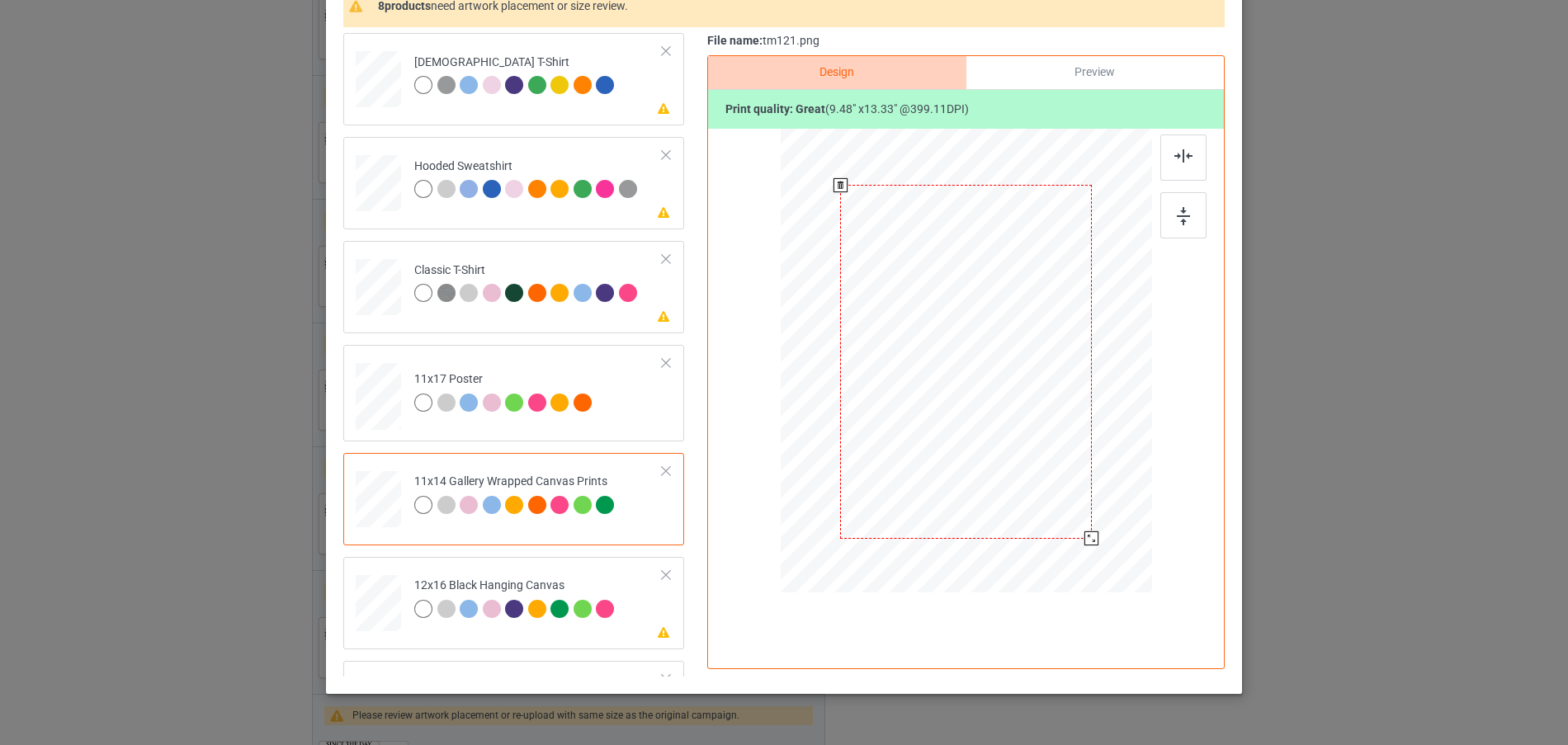
drag, startPoint x: 1072, startPoint y: 518, endPoint x: 1083, endPoint y: 541, distance: 25.5
click at [1084, 541] on div at bounding box center [1091, 538] width 14 height 14
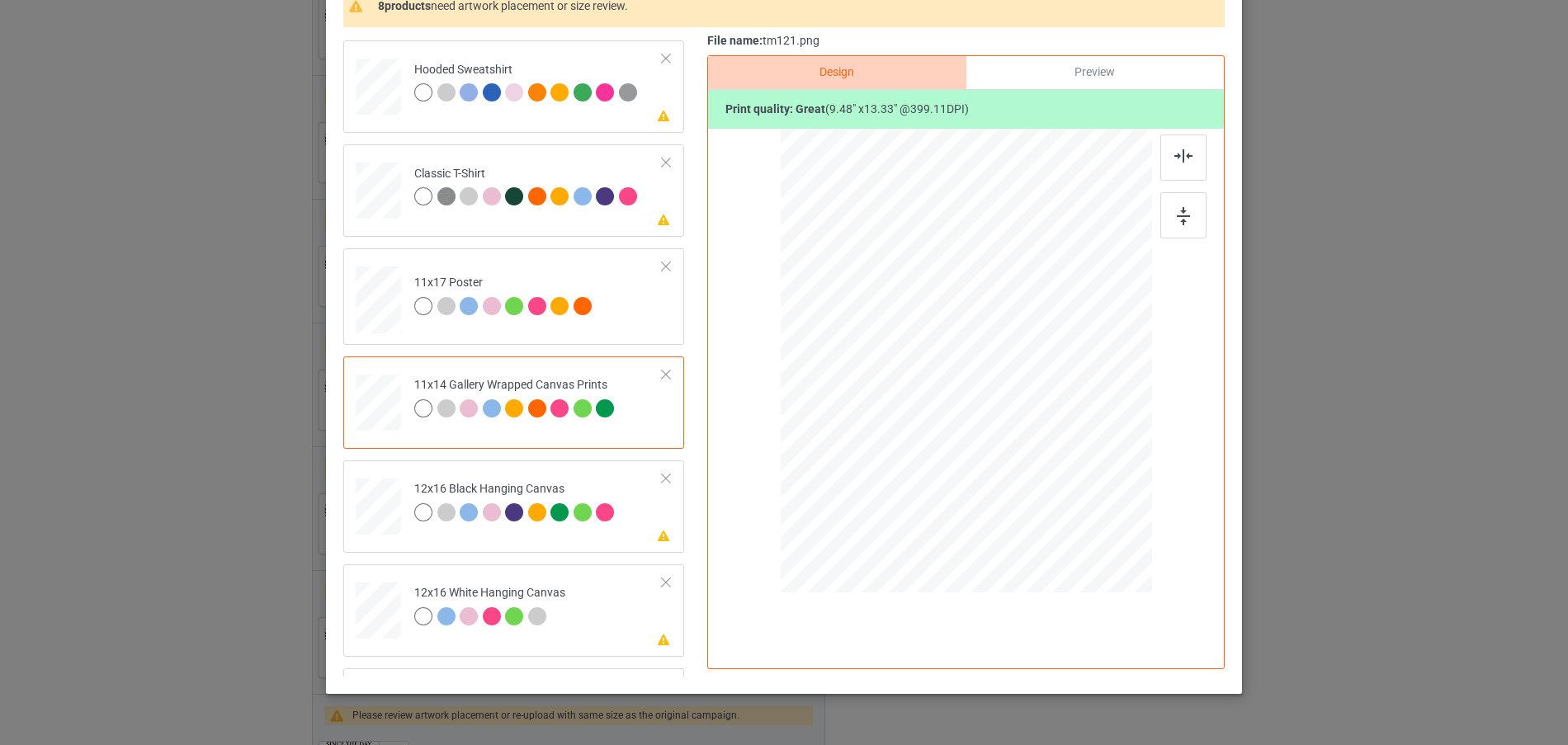
scroll to position [248, 0]
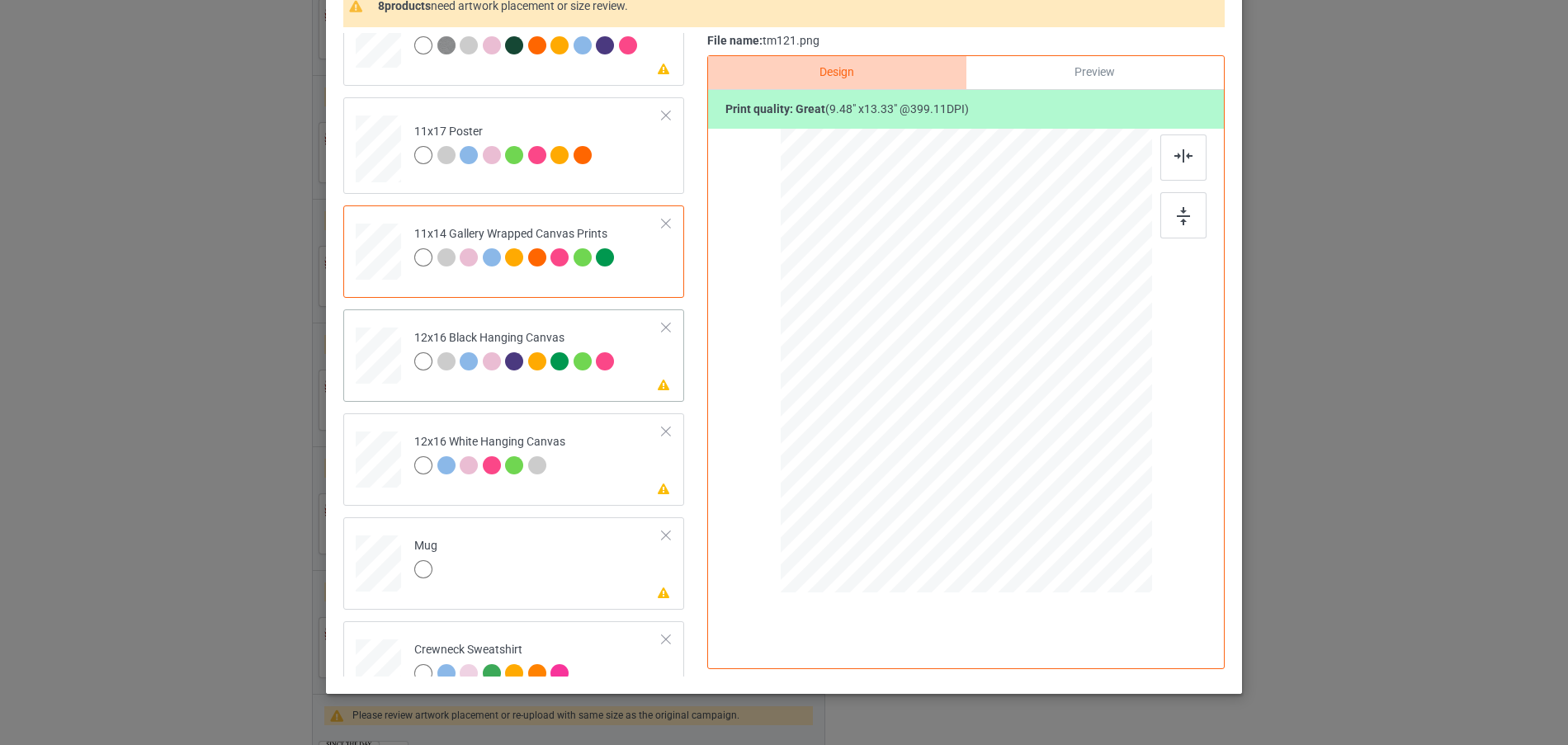
drag, startPoint x: 1067, startPoint y: 502, endPoint x: 1100, endPoint y: 576, distance: 81.0
click at [1100, 576] on div at bounding box center [966, 360] width 349 height 465
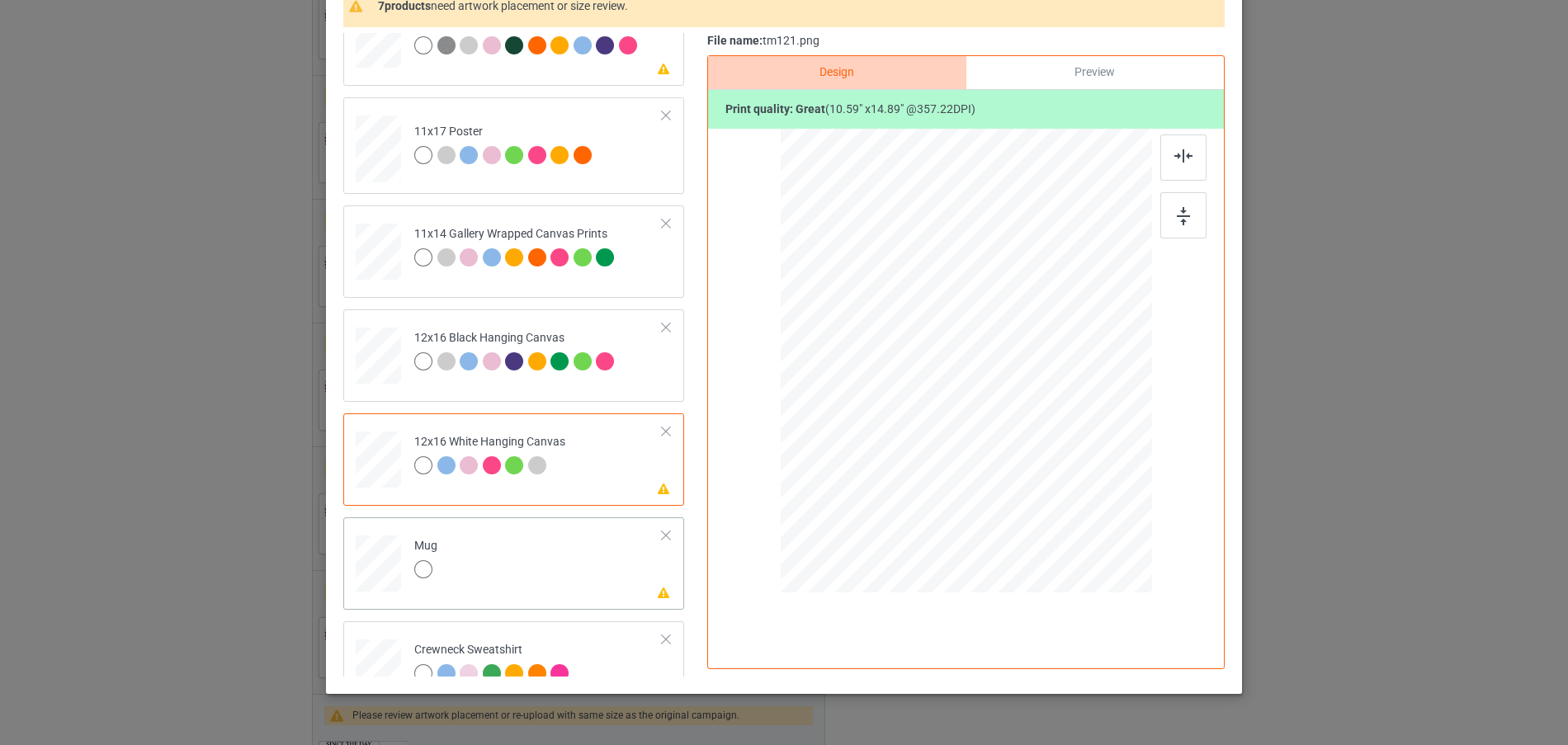
drag, startPoint x: 1068, startPoint y: 518, endPoint x: 1009, endPoint y: 432, distance: 104.3
click at [1010, 432] on div at bounding box center [1016, 431] width 14 height 14
drag, startPoint x: 1011, startPoint y: 432, endPoint x: 1008, endPoint y: 422, distance: 10.4
click at [1008, 422] on div at bounding box center [1011, 423] width 14 height 14
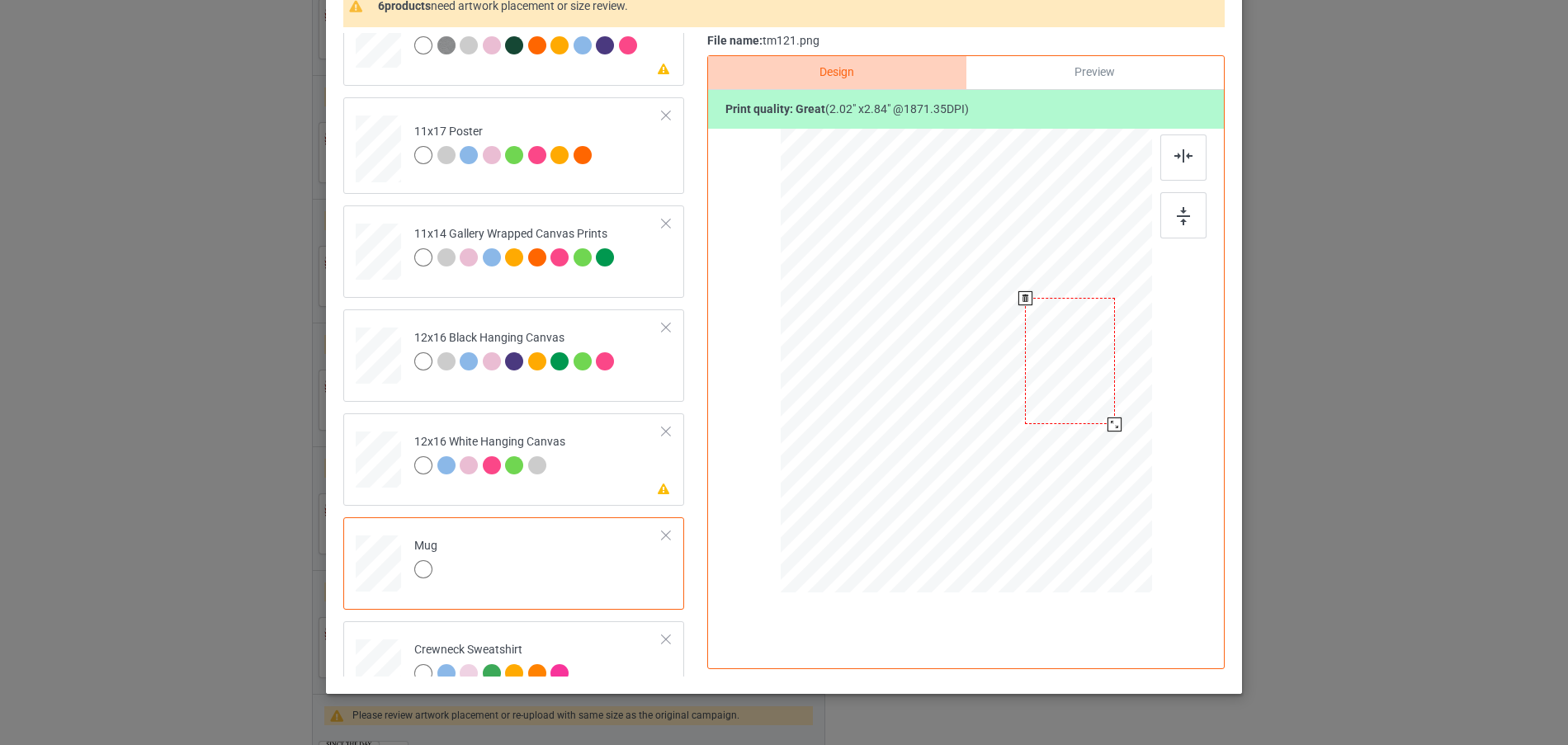
drag, startPoint x: 980, startPoint y: 412, endPoint x: 1084, endPoint y: 413, distance: 104.0
click at [1084, 413] on div at bounding box center [1069, 360] width 90 height 126
click at [1110, 426] on div at bounding box center [1117, 427] width 14 height 14
click at [1092, 404] on div at bounding box center [1070, 359] width 95 height 132
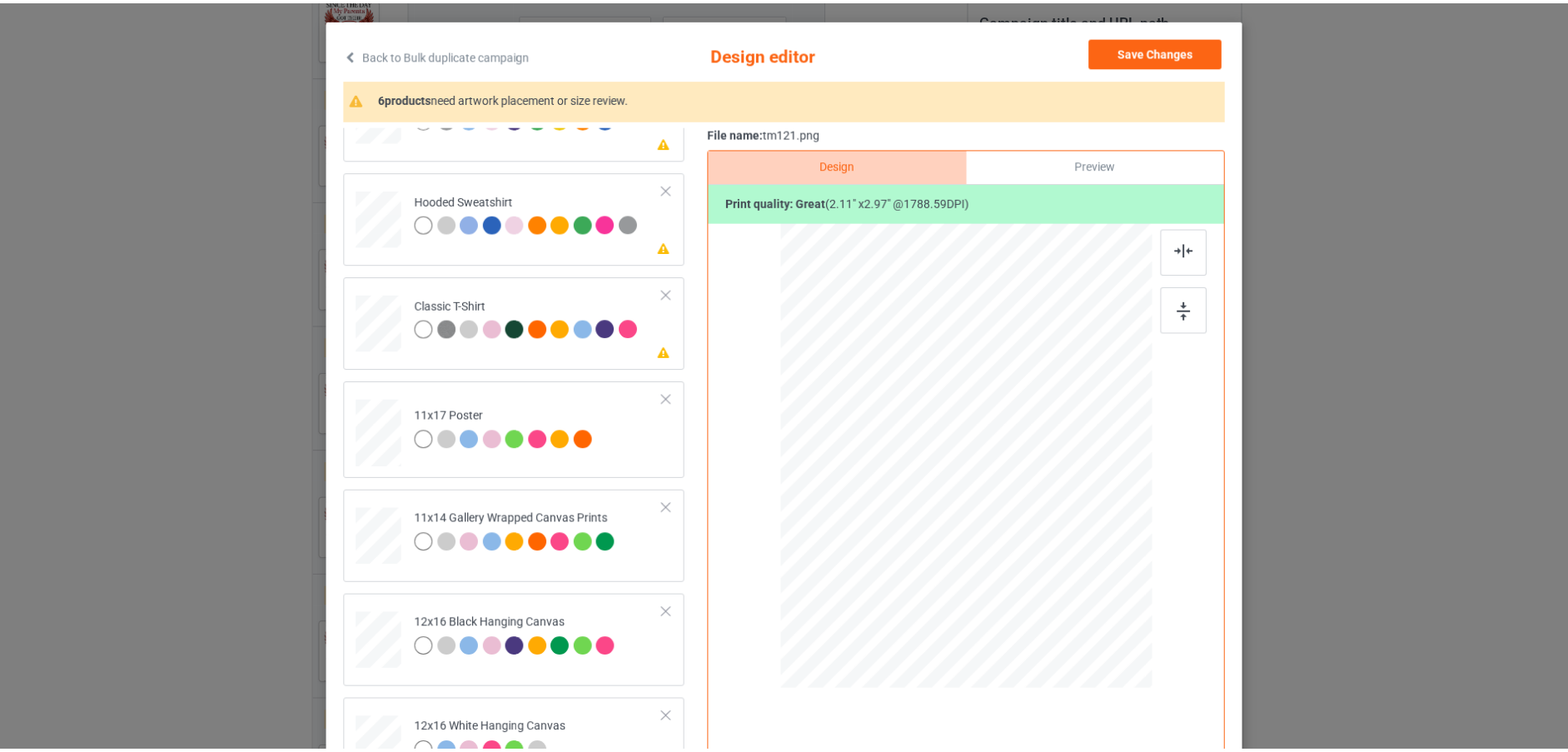
scroll to position [0, 0]
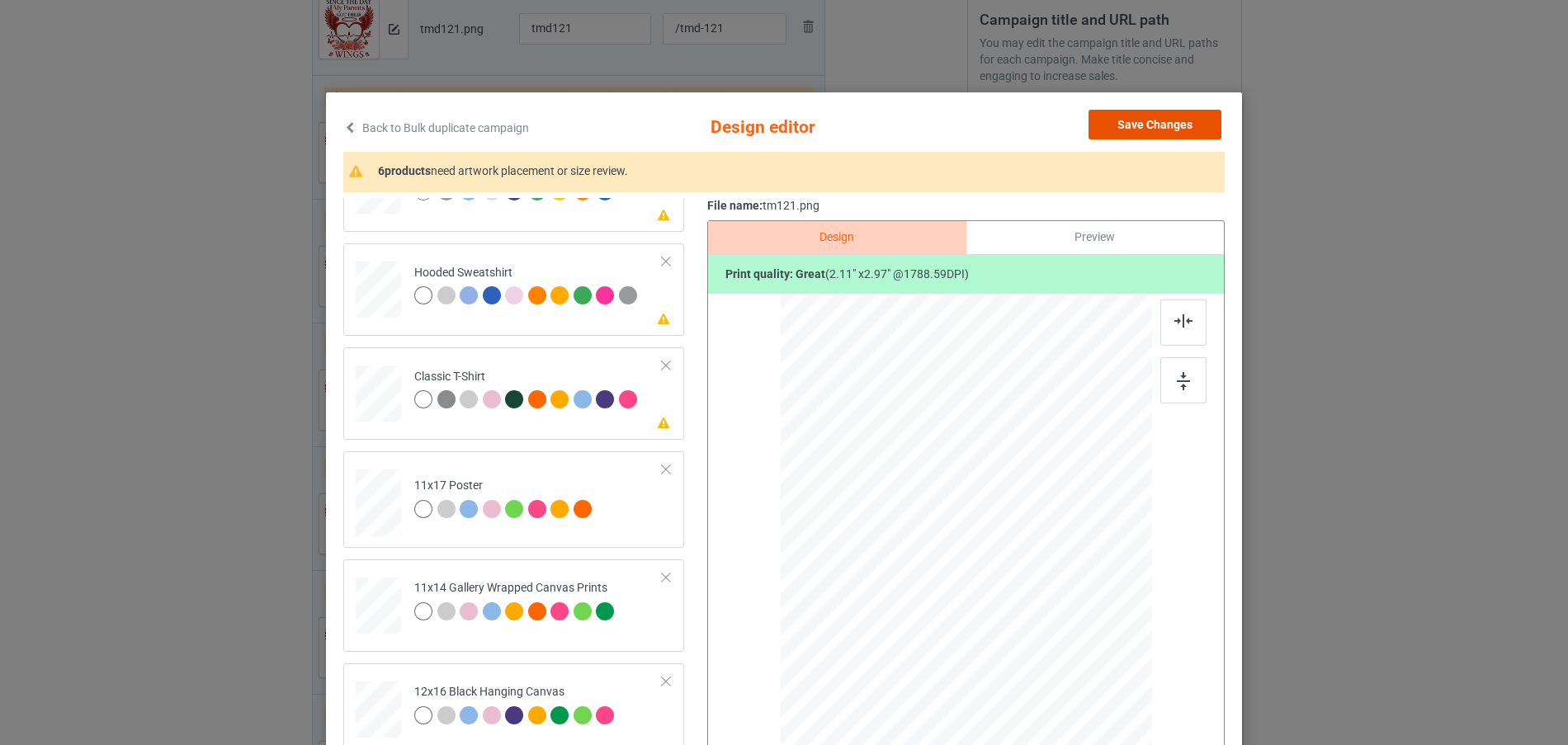
click at [1147, 129] on button "Save Changes" at bounding box center [1155, 124] width 133 height 30
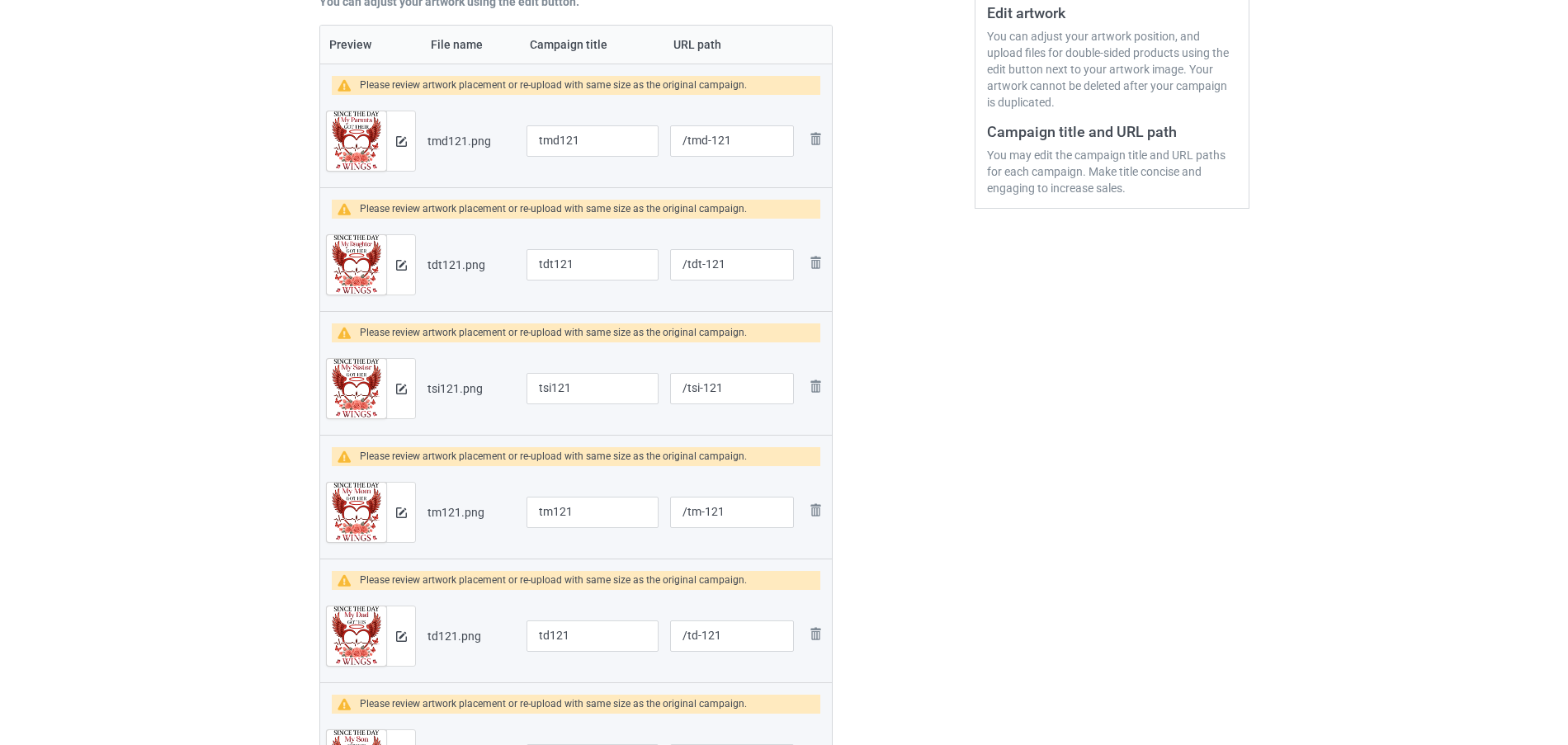
scroll to position [389, 0]
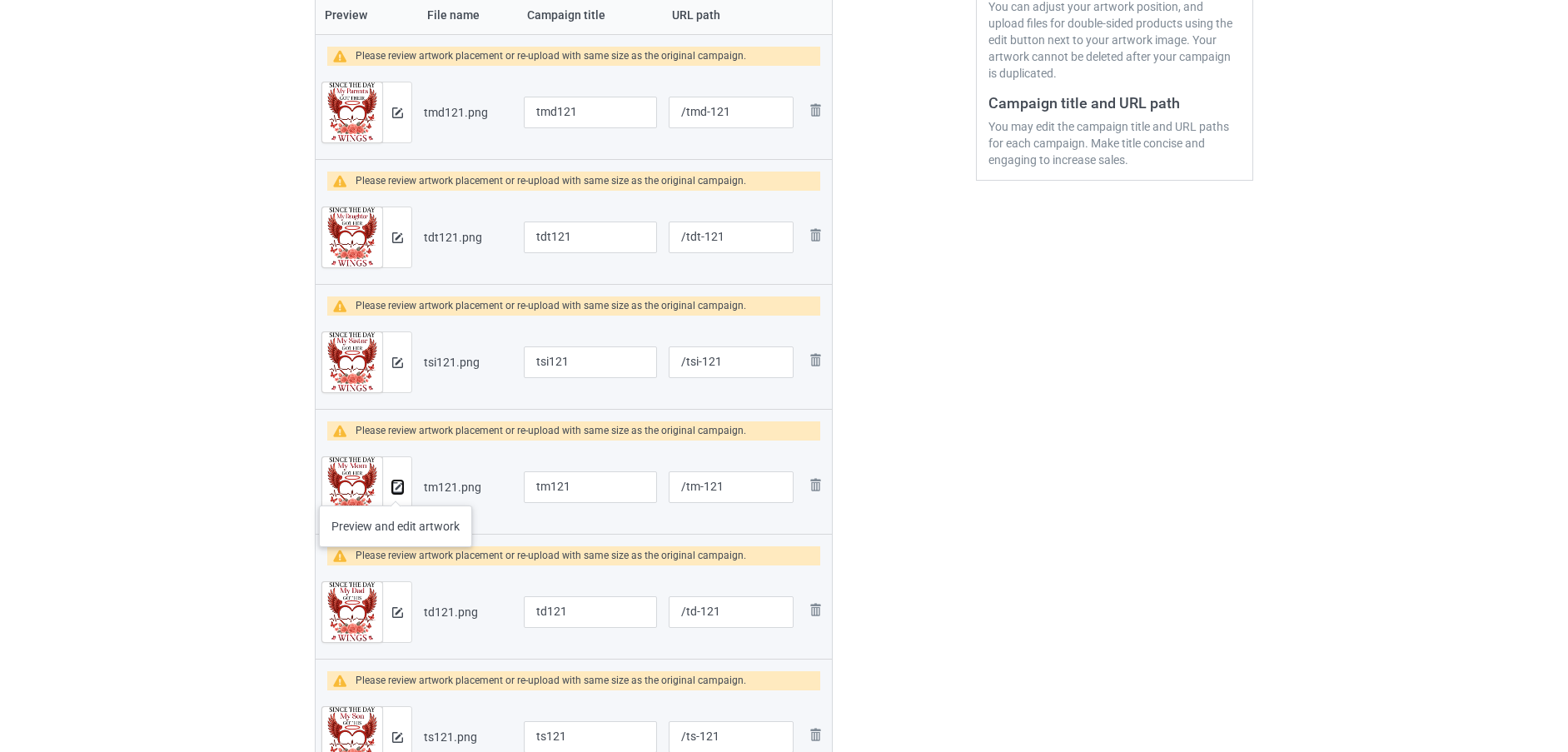
click at [395, 488] on img at bounding box center [397, 486] width 11 height 11
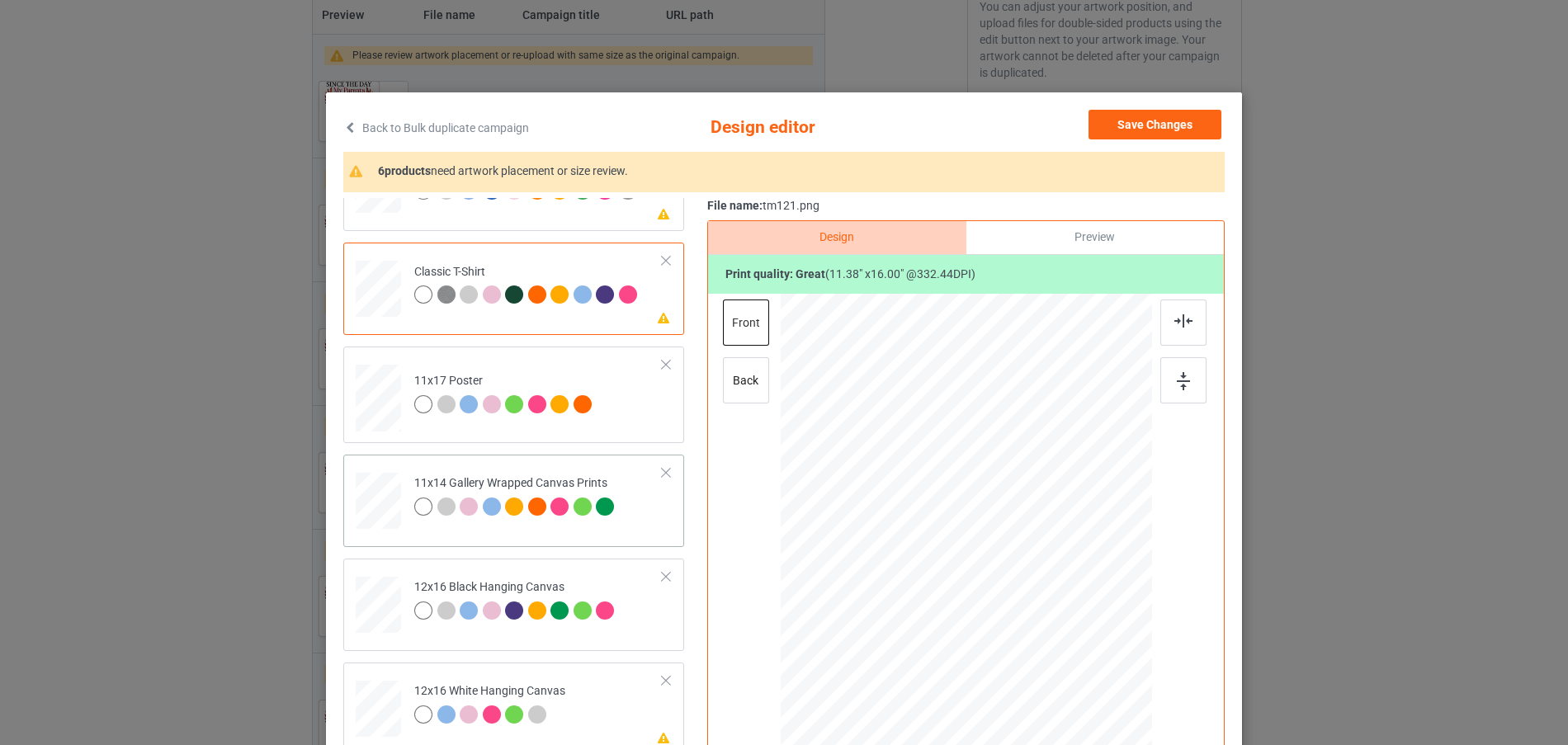
scroll to position [248, 0]
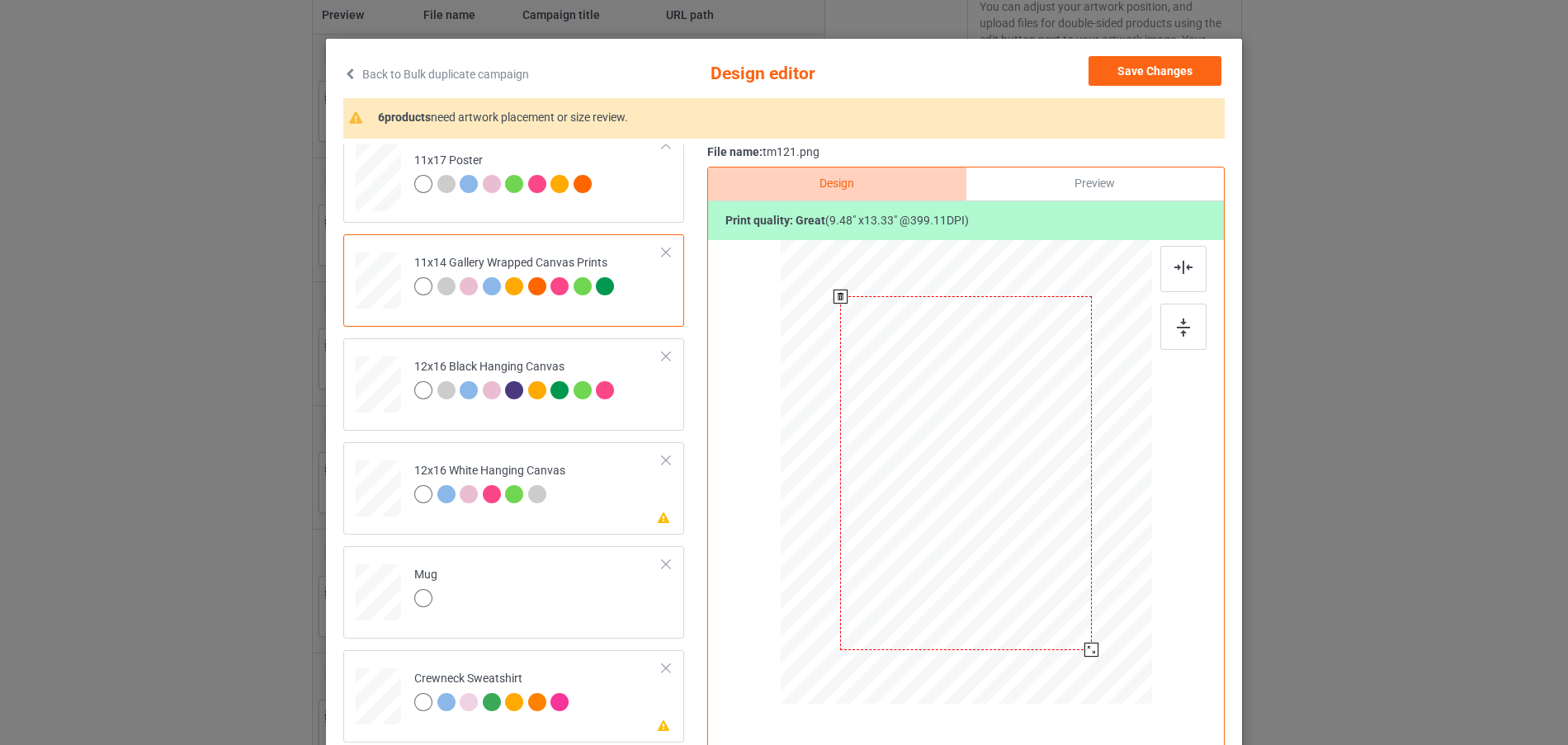
scroll to position [83, 0]
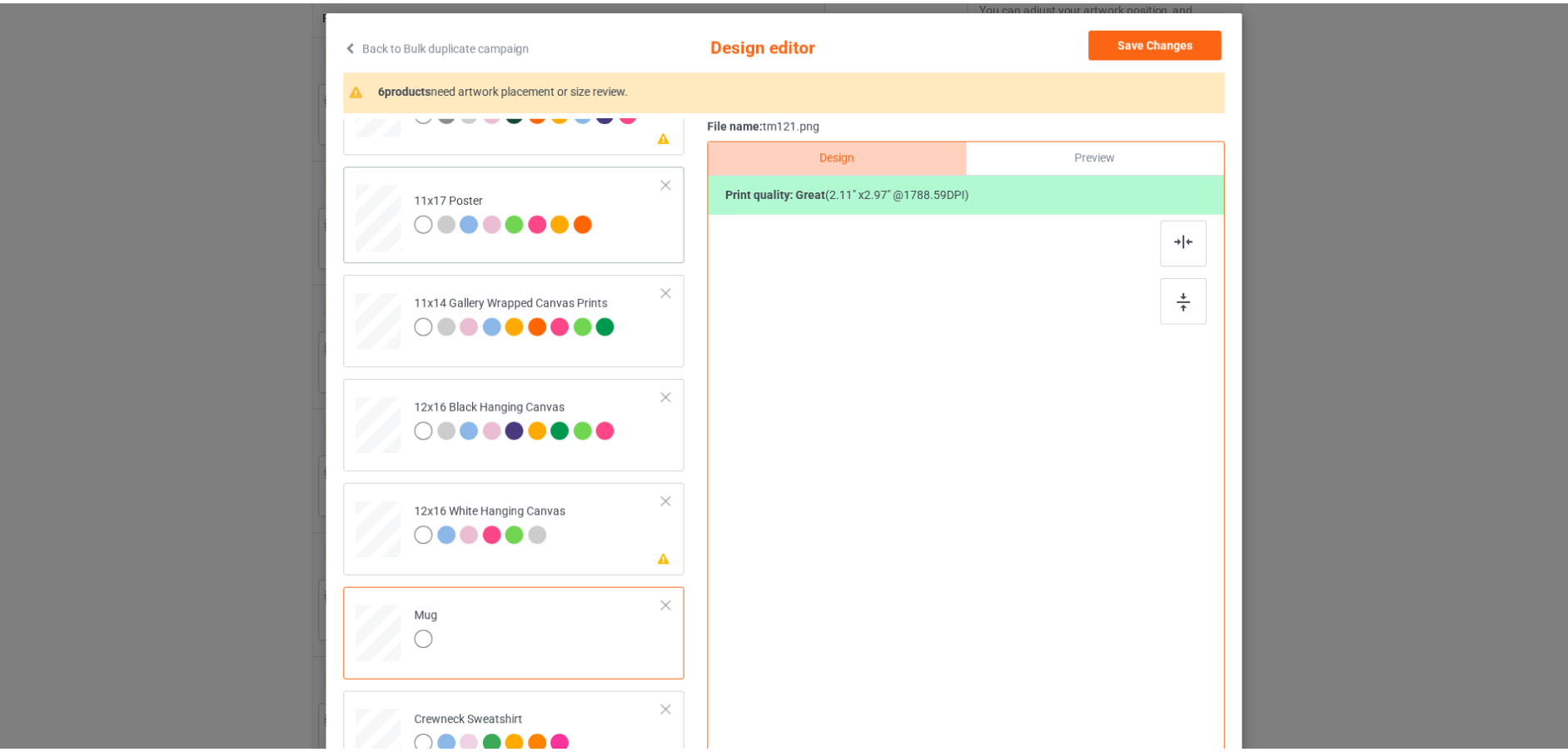
scroll to position [0, 0]
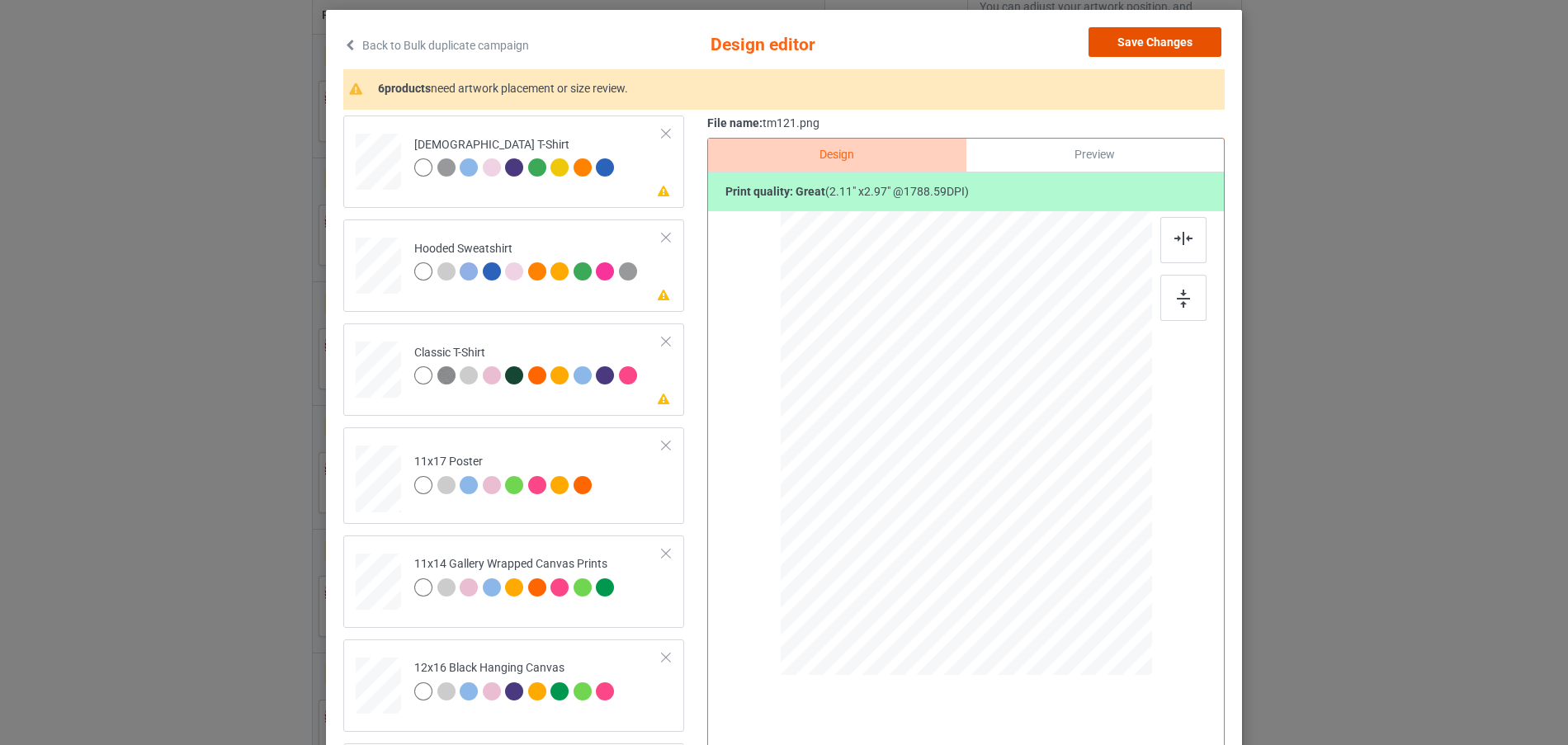
click at [1159, 34] on button "Save Changes" at bounding box center [1155, 41] width 133 height 30
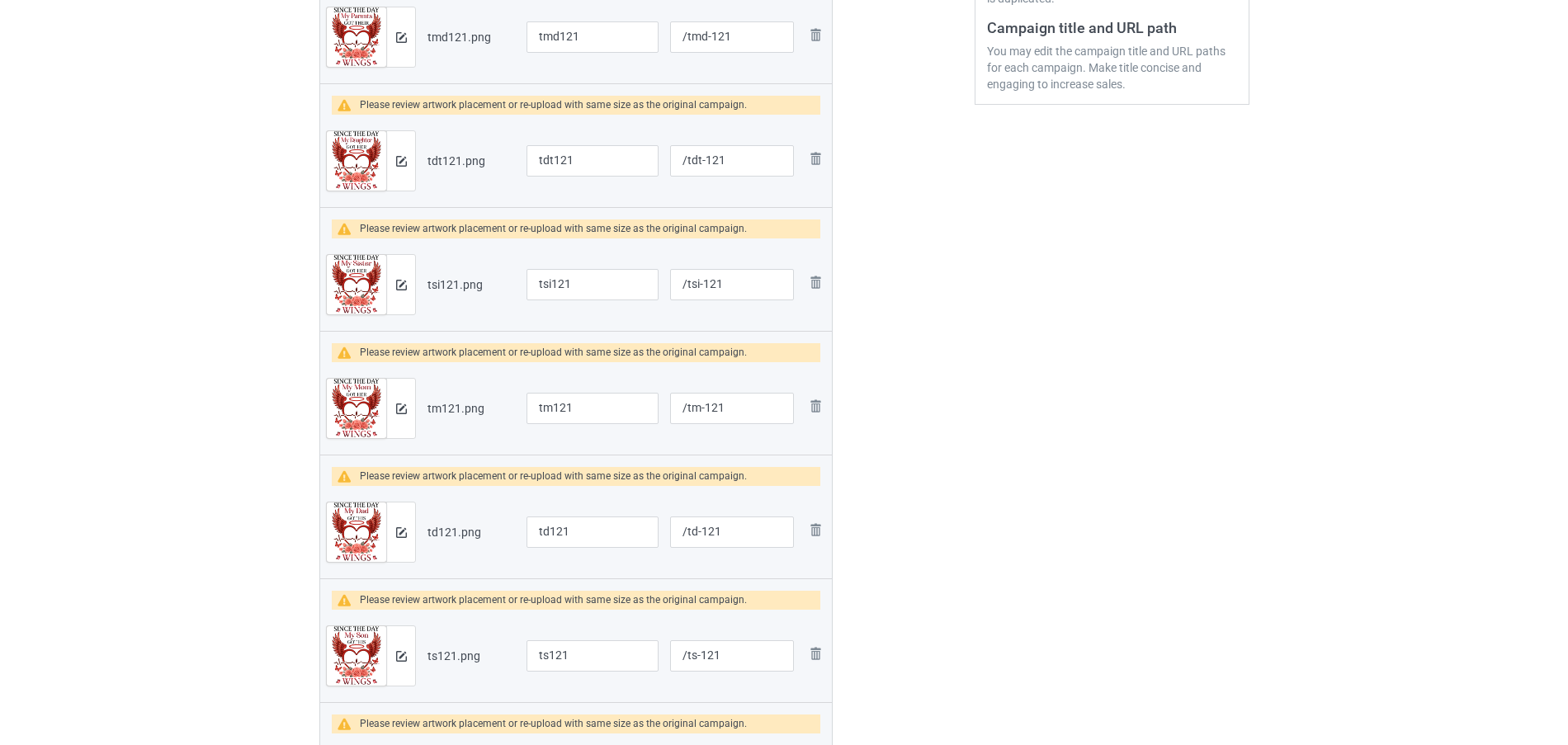
scroll to position [554, 0]
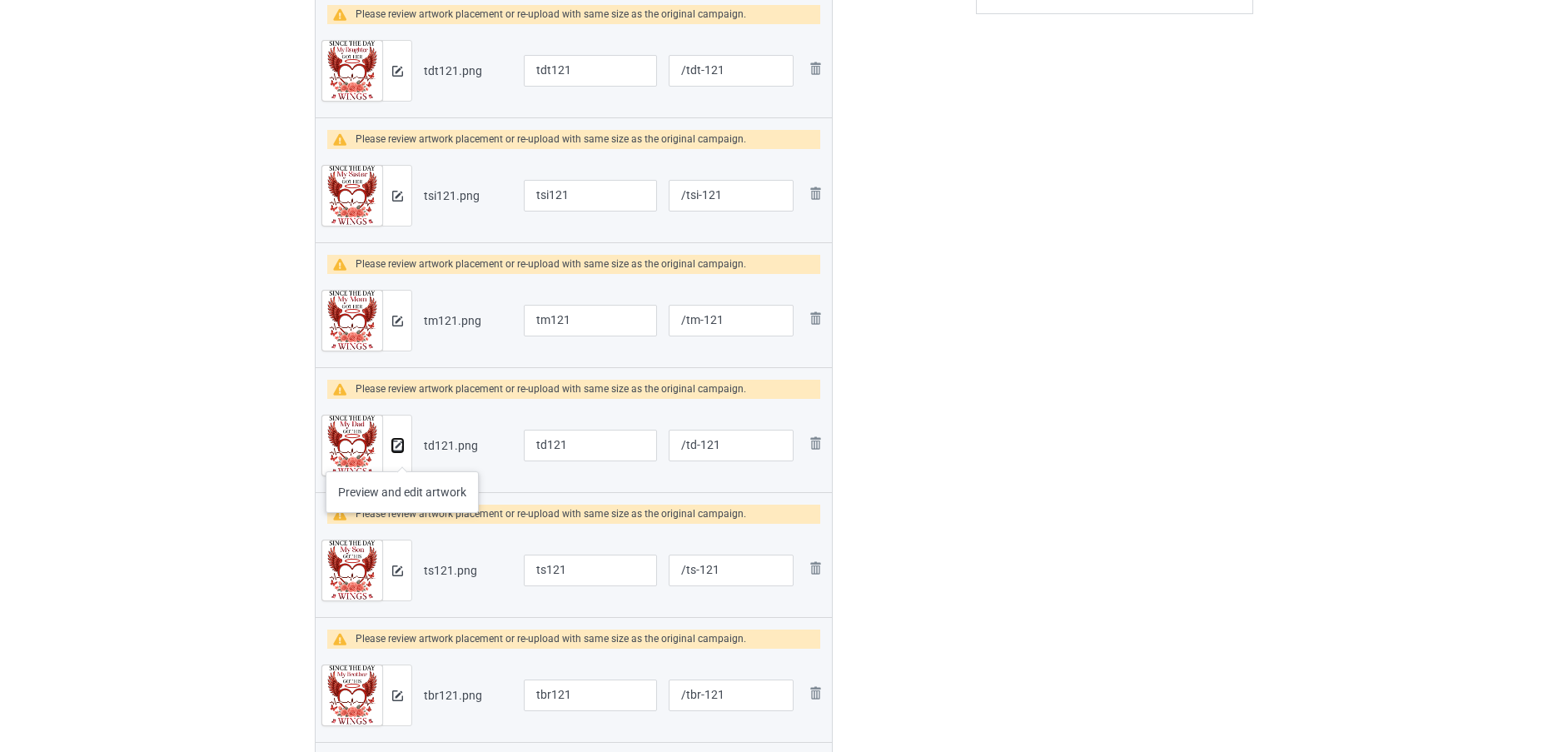
click at [402, 452] on button at bounding box center [397, 446] width 11 height 14
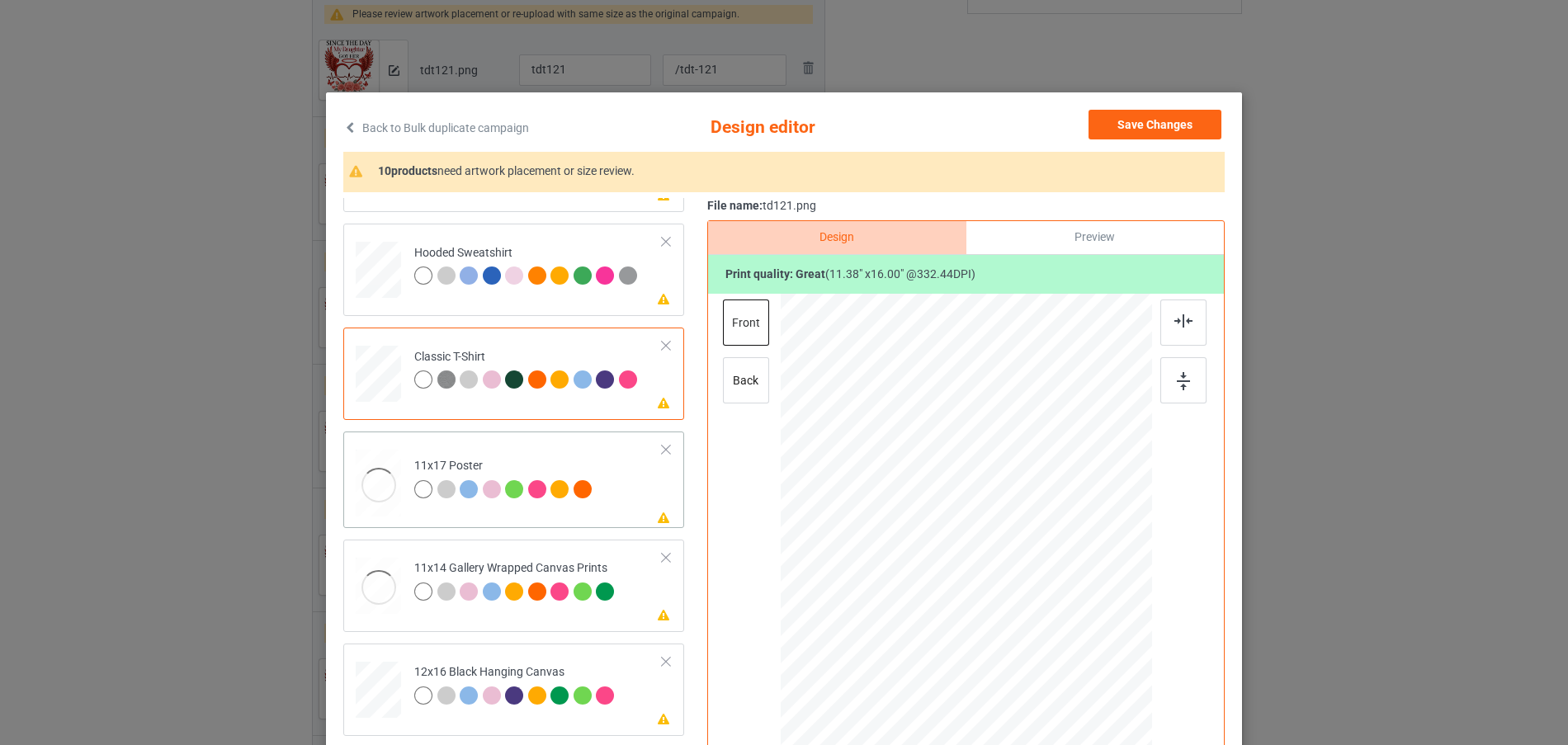
scroll to position [83, 0]
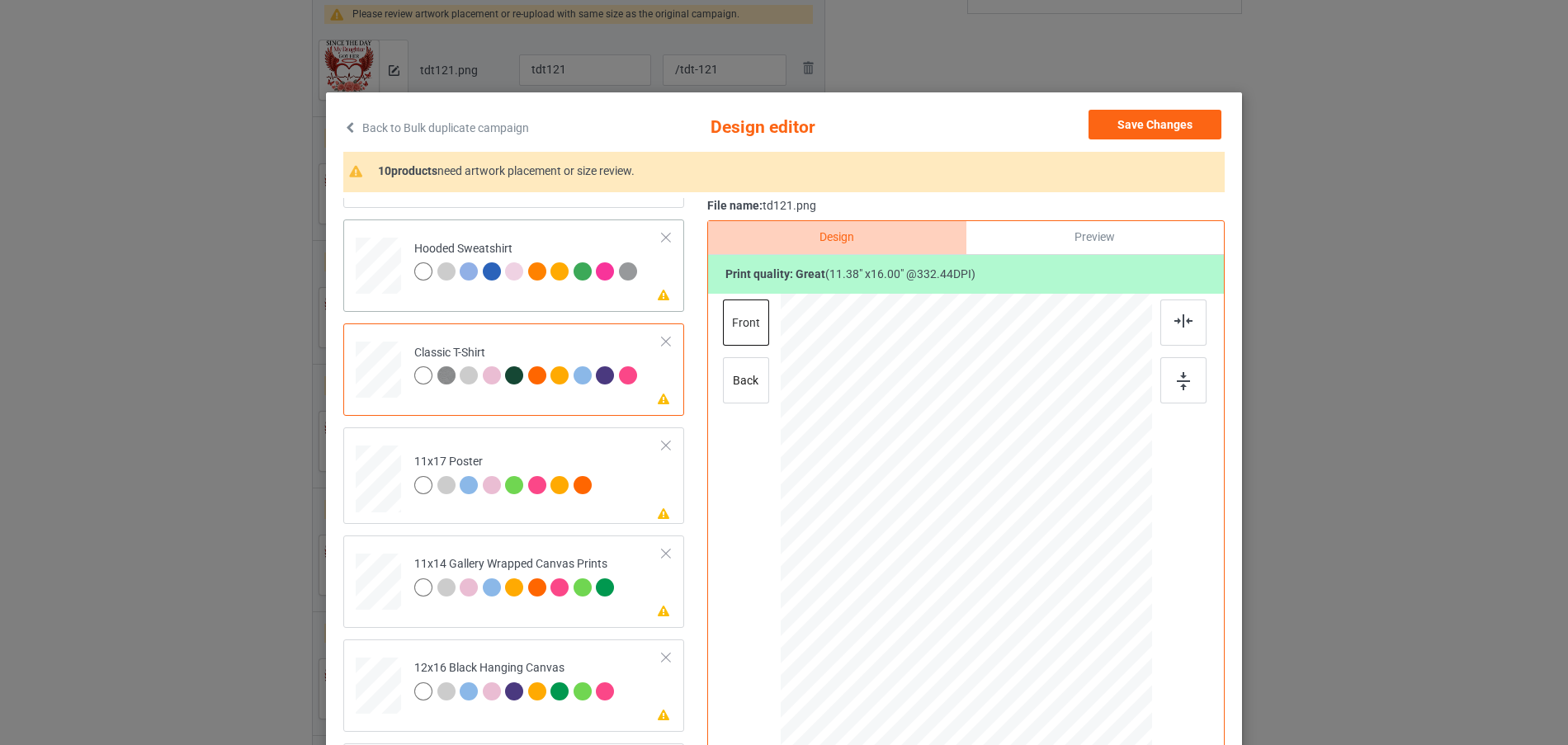
click at [405, 291] on td "Please review artwork placement Hooded Sweatshirt" at bounding box center [538, 261] width 266 height 72
click at [415, 387] on div at bounding box center [426, 378] width 23 height 23
click at [387, 166] on div at bounding box center [378, 155] width 17 height 20
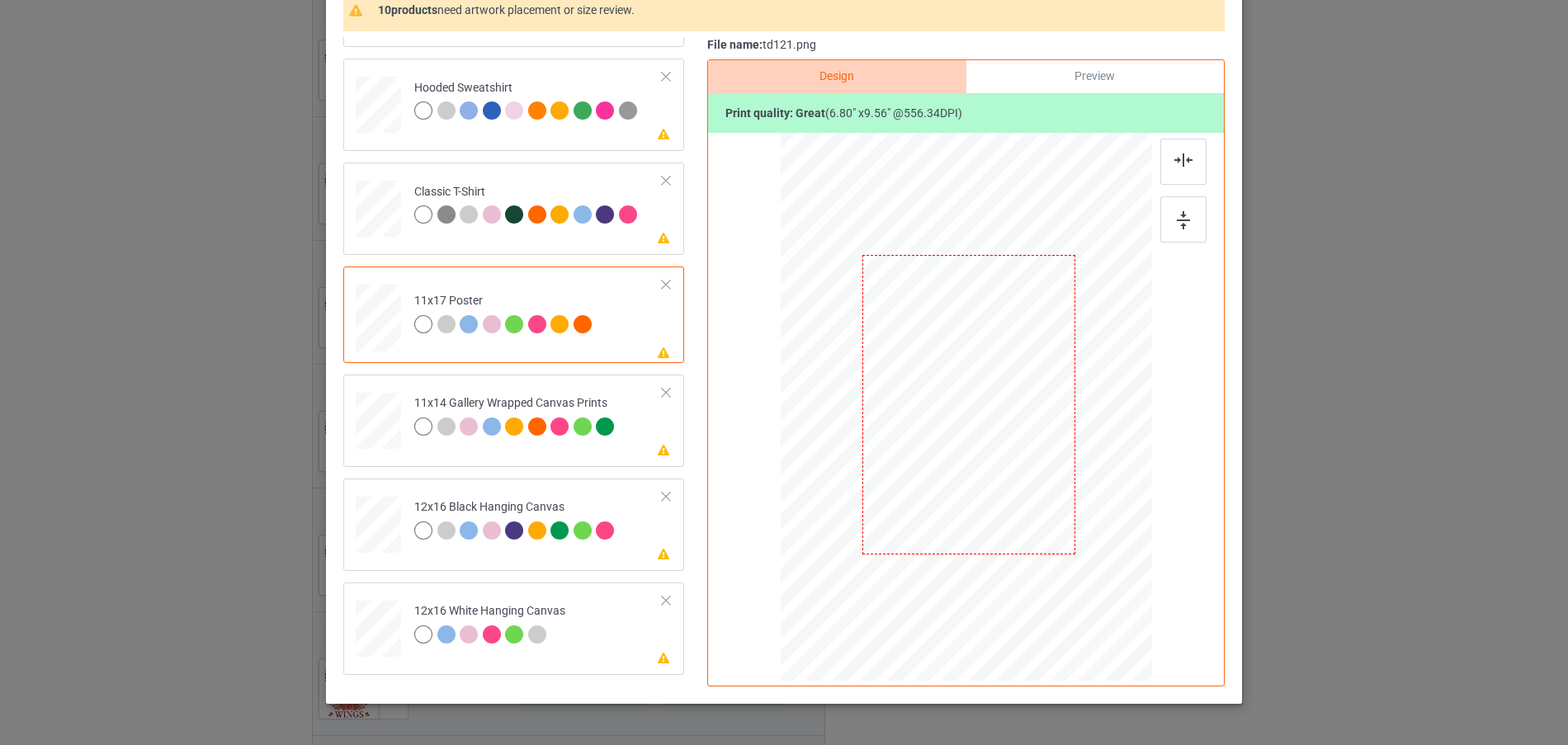
scroll to position [165, 0]
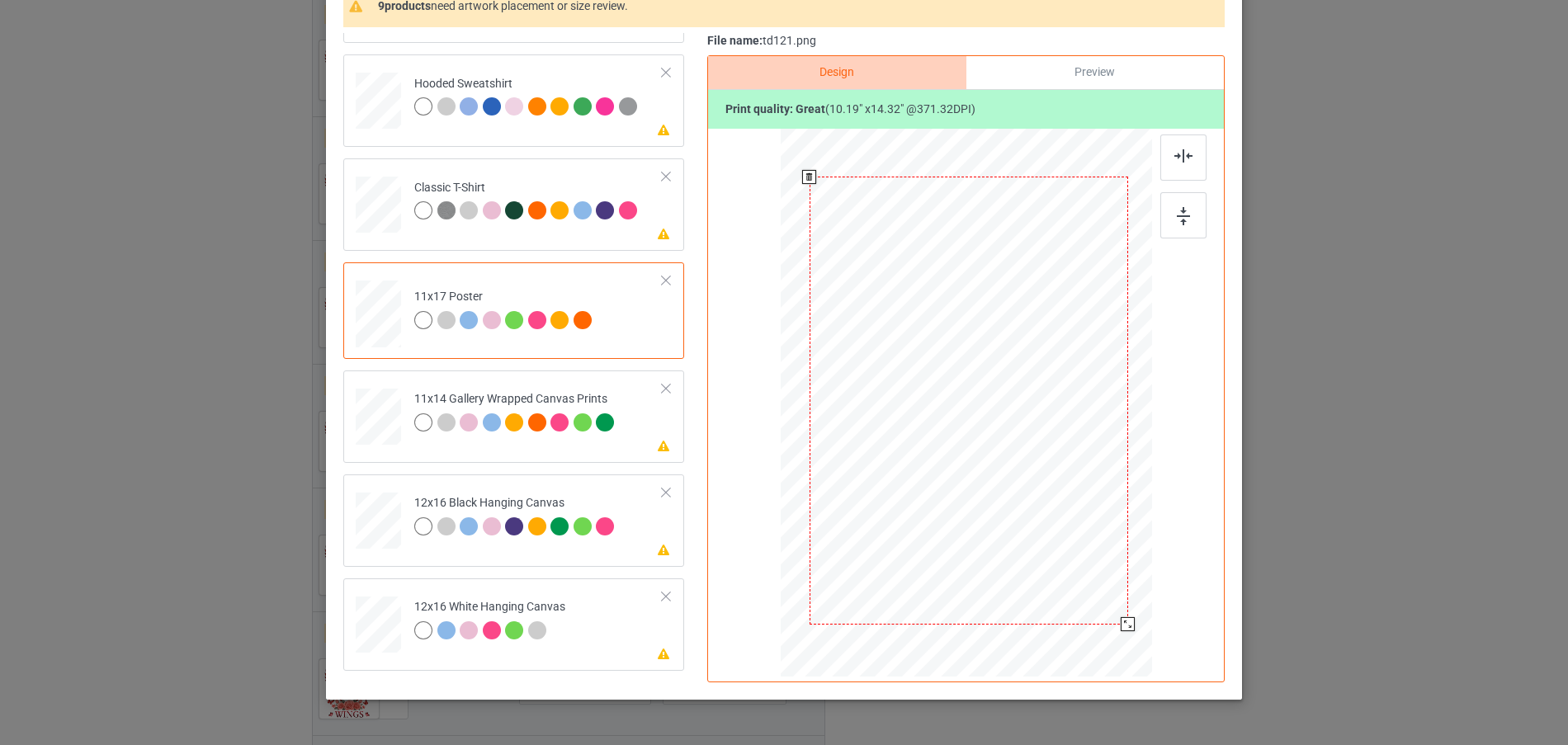
drag, startPoint x: 1067, startPoint y: 554, endPoint x: 1113, endPoint y: 634, distance: 92.3
click at [1113, 634] on div at bounding box center [968, 400] width 354 height 533
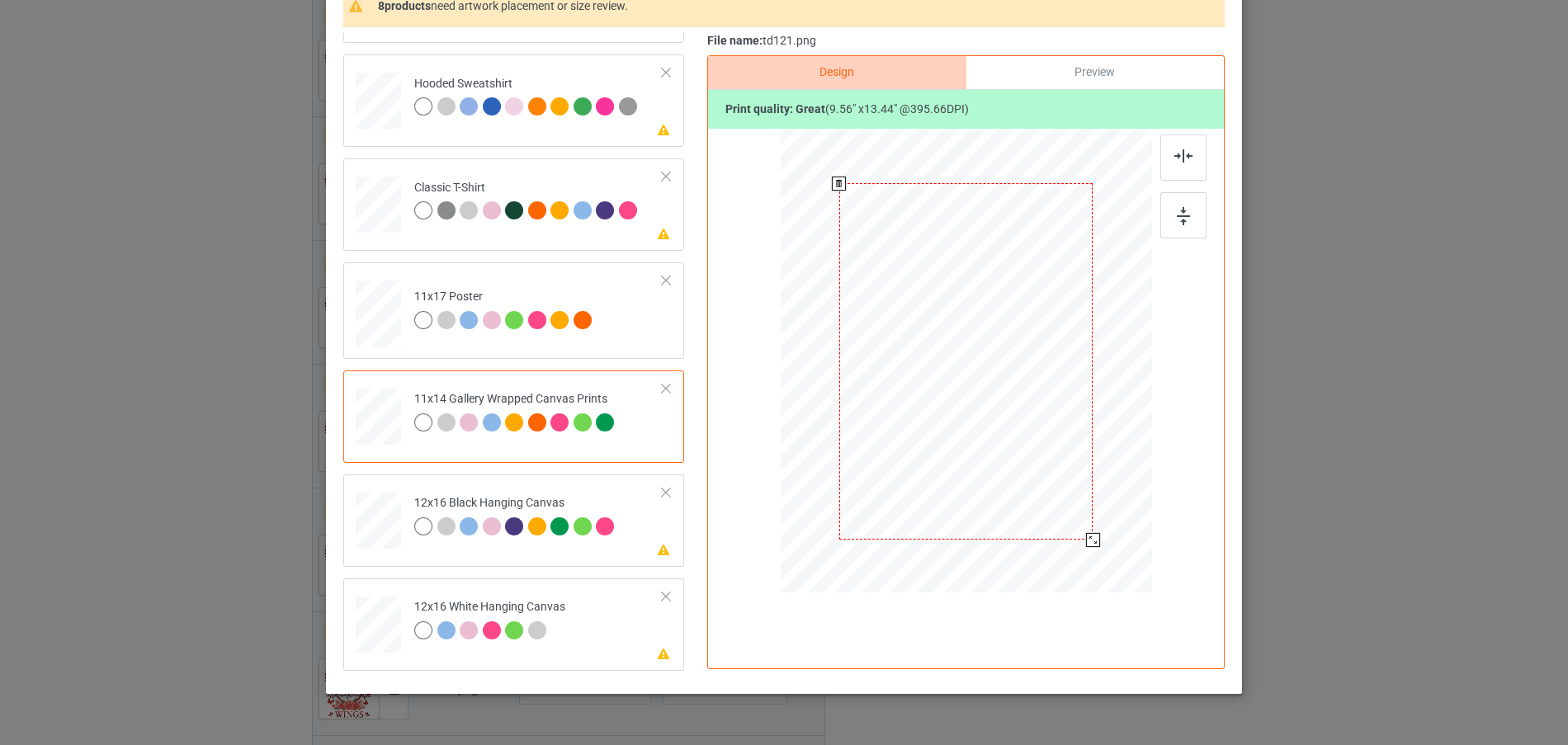
drag, startPoint x: 1069, startPoint y: 522, endPoint x: 1082, endPoint y: 546, distance: 27.3
click at [1086, 546] on div at bounding box center [1093, 540] width 14 height 14
drag, startPoint x: 1062, startPoint y: 506, endPoint x: 1103, endPoint y: 574, distance: 79.4
click at [1111, 574] on div at bounding box center [1118, 573] width 14 height 14
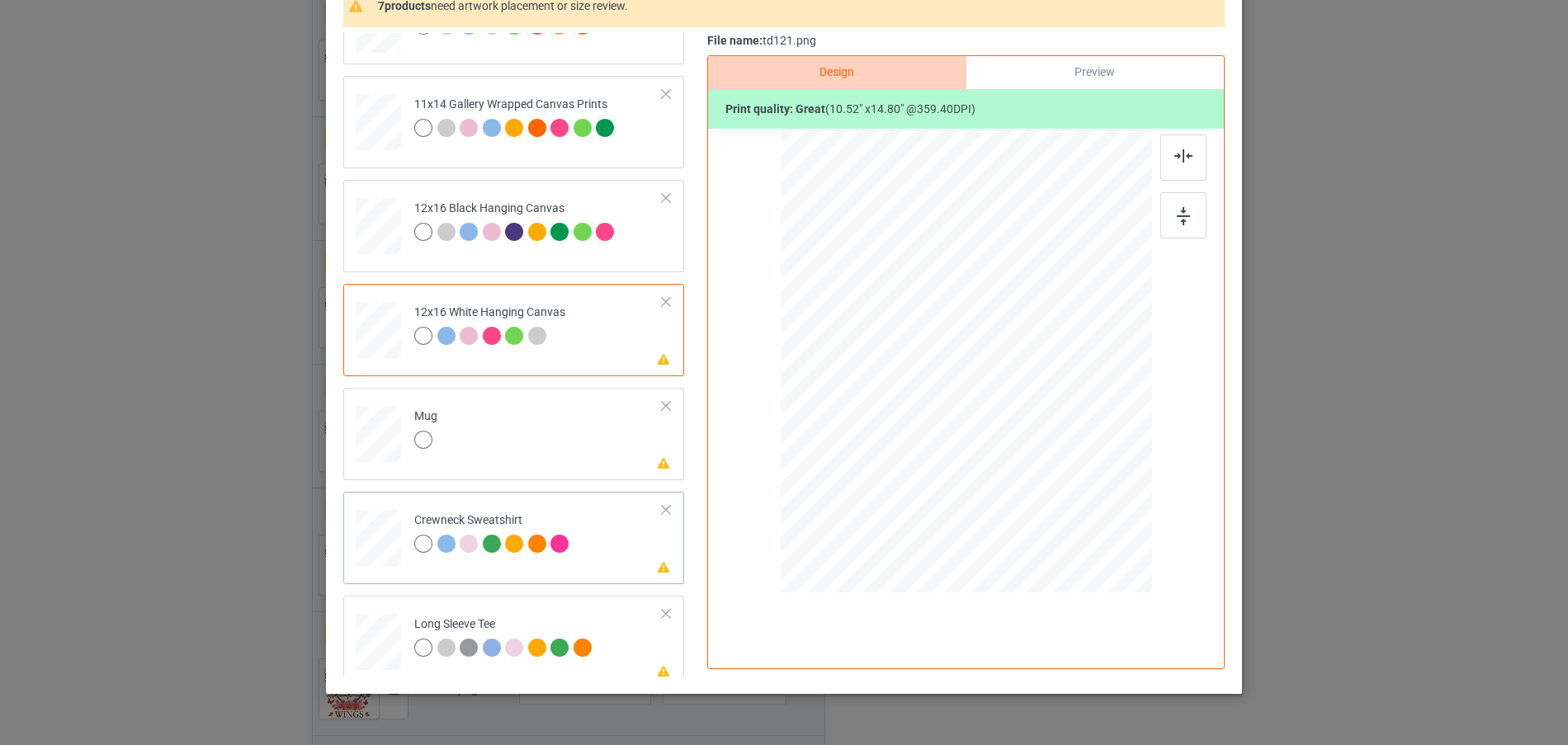
scroll to position [388, 0]
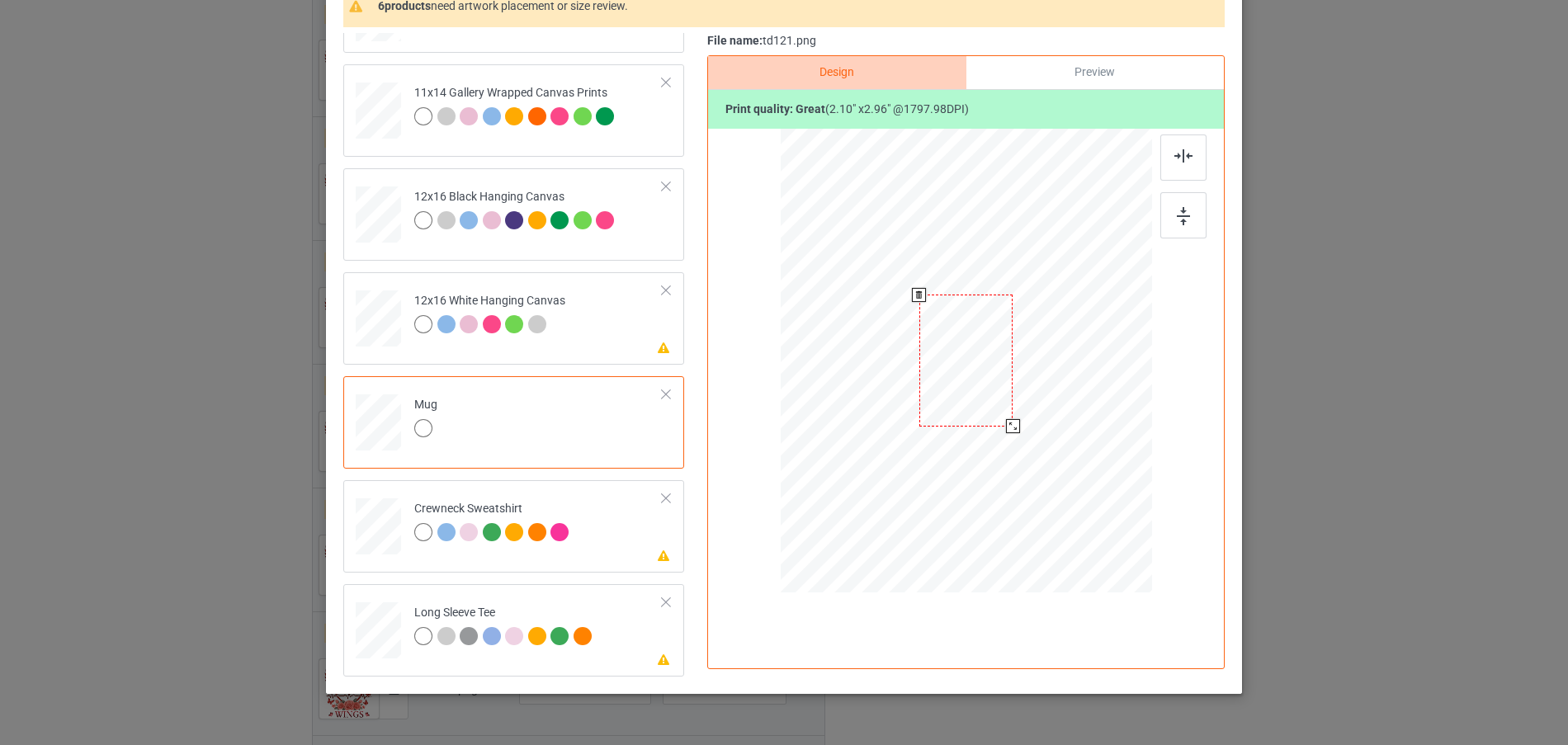
drag, startPoint x: 1068, startPoint y: 521, endPoint x: 997, endPoint y: 433, distance: 113.1
click at [997, 433] on div at bounding box center [966, 360] width 371 height 154
drag, startPoint x: 1027, startPoint y: 394, endPoint x: 1068, endPoint y: 391, distance: 41.1
click at [1068, 391] on div at bounding box center [1069, 360] width 94 height 131
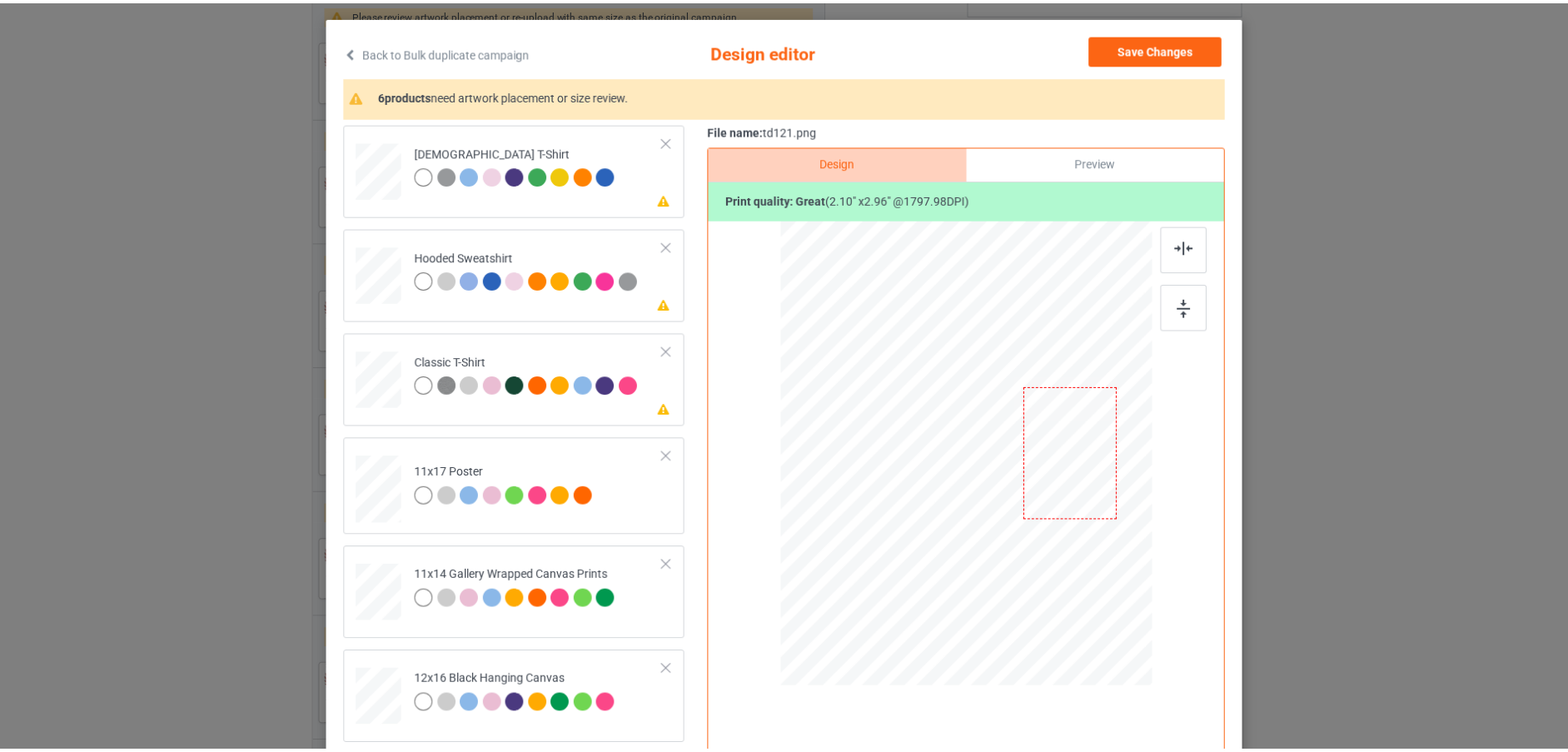
scroll to position [0, 0]
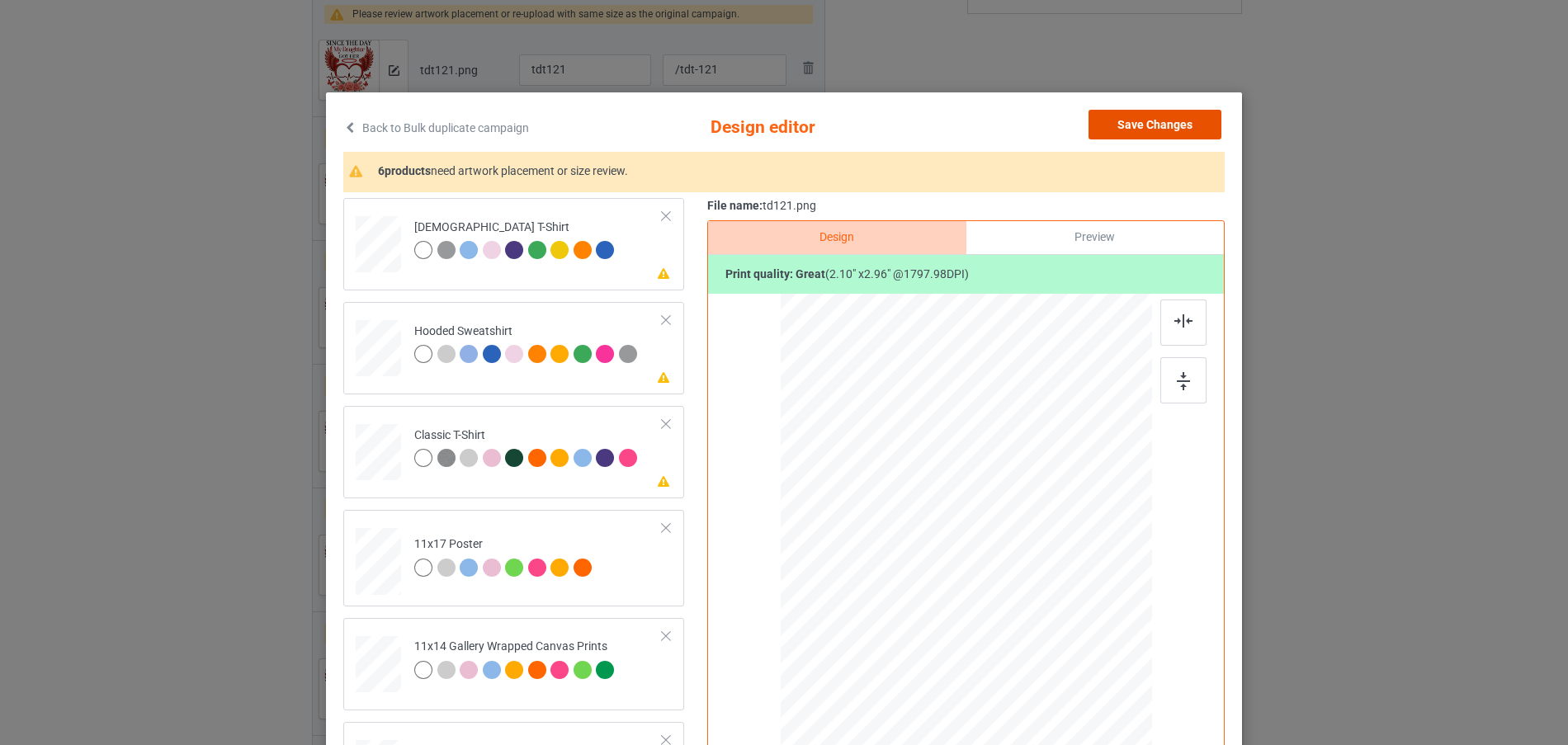
click at [1167, 124] on button "Save Changes" at bounding box center [1155, 124] width 133 height 30
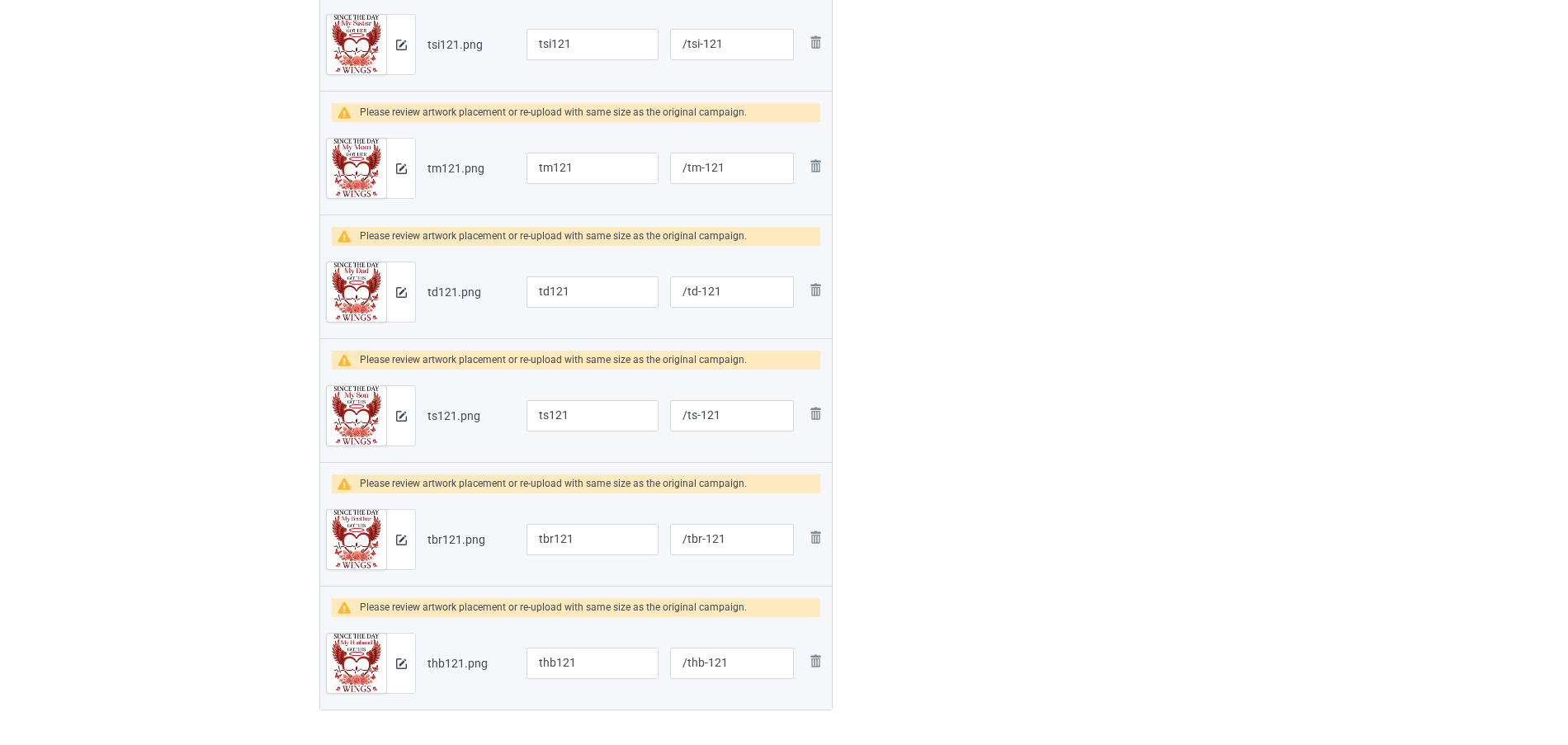
scroll to position [719, 0]
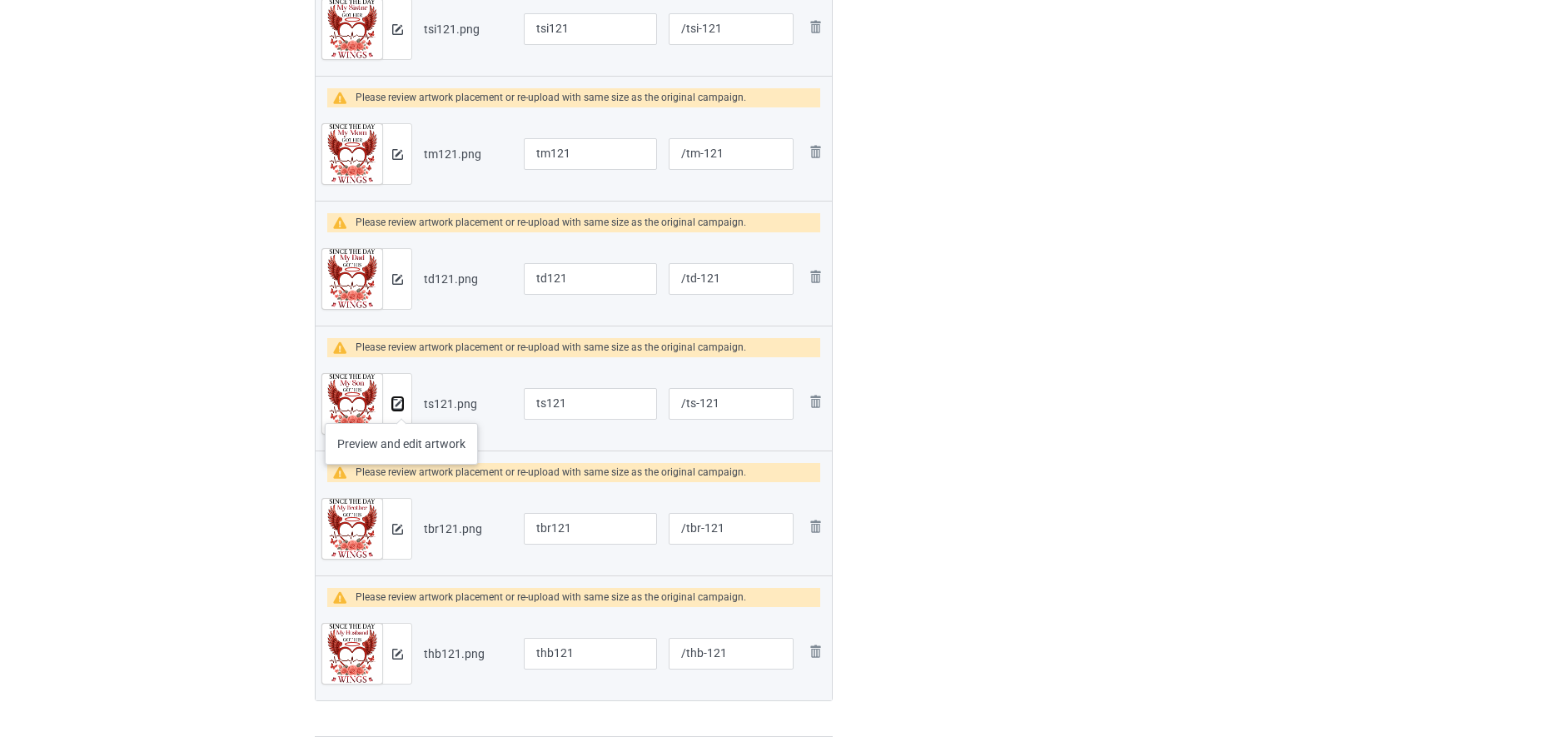
click at [401, 407] on img at bounding box center [397, 404] width 11 height 11
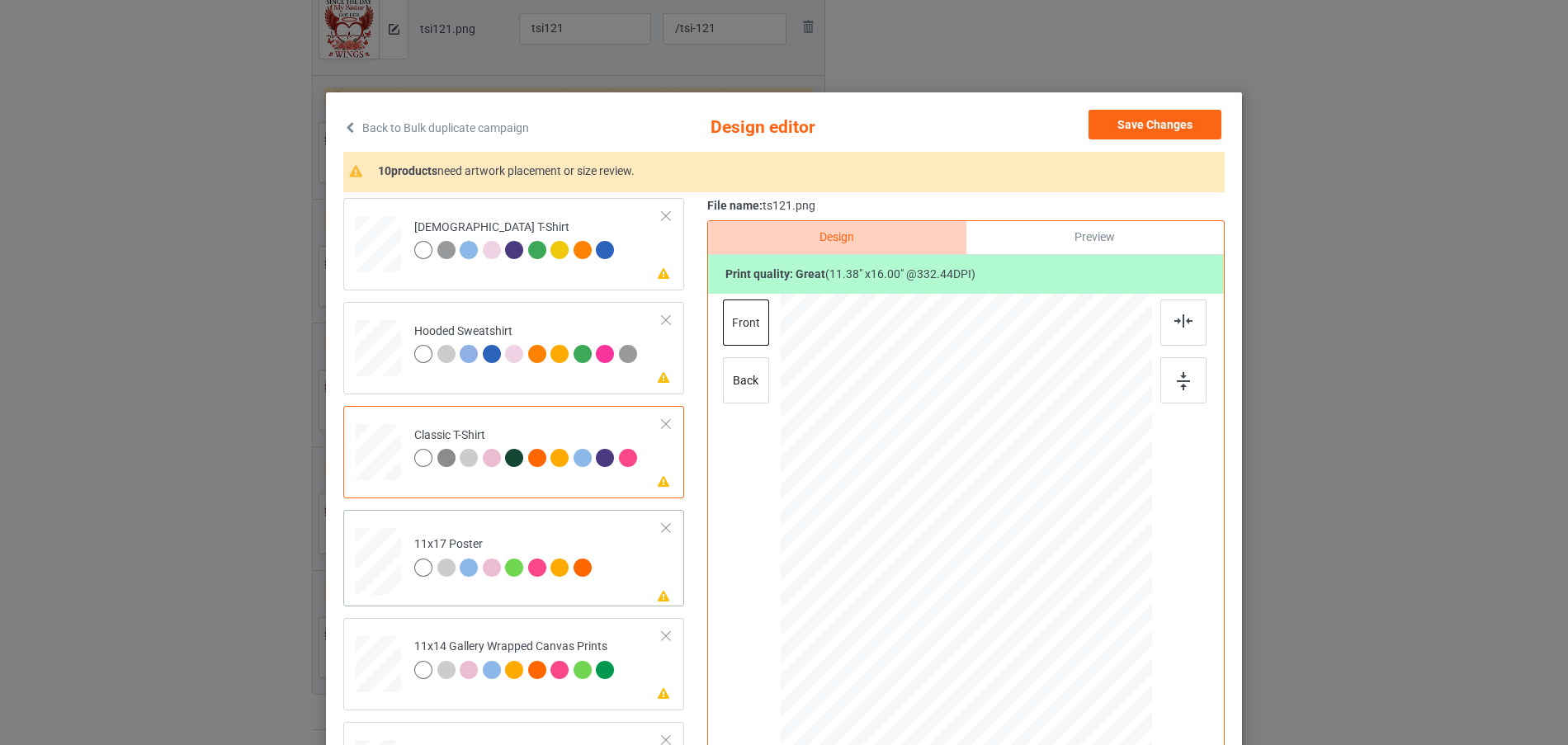
click at [376, 249] on div at bounding box center [378, 238] width 17 height 20
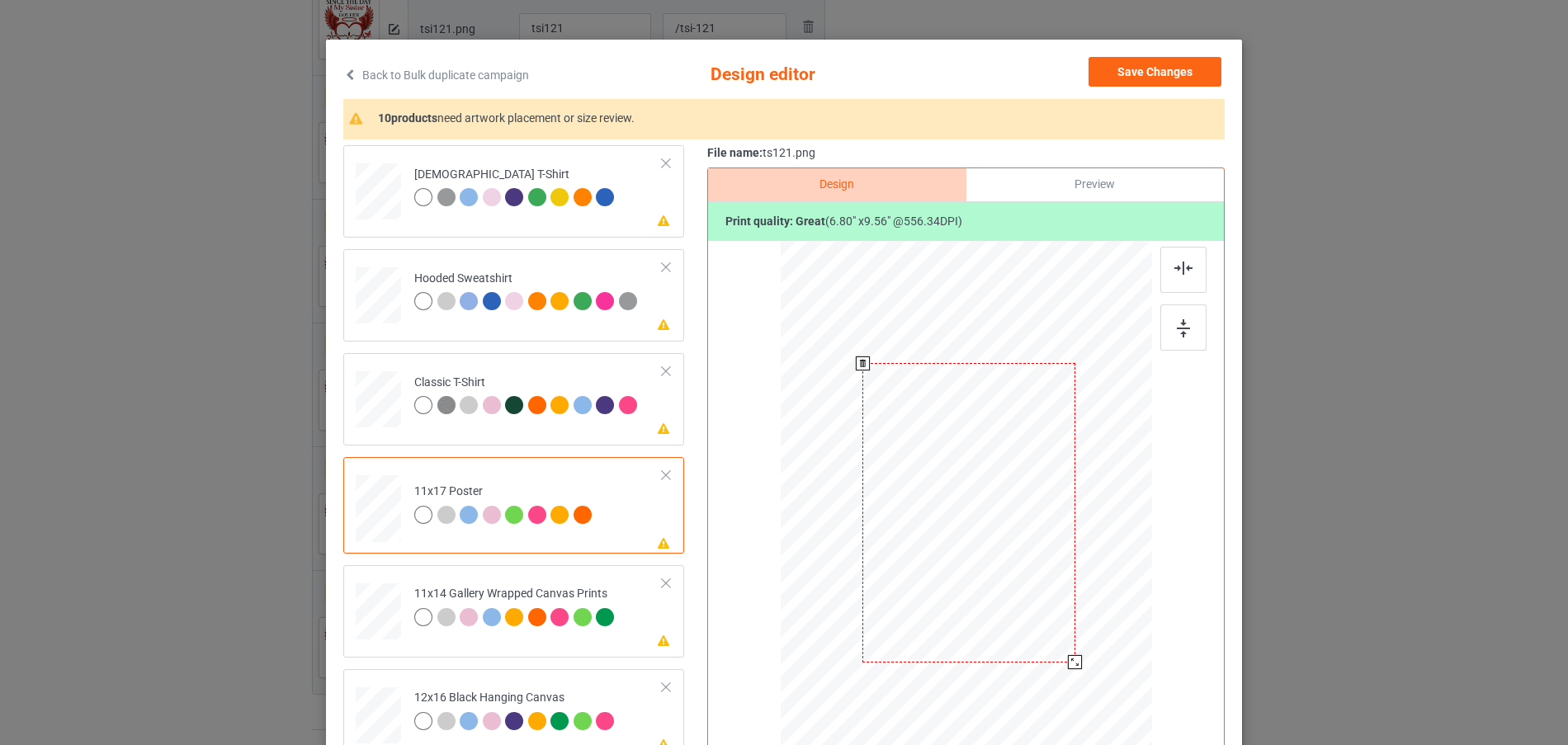
scroll to position [83, 0]
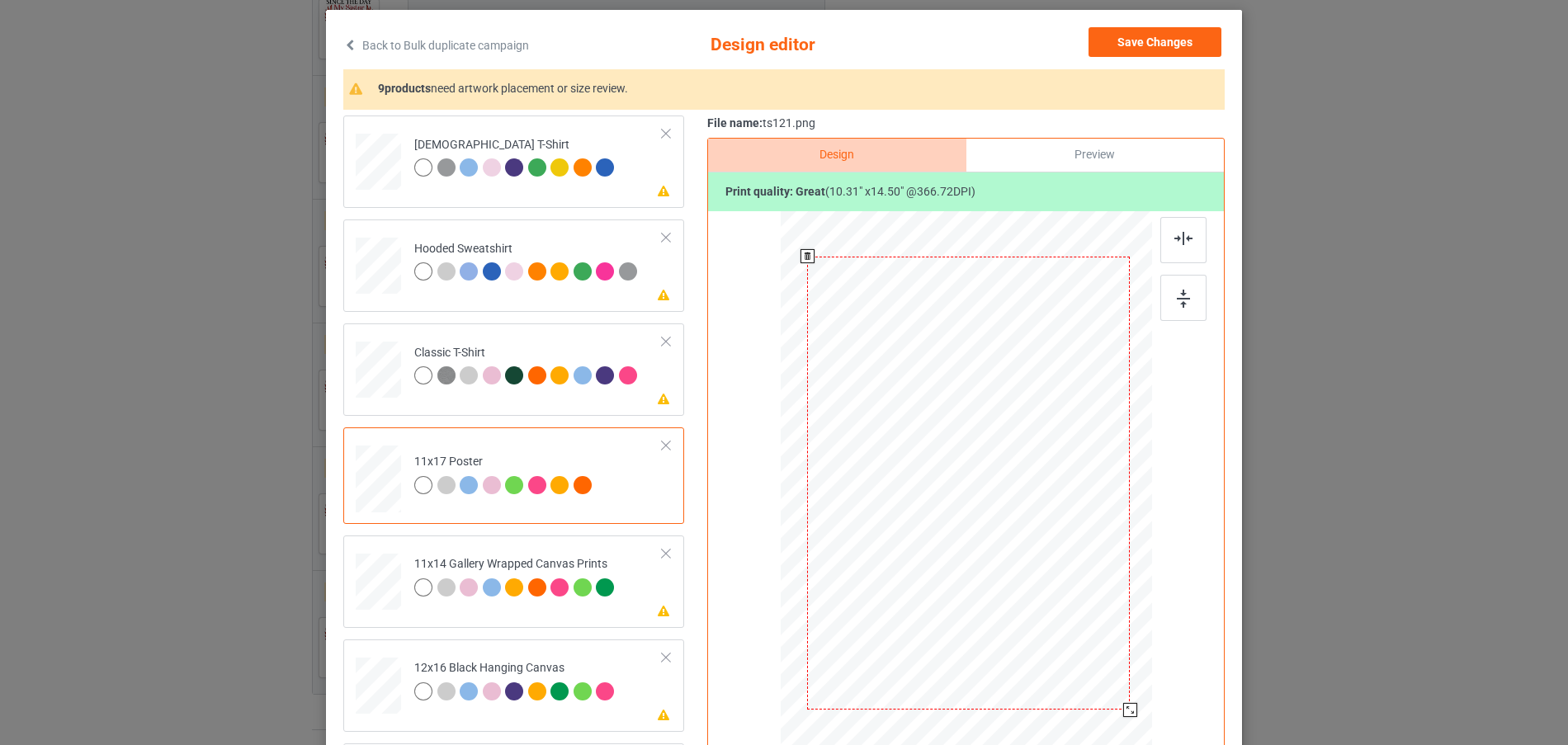
drag, startPoint x: 1094, startPoint y: 667, endPoint x: 1116, endPoint y: 711, distance: 49.2
click at [1123, 714] on div at bounding box center [1130, 709] width 14 height 14
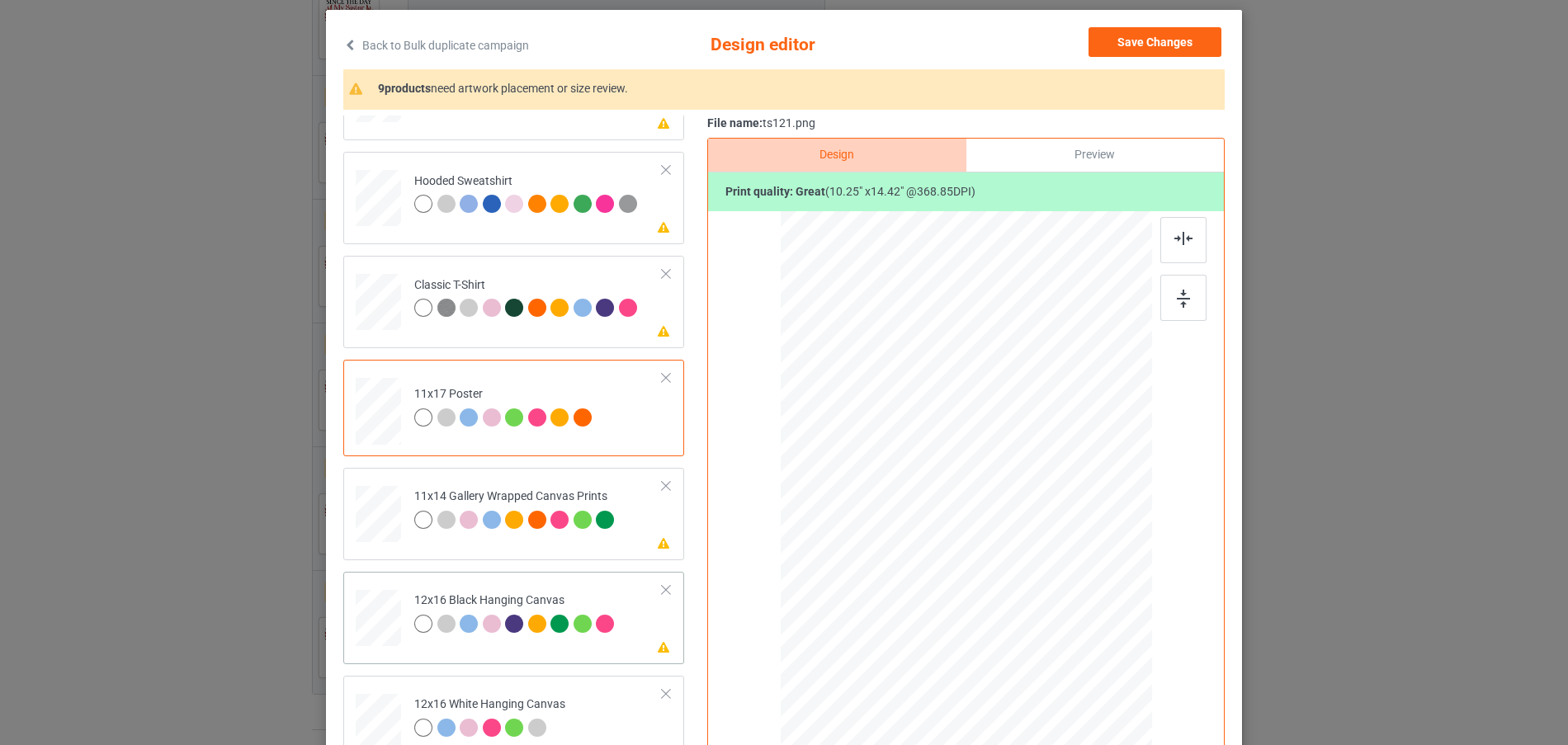
scroll to position [165, 0]
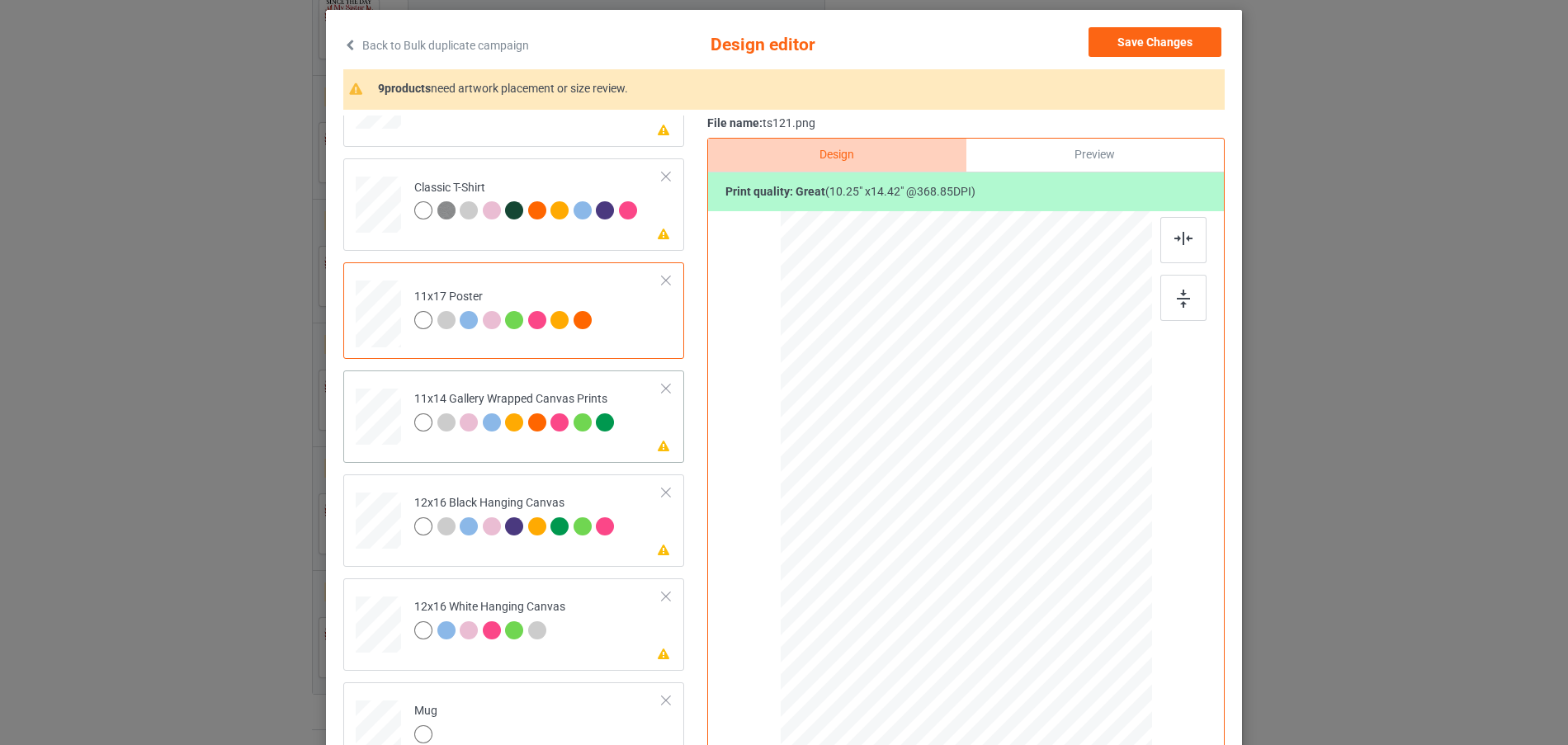
click at [396, 432] on td at bounding box center [380, 412] width 49 height 72
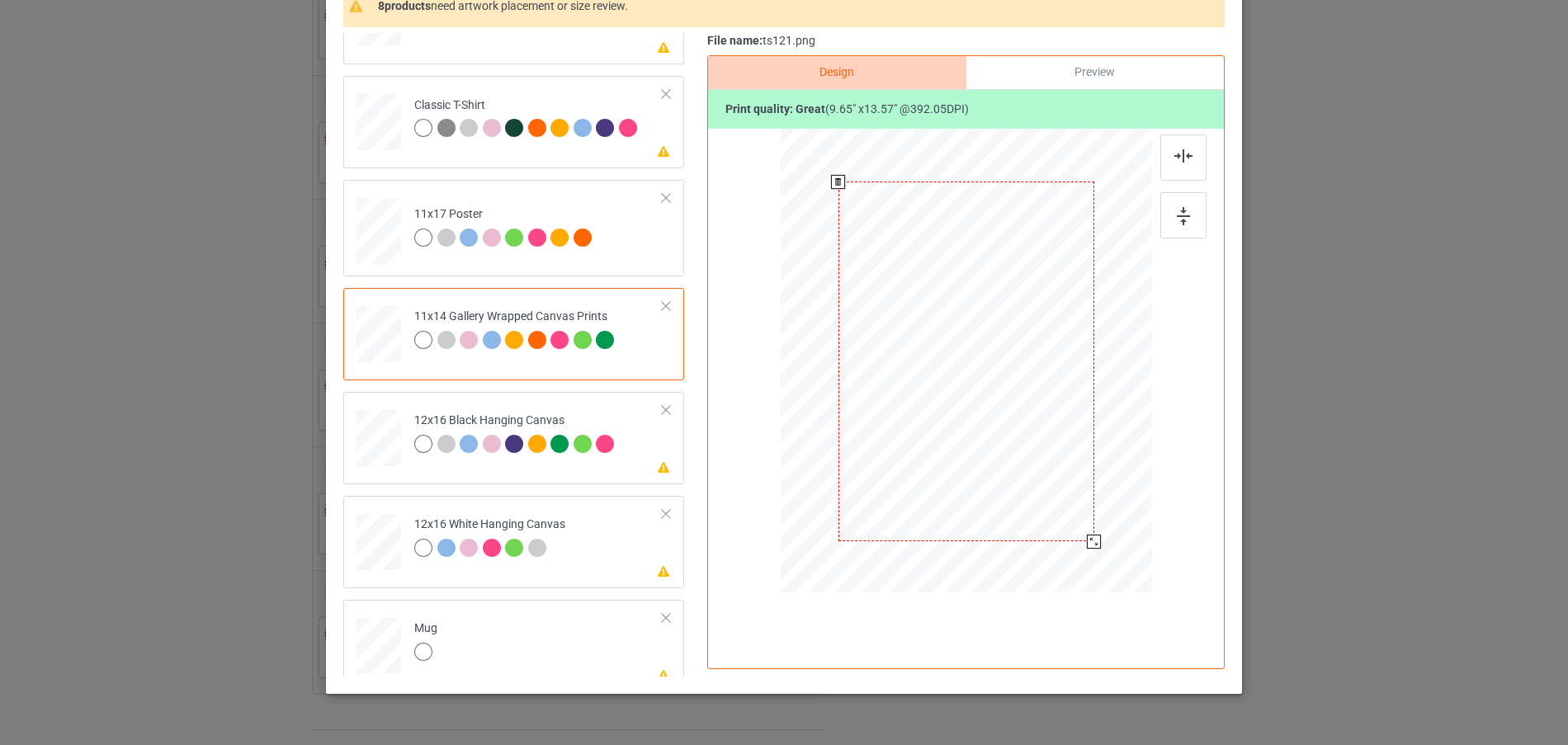
drag, startPoint x: 1072, startPoint y: 516, endPoint x: 1081, endPoint y: 535, distance: 21.0
click at [1087, 540] on div at bounding box center [1094, 542] width 14 height 14
drag, startPoint x: 1066, startPoint y: 506, endPoint x: 707, endPoint y: 539, distance: 360.5
click at [1108, 572] on div at bounding box center [1115, 570] width 14 height 14
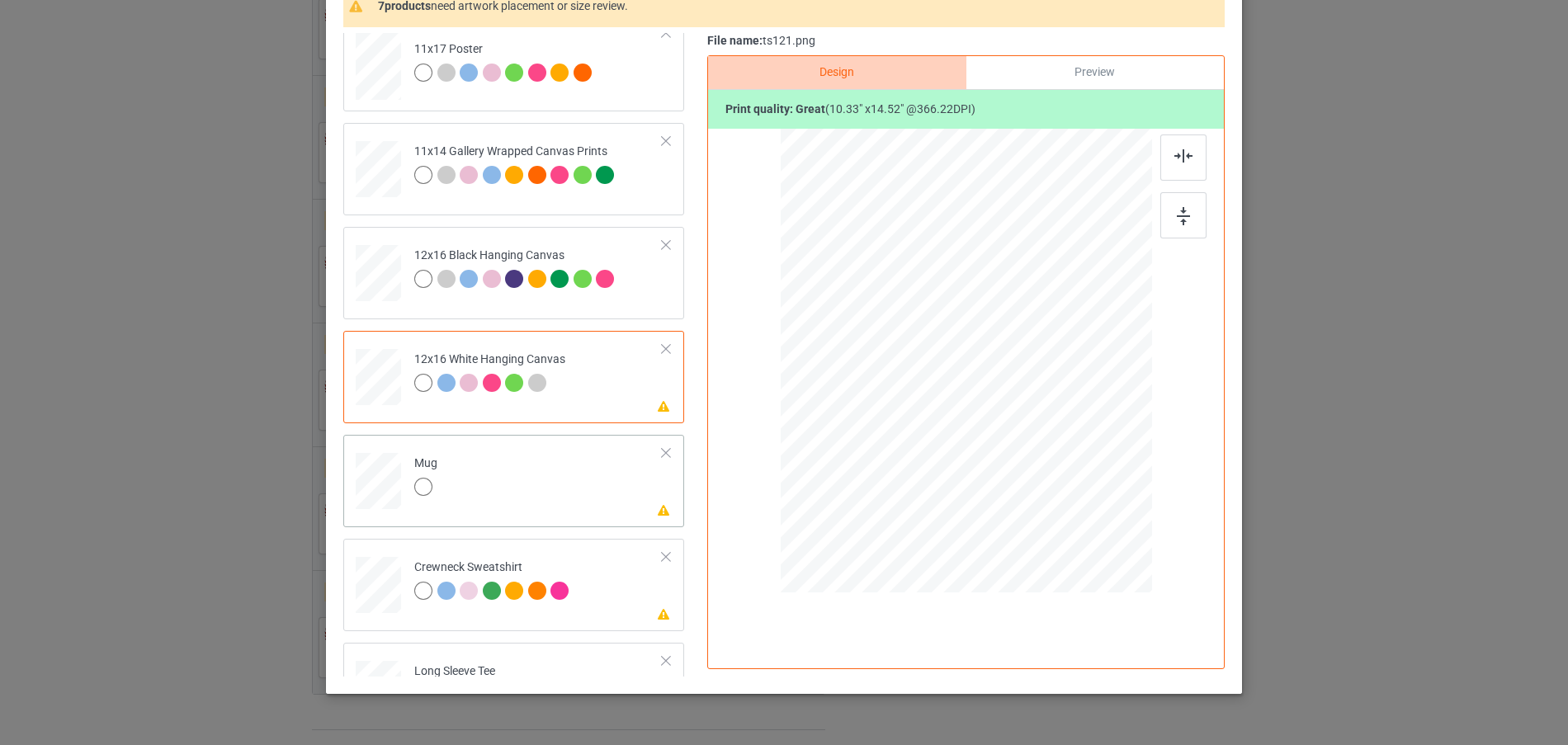
drag, startPoint x: 1069, startPoint y: 512, endPoint x: 998, endPoint y: 429, distance: 109.2
click at [1006, 429] on div at bounding box center [1013, 426] width 14 height 14
drag, startPoint x: 1014, startPoint y: 381, endPoint x: 1056, endPoint y: 380, distance: 42.0
click at [1056, 380] on div at bounding box center [1068, 359] width 94 height 132
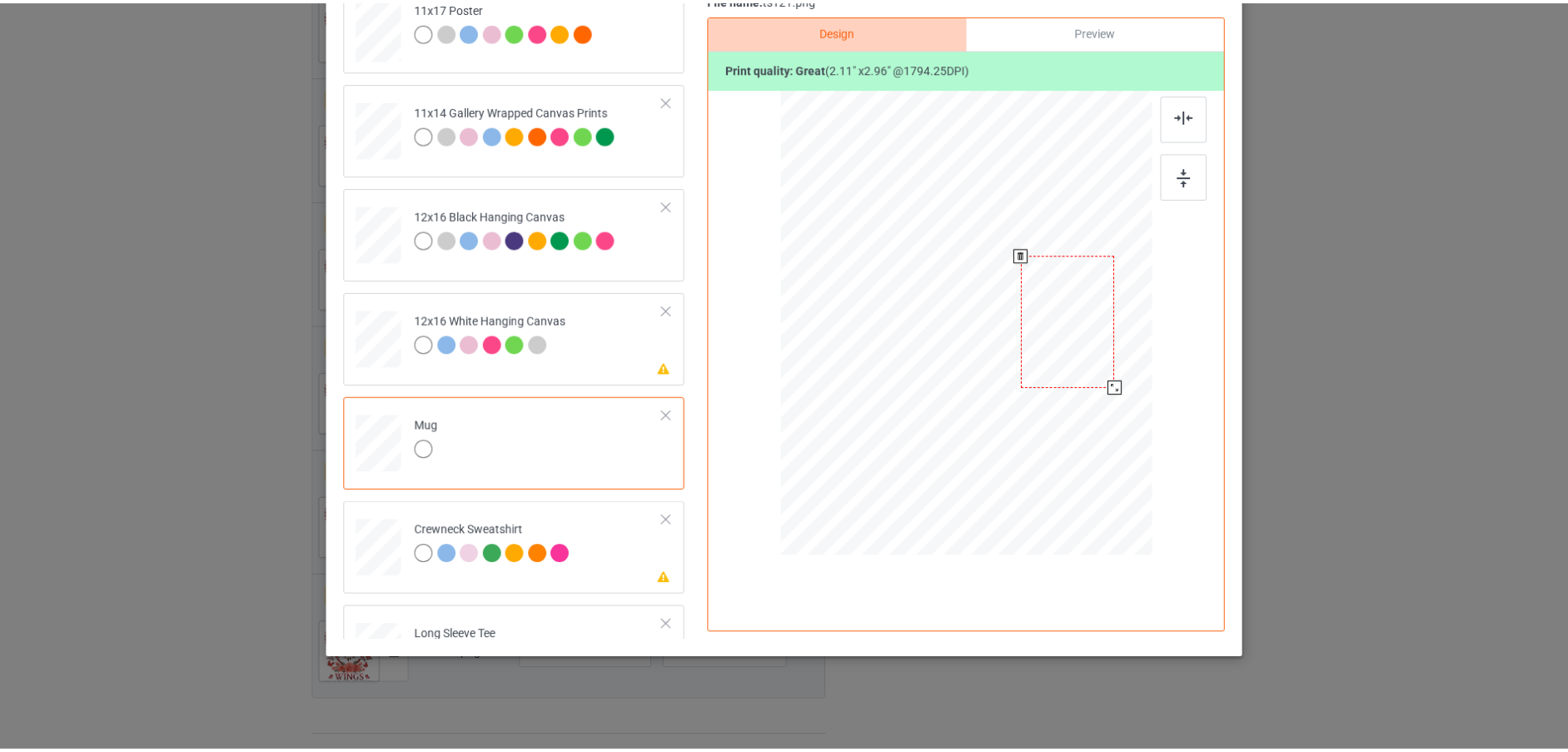
scroll to position [0, 0]
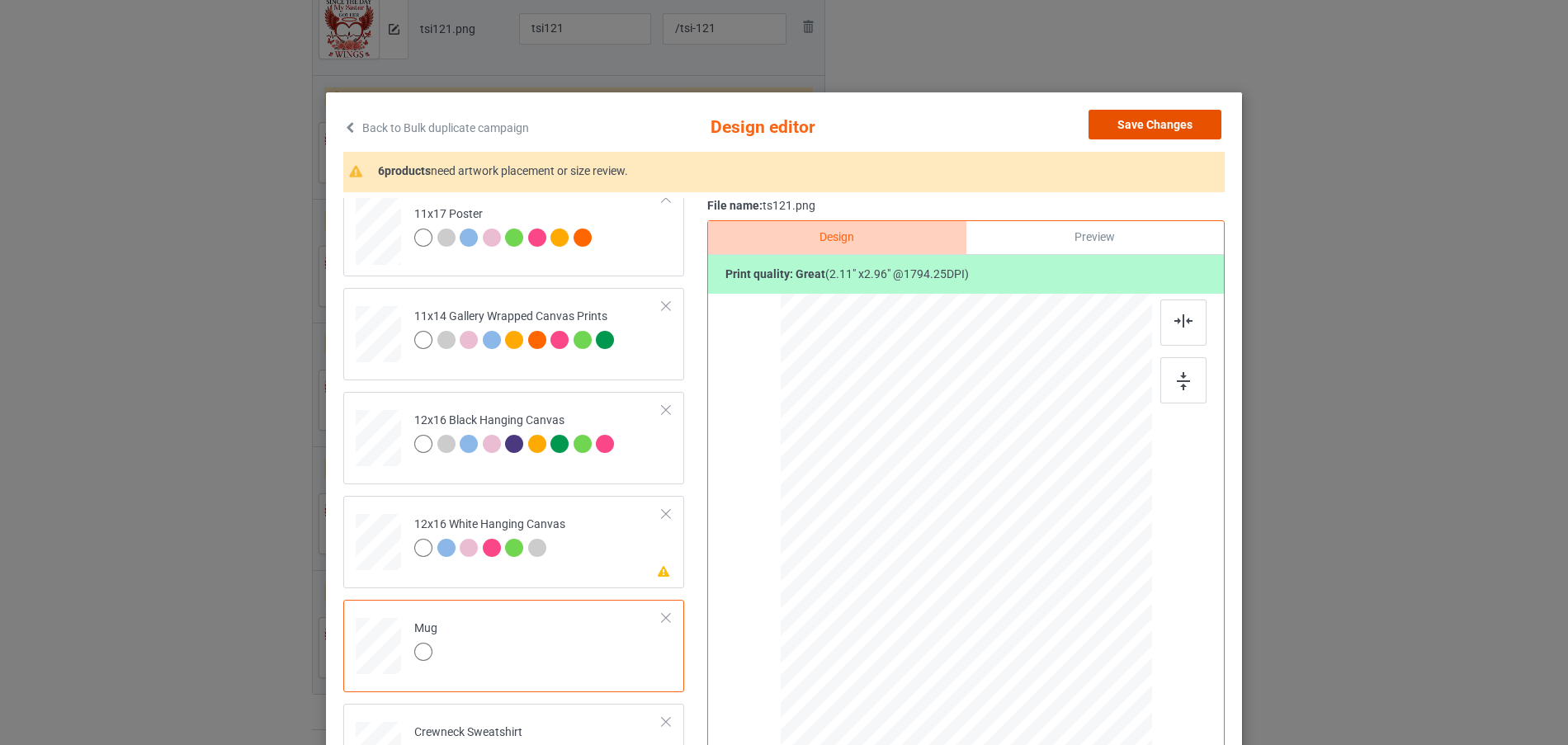
click at [1154, 121] on button "Save Changes" at bounding box center [1155, 124] width 133 height 30
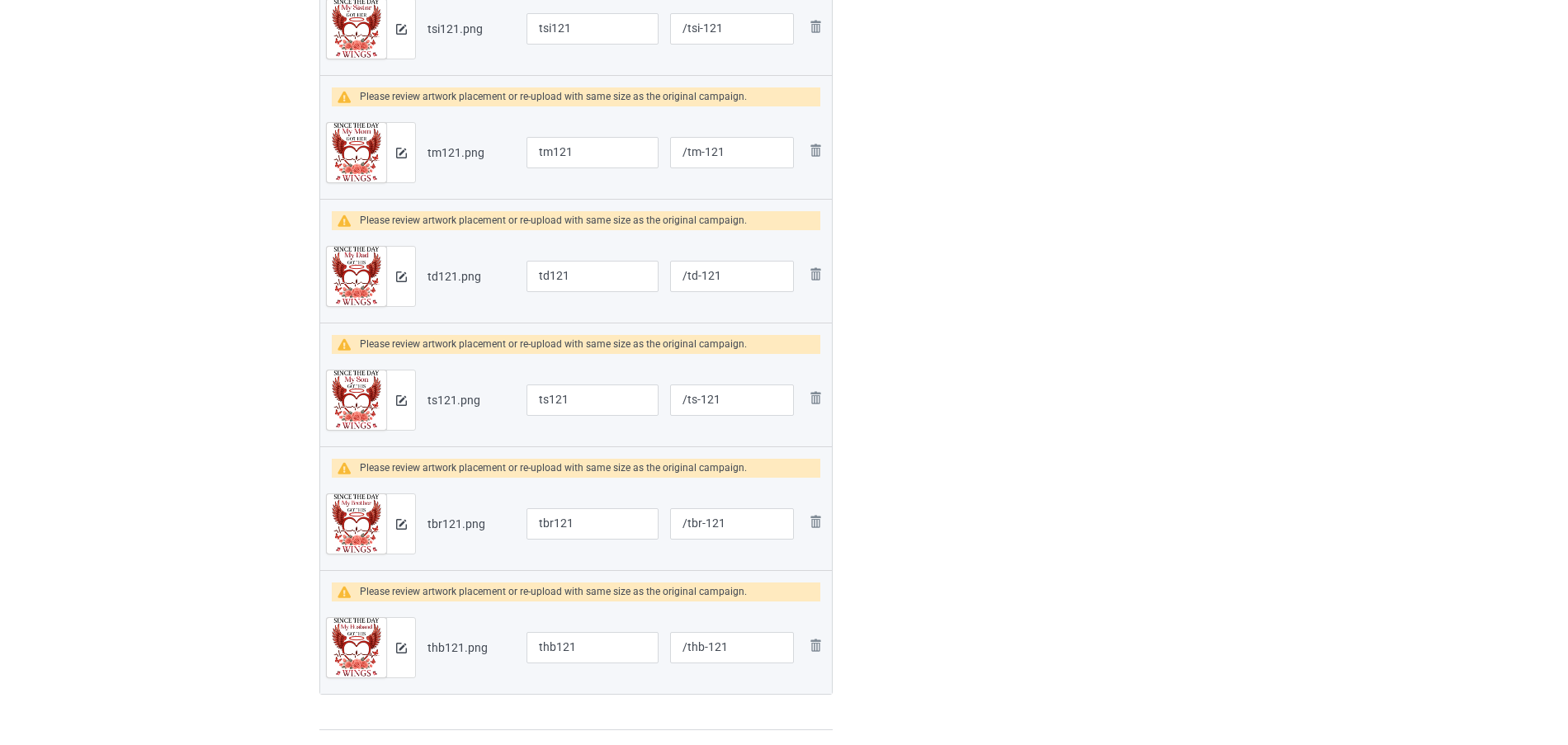
scroll to position [802, 0]
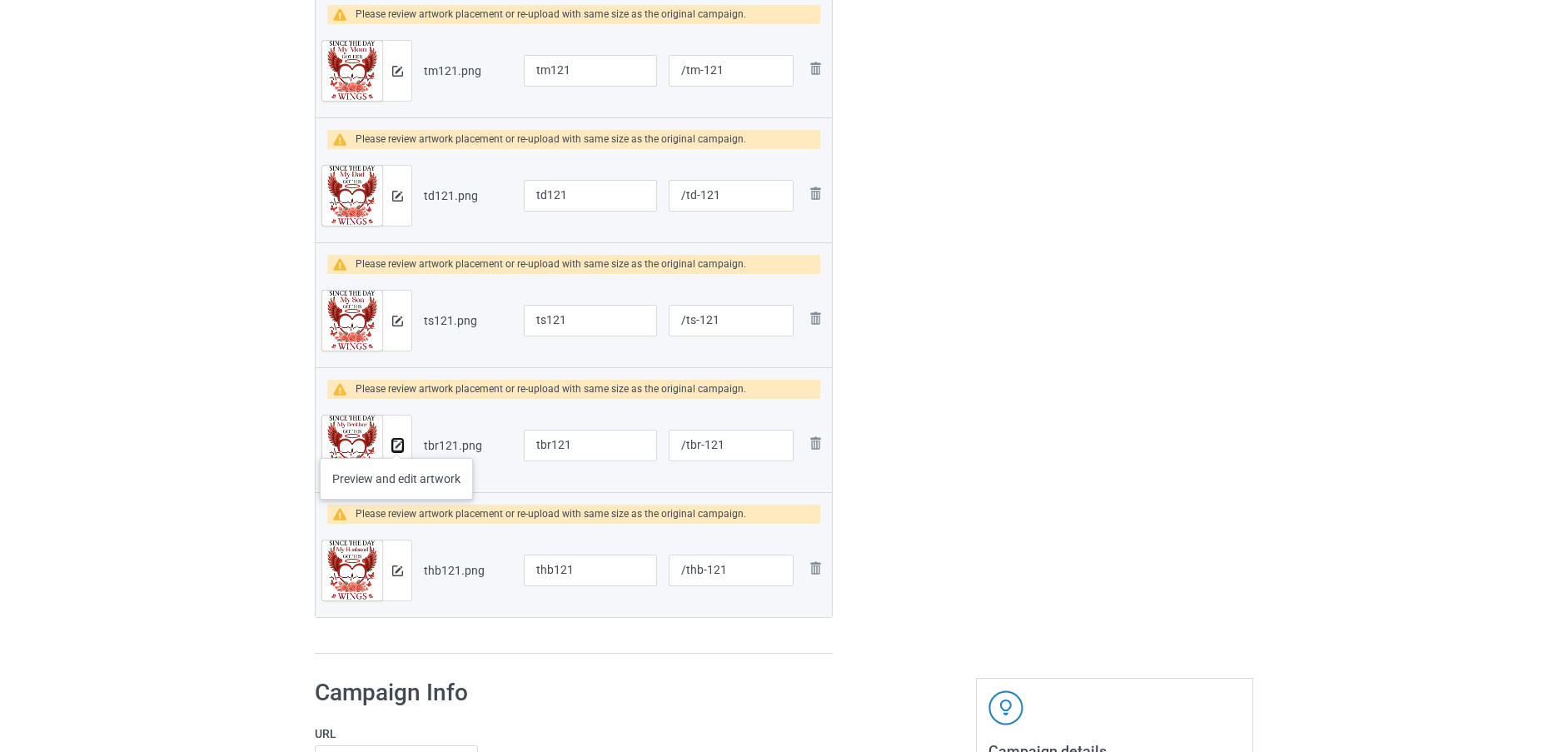
click at [396, 442] on img at bounding box center [397, 446] width 11 height 11
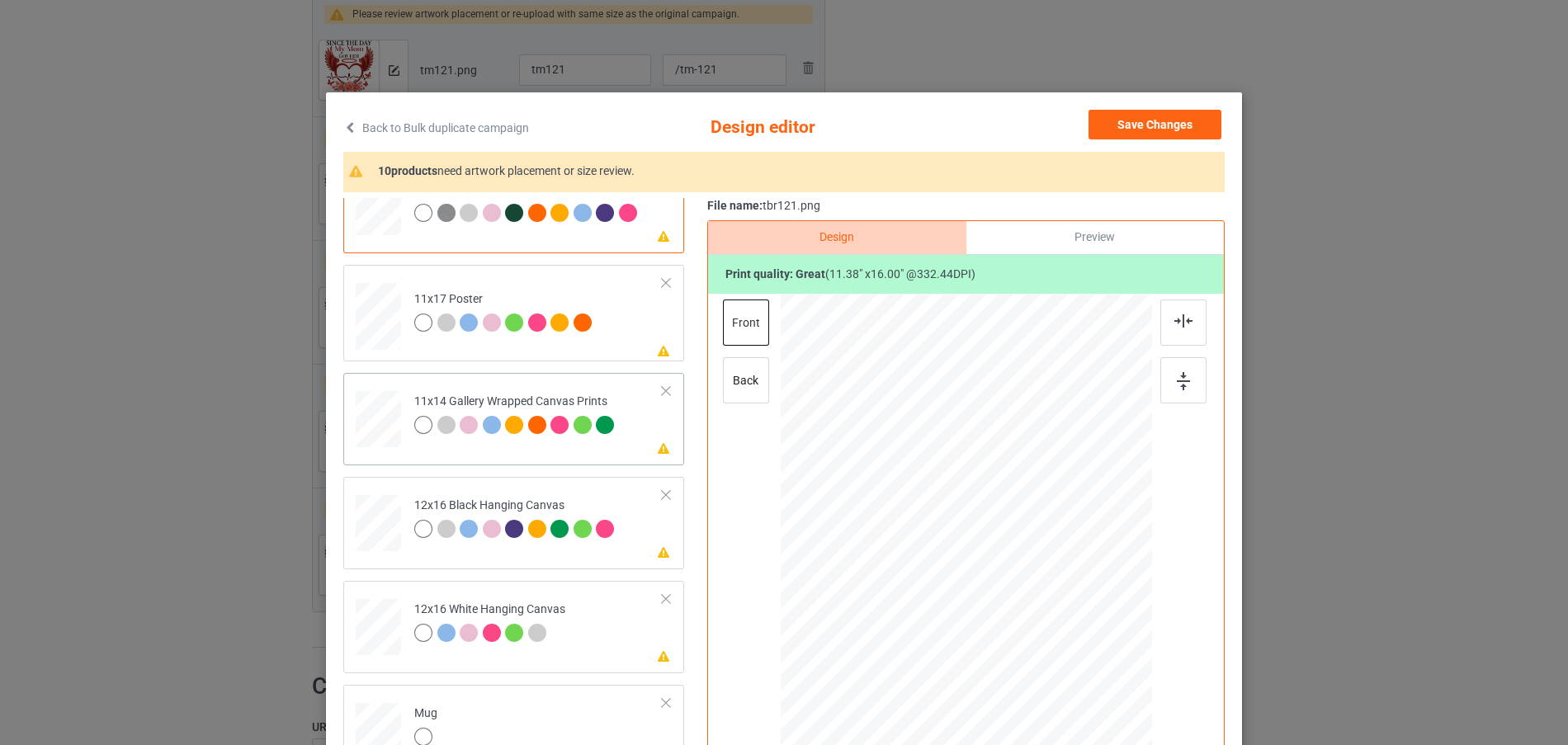
scroll to position [248, 0]
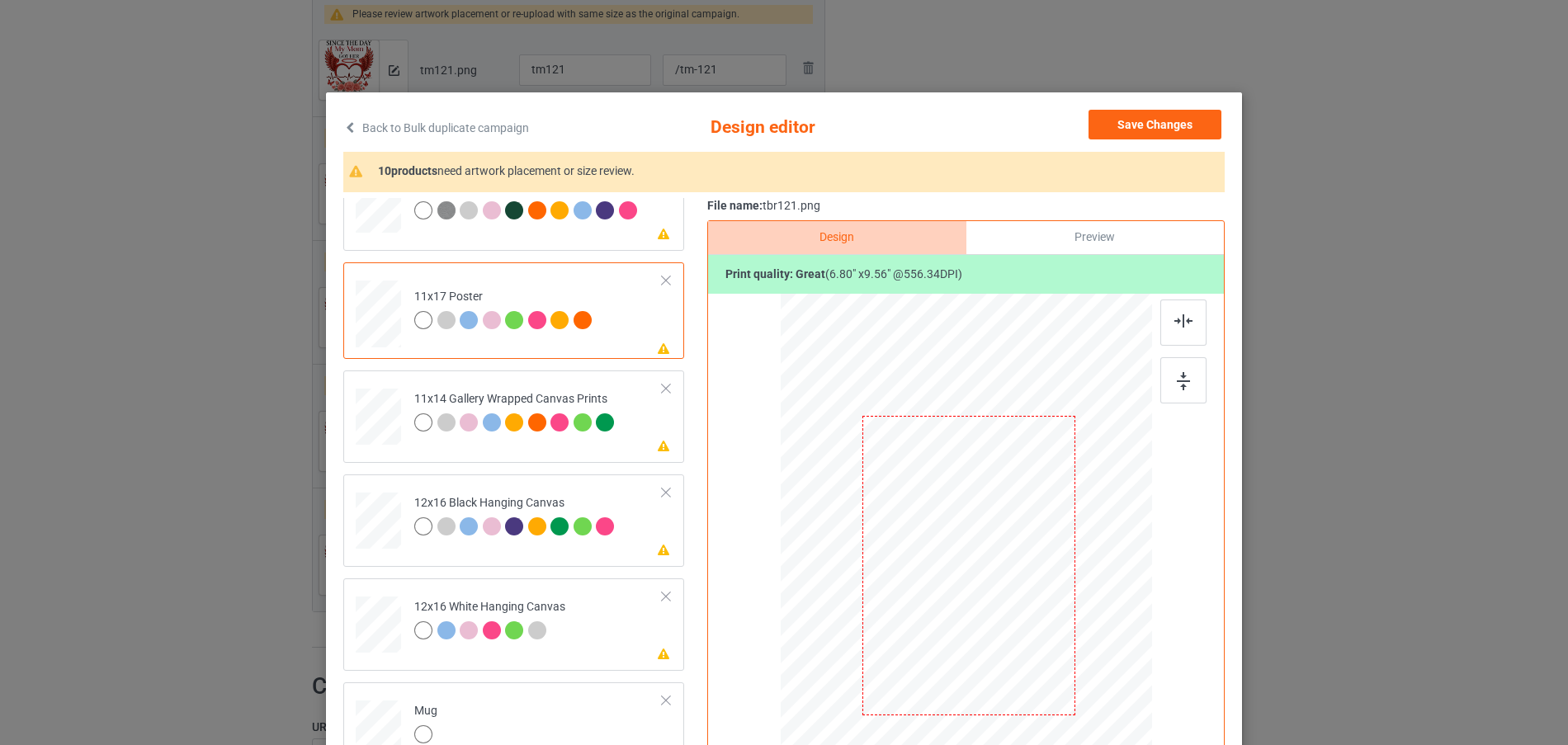
scroll to position [83, 0]
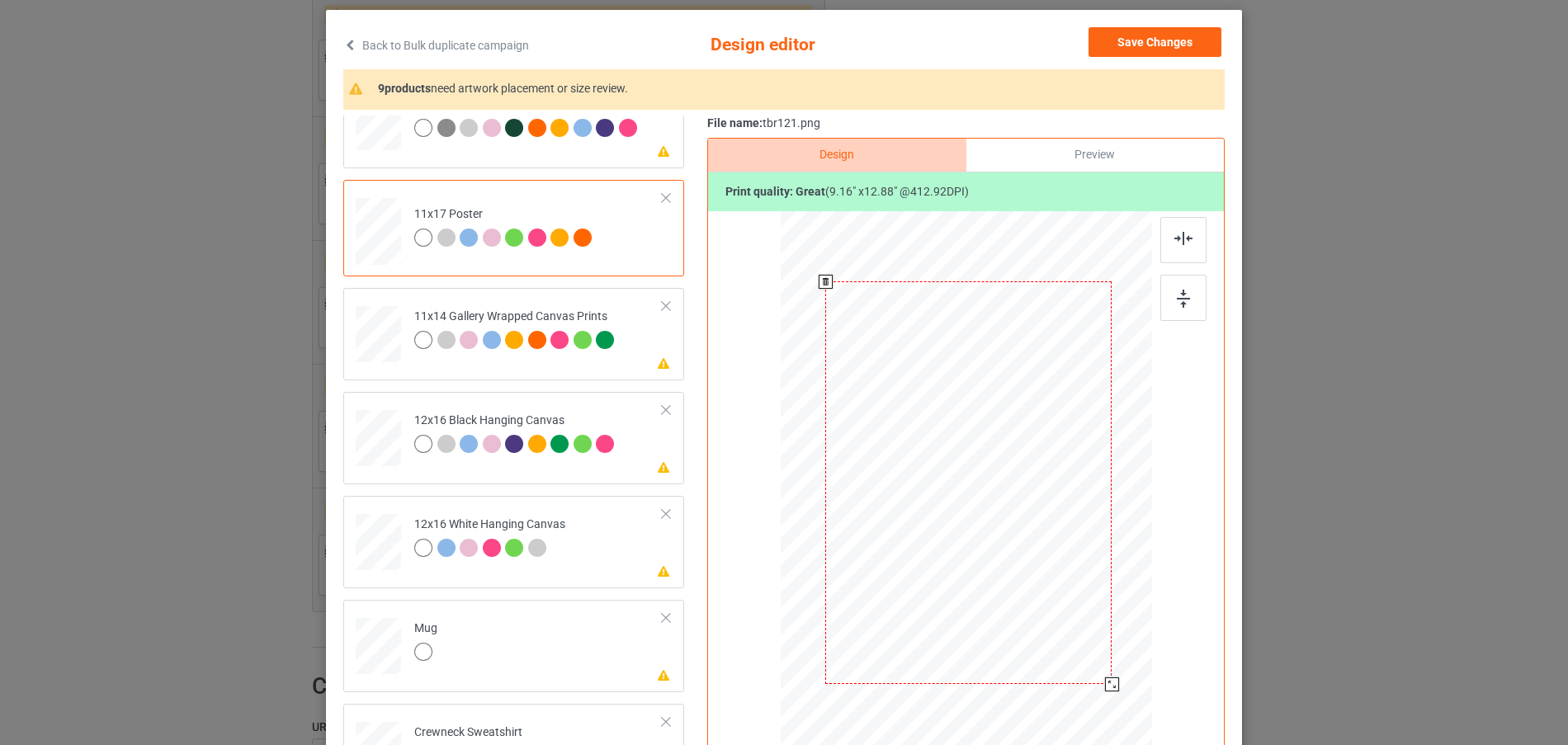
drag, startPoint x: 1067, startPoint y: 630, endPoint x: 1082, endPoint y: 680, distance: 52.2
click at [1090, 688] on div at bounding box center [968, 483] width 354 height 533
drag, startPoint x: 1067, startPoint y: 596, endPoint x: 1078, endPoint y: 621, distance: 27.3
click at [1078, 621] on div at bounding box center [965, 444] width 256 height 359
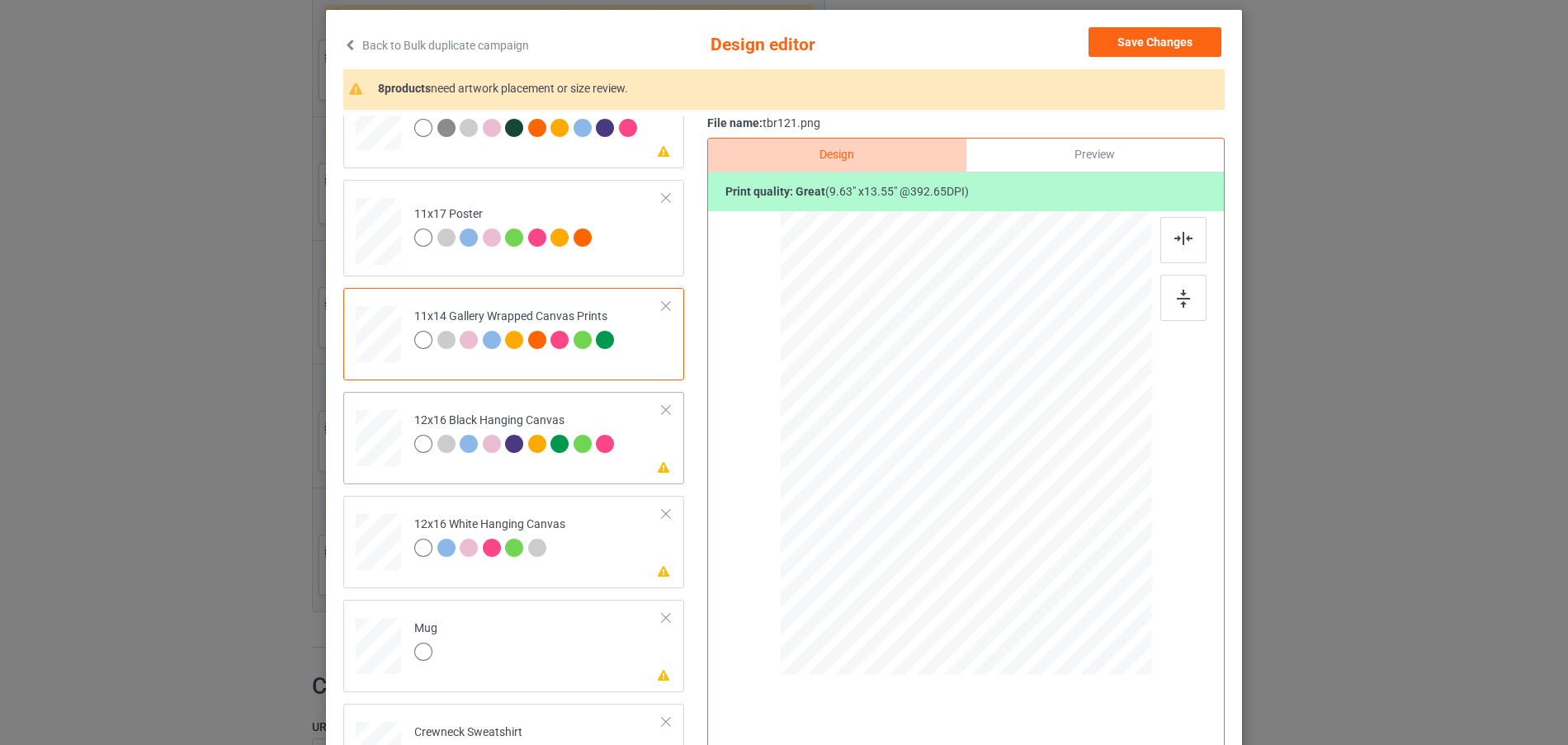
drag, startPoint x: 1066, startPoint y: 592, endPoint x: 1099, endPoint y: 666, distance: 81.0
click at [1099, 666] on div at bounding box center [966, 443] width 349 height 465
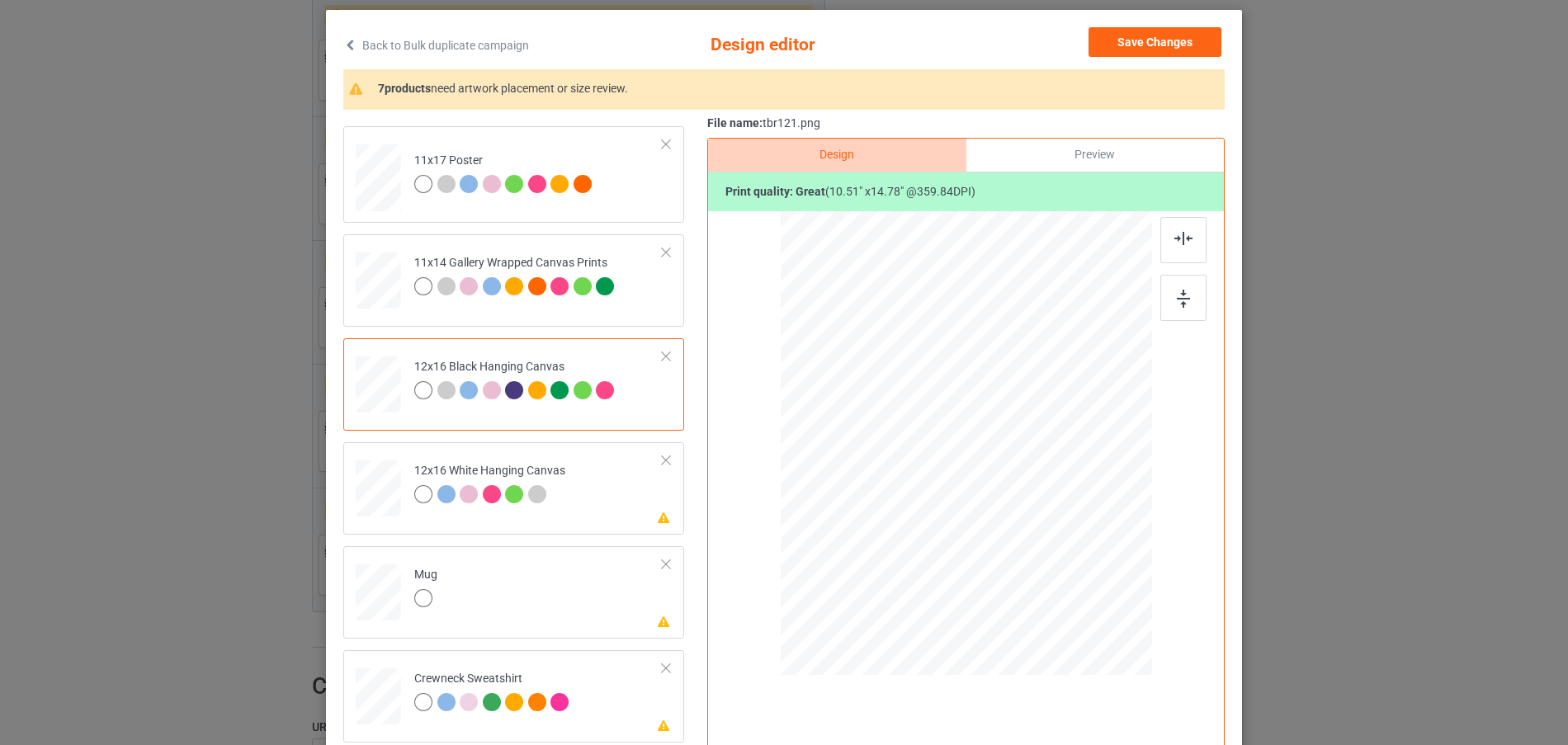
scroll to position [330, 0]
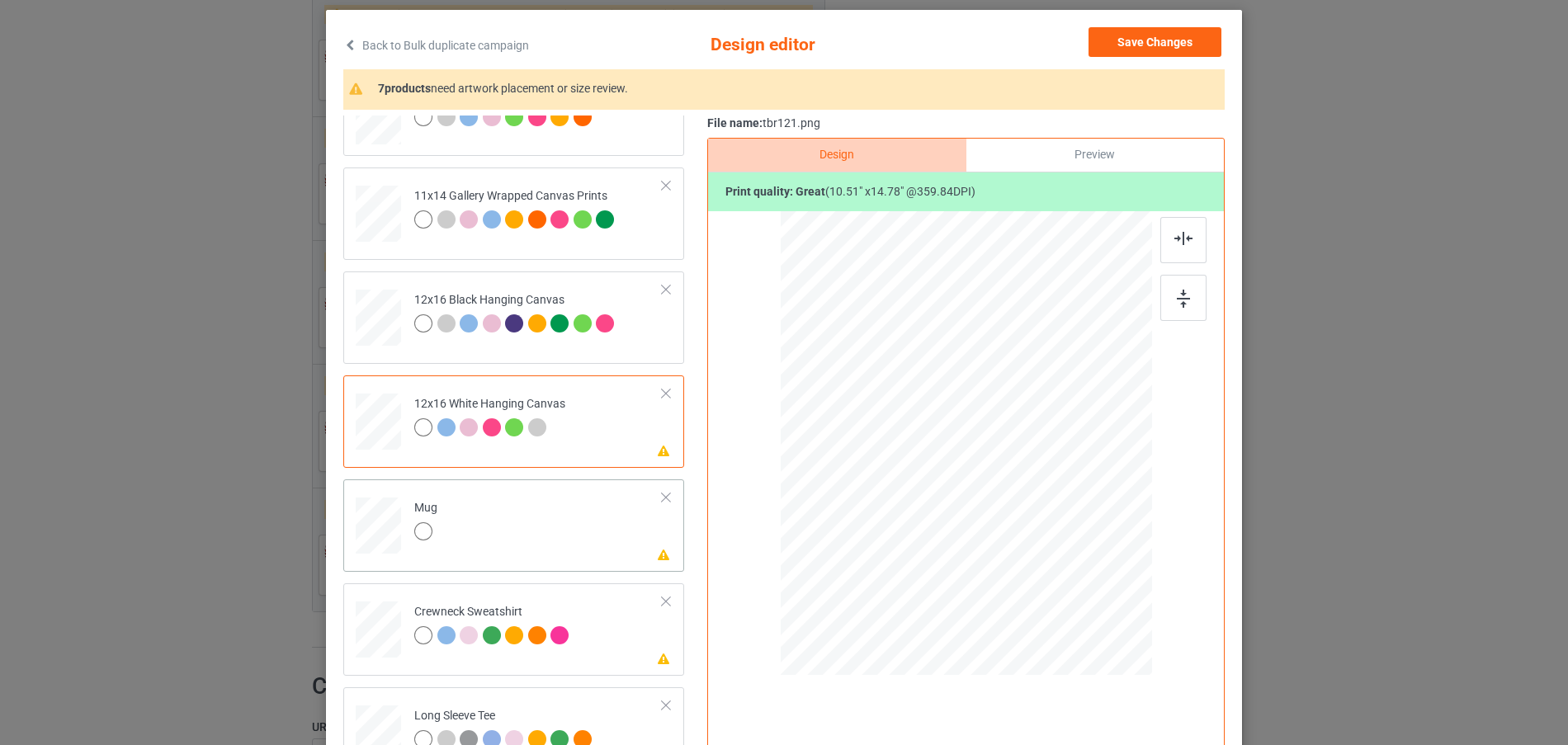
scroll to position [388, 0]
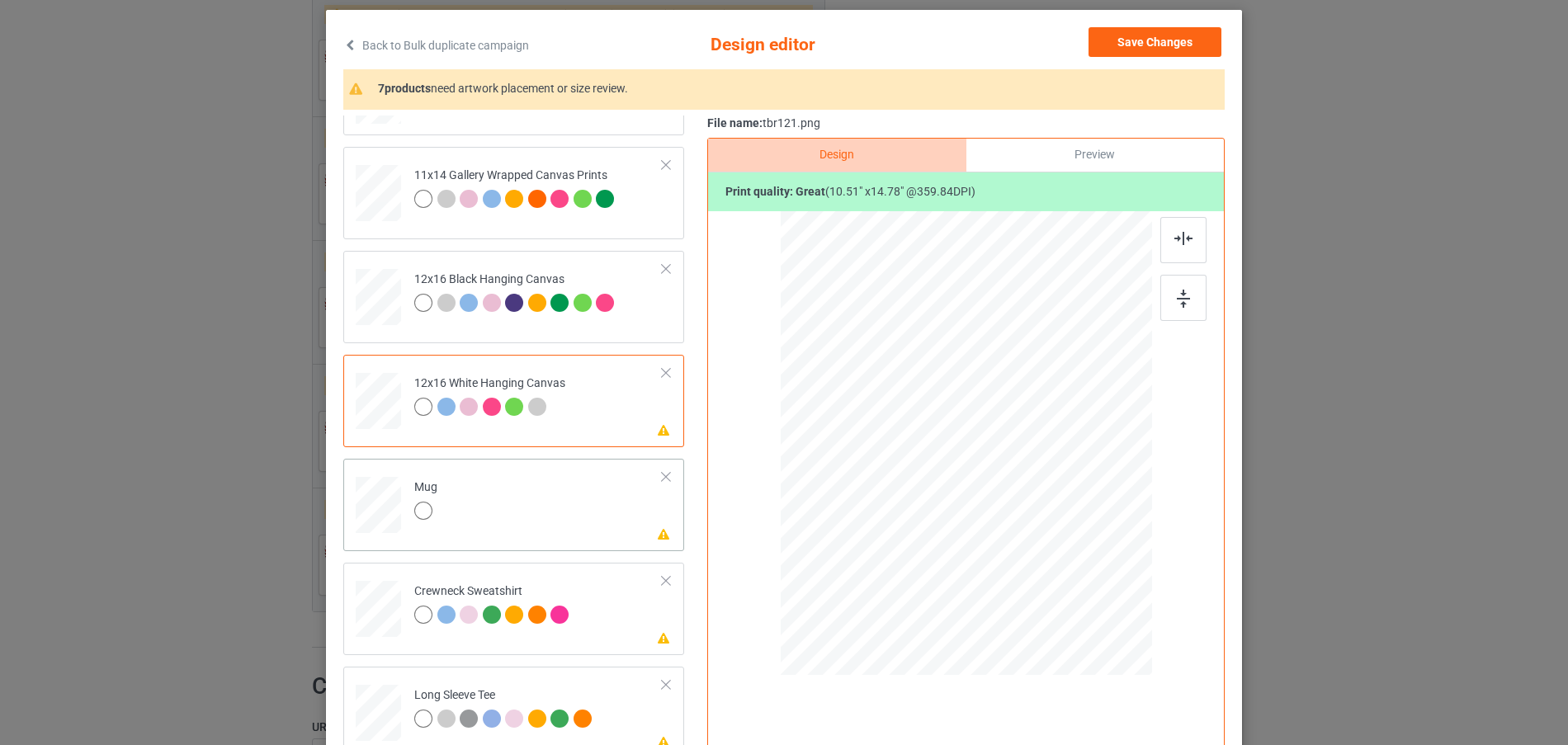
drag, startPoint x: 1071, startPoint y: 598, endPoint x: 1002, endPoint y: 508, distance: 113.4
click at [1004, 508] on div at bounding box center [1011, 507] width 14 height 14
drag, startPoint x: 935, startPoint y: 444, endPoint x: 1036, endPoint y: 443, distance: 101.0
click at [1036, 443] on div at bounding box center [1067, 442] width 91 height 127
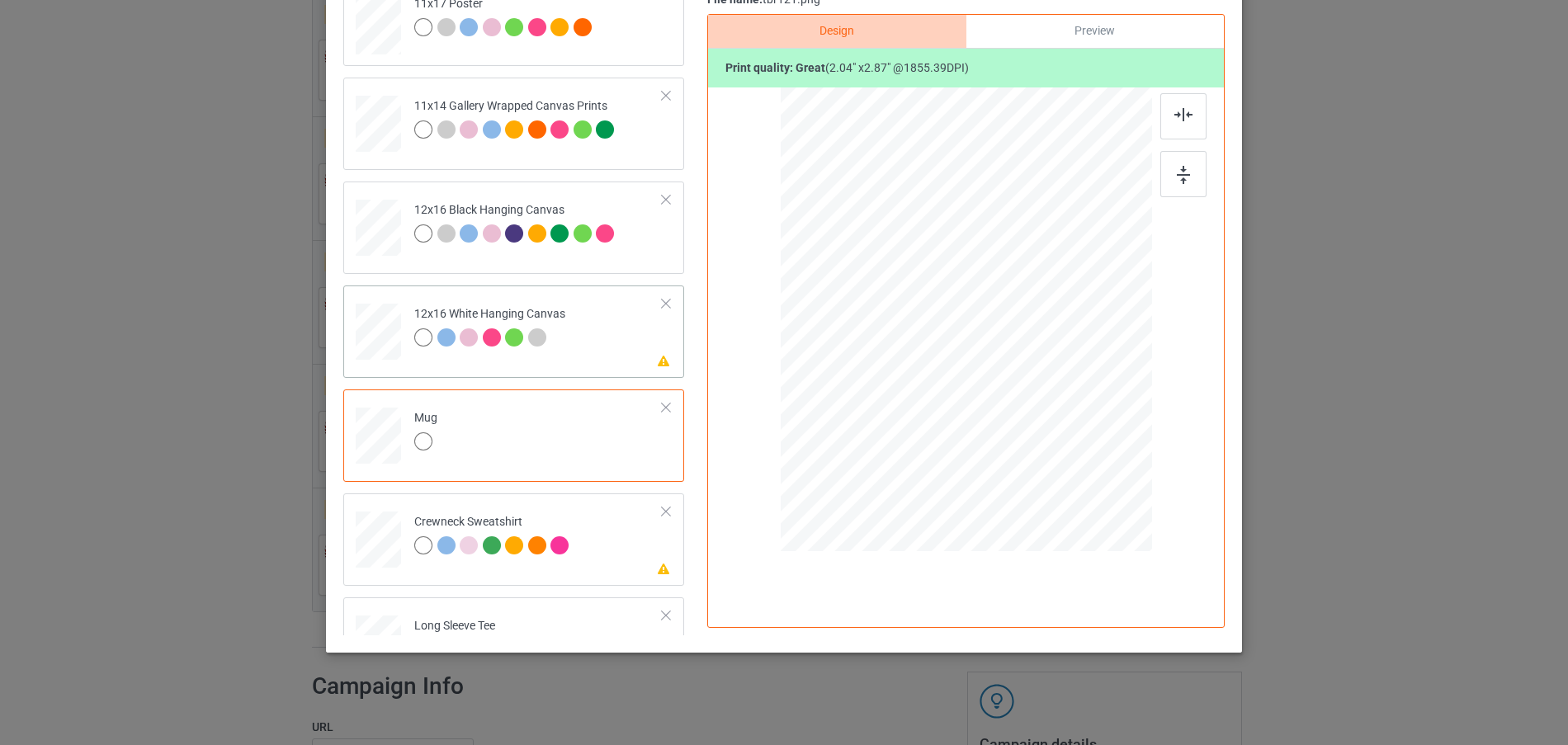
scroll to position [306, 0]
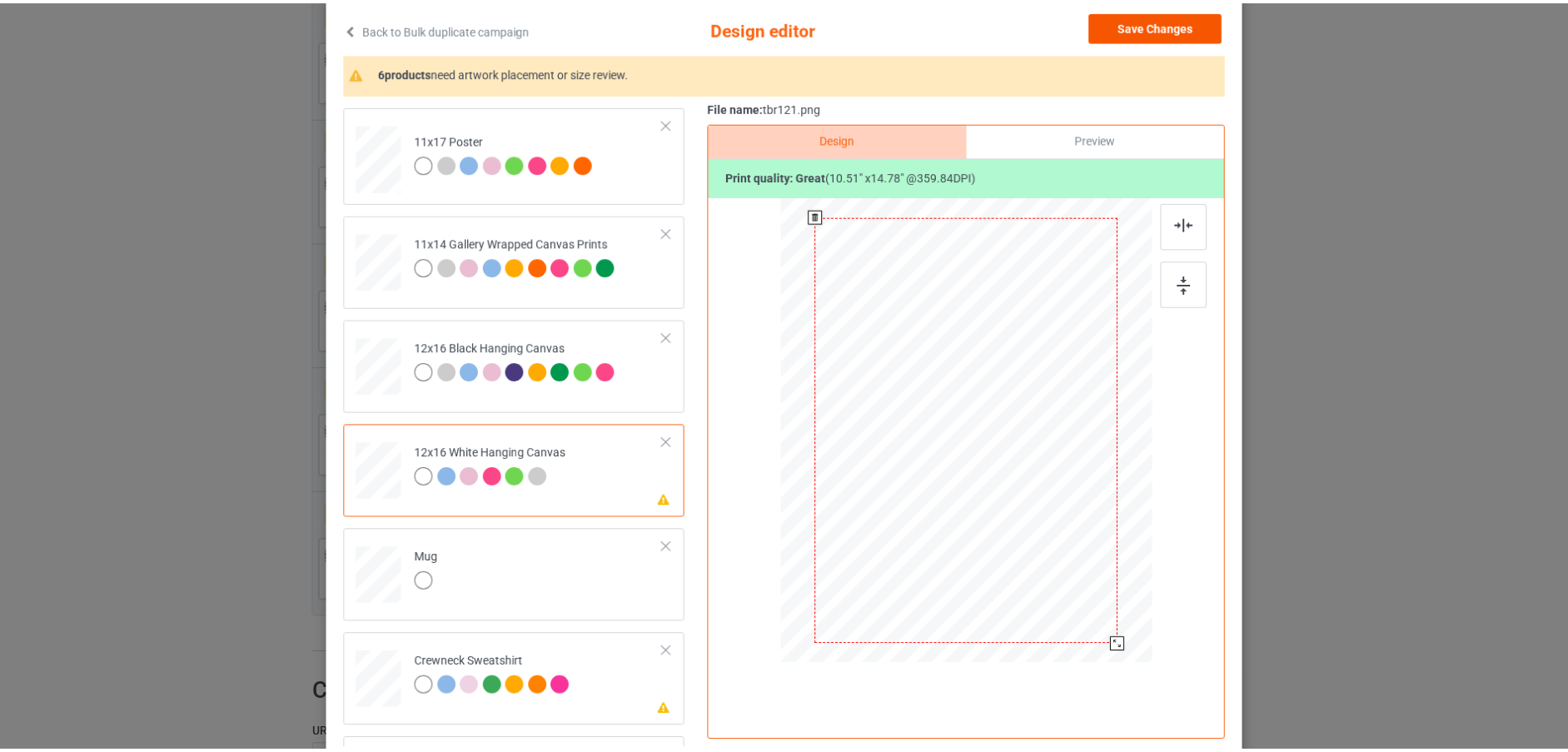
scroll to position [0, 0]
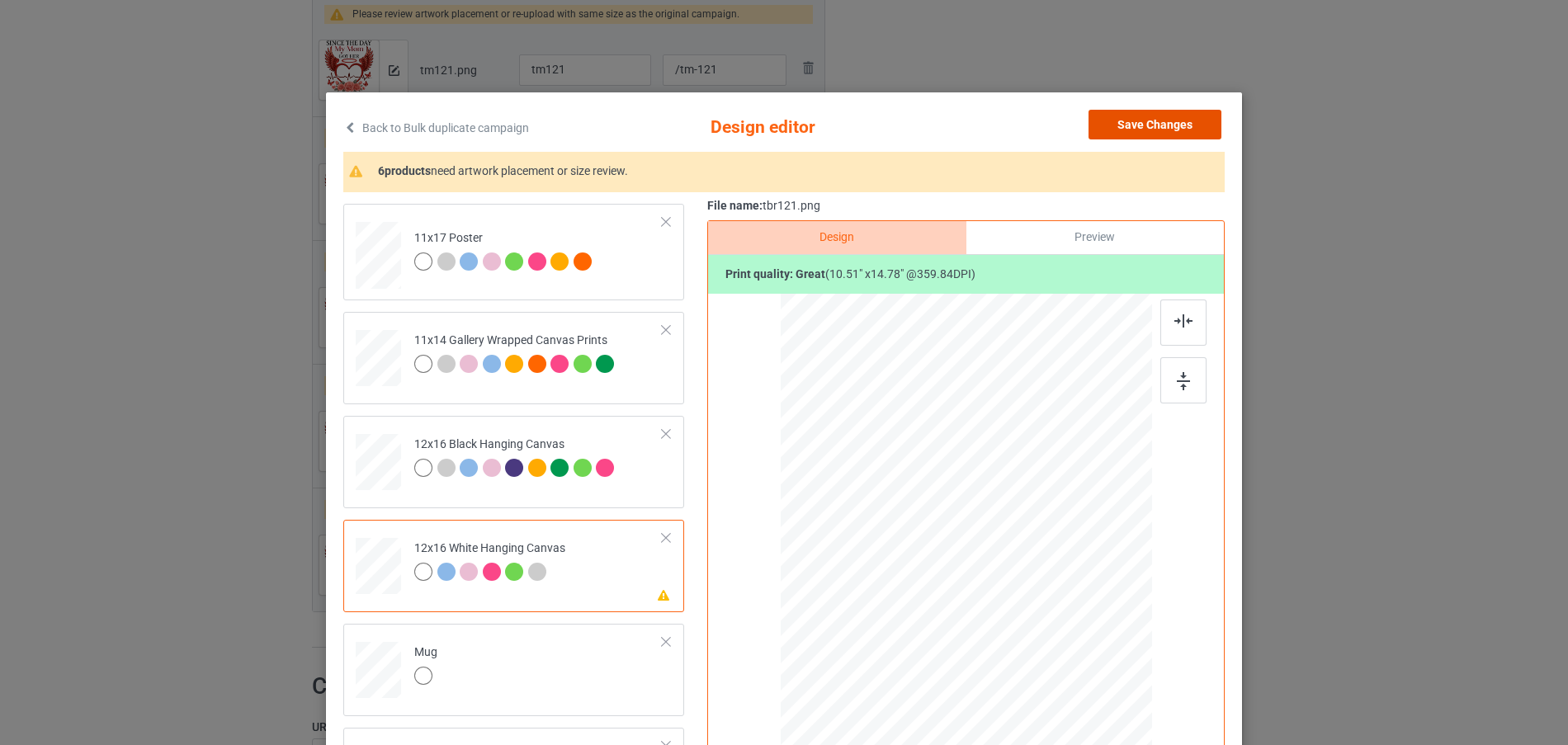
click at [1146, 123] on button "Save Changes" at bounding box center [1155, 124] width 133 height 30
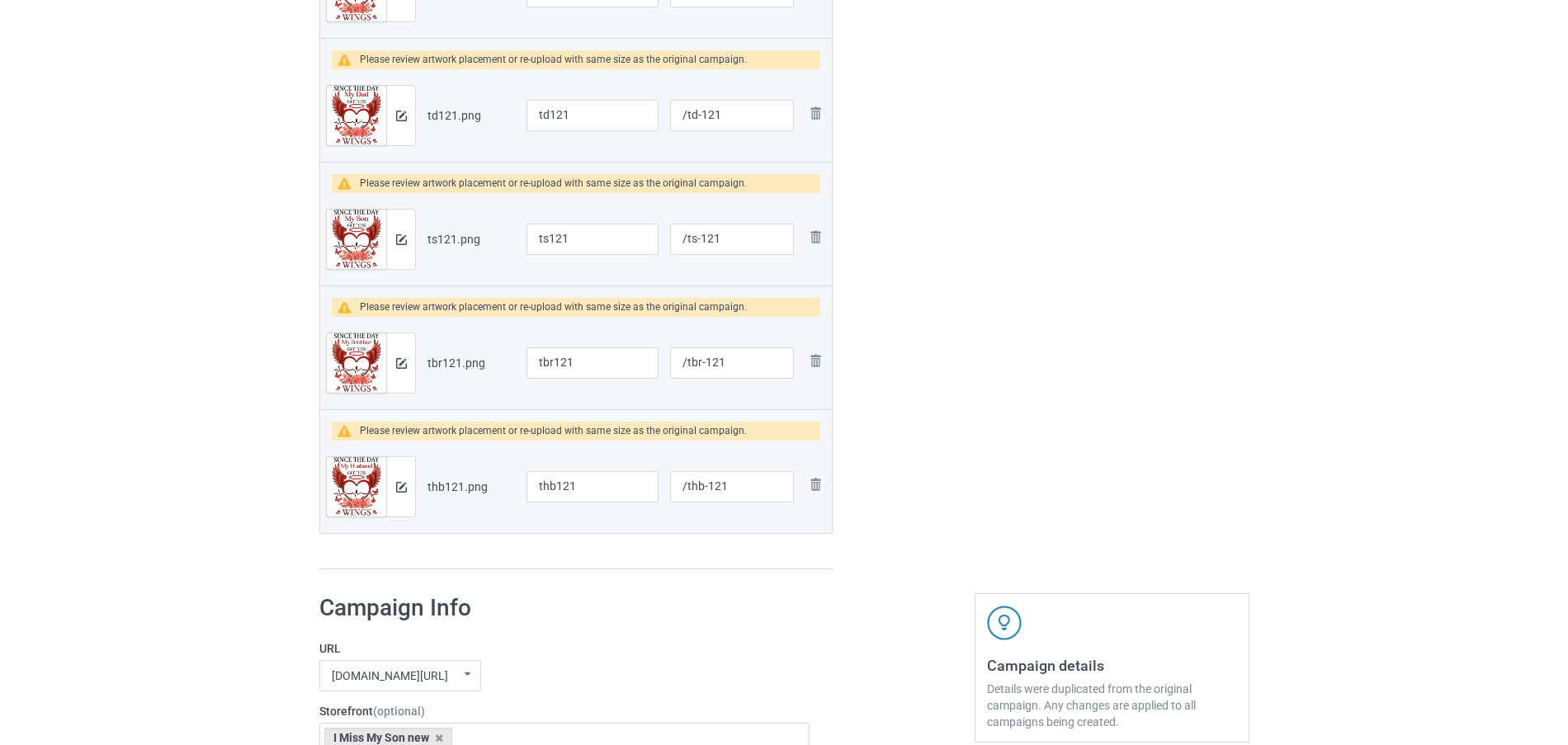
scroll to position [884, 0]
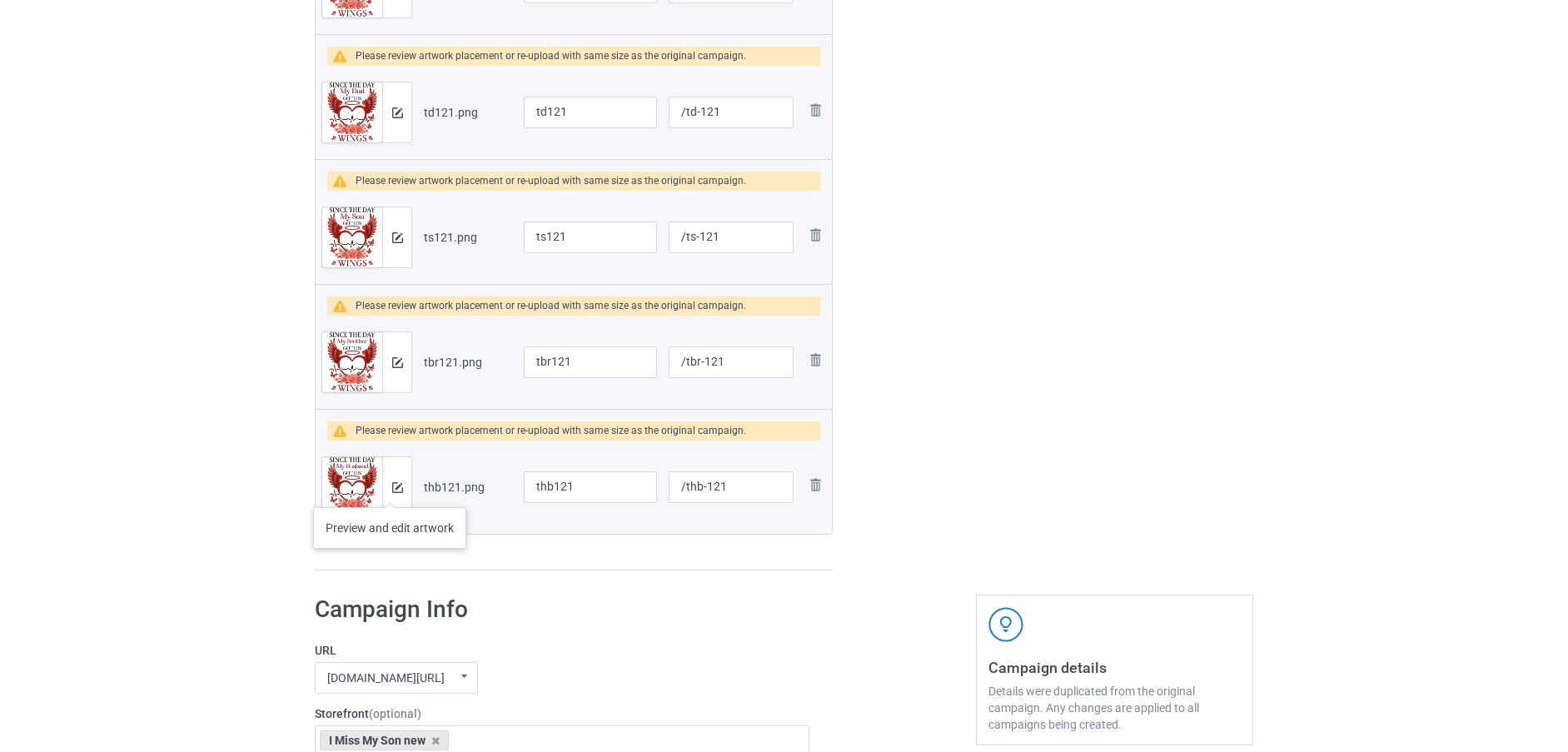
click at [389, 490] on div at bounding box center [397, 487] width 29 height 60
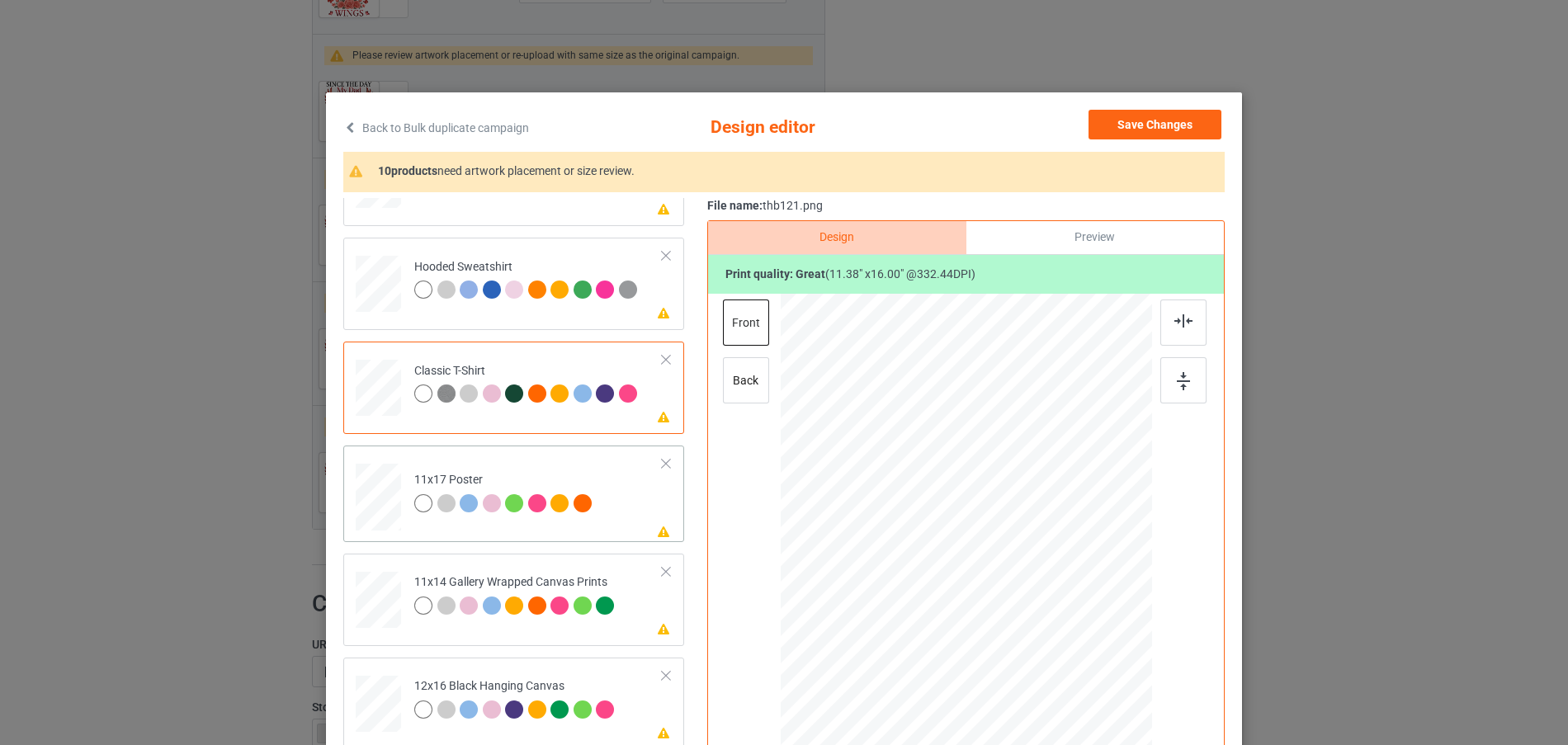
scroll to position [165, 0]
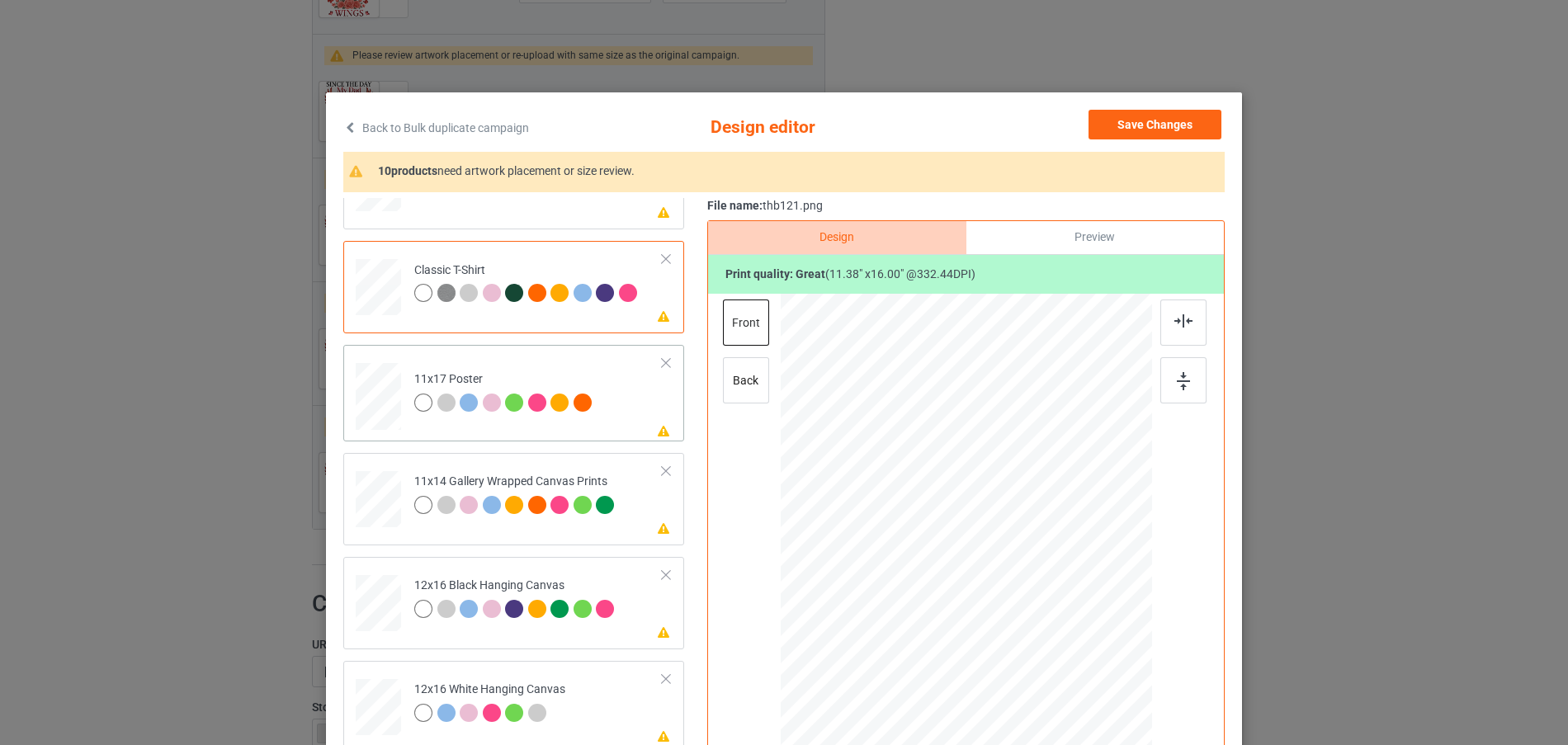
click at [387, 83] on div at bounding box center [378, 73] width 17 height 20
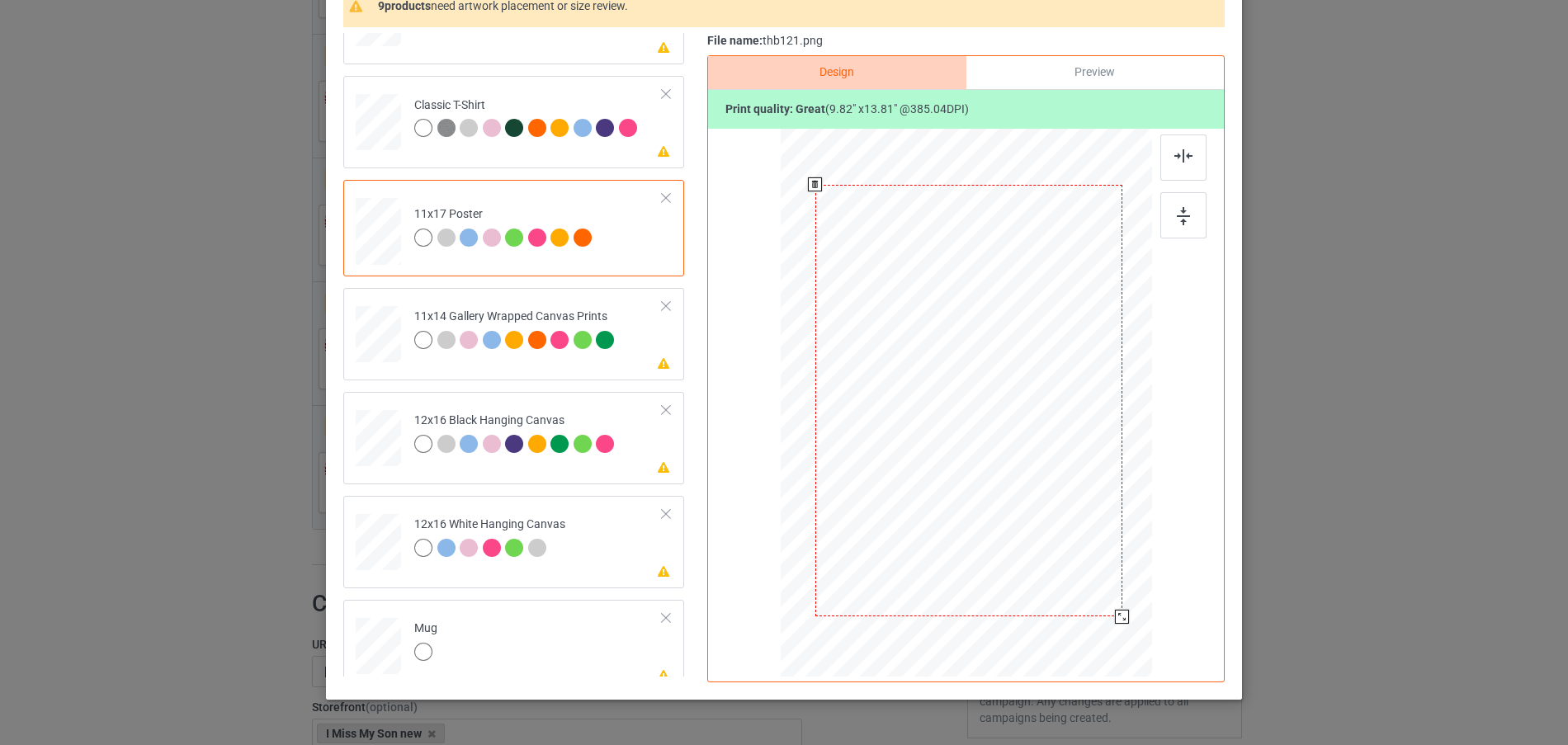
drag, startPoint x: 1072, startPoint y: 548, endPoint x: 1106, endPoint y: 625, distance: 84.2
click at [1106, 625] on div at bounding box center [968, 400] width 354 height 533
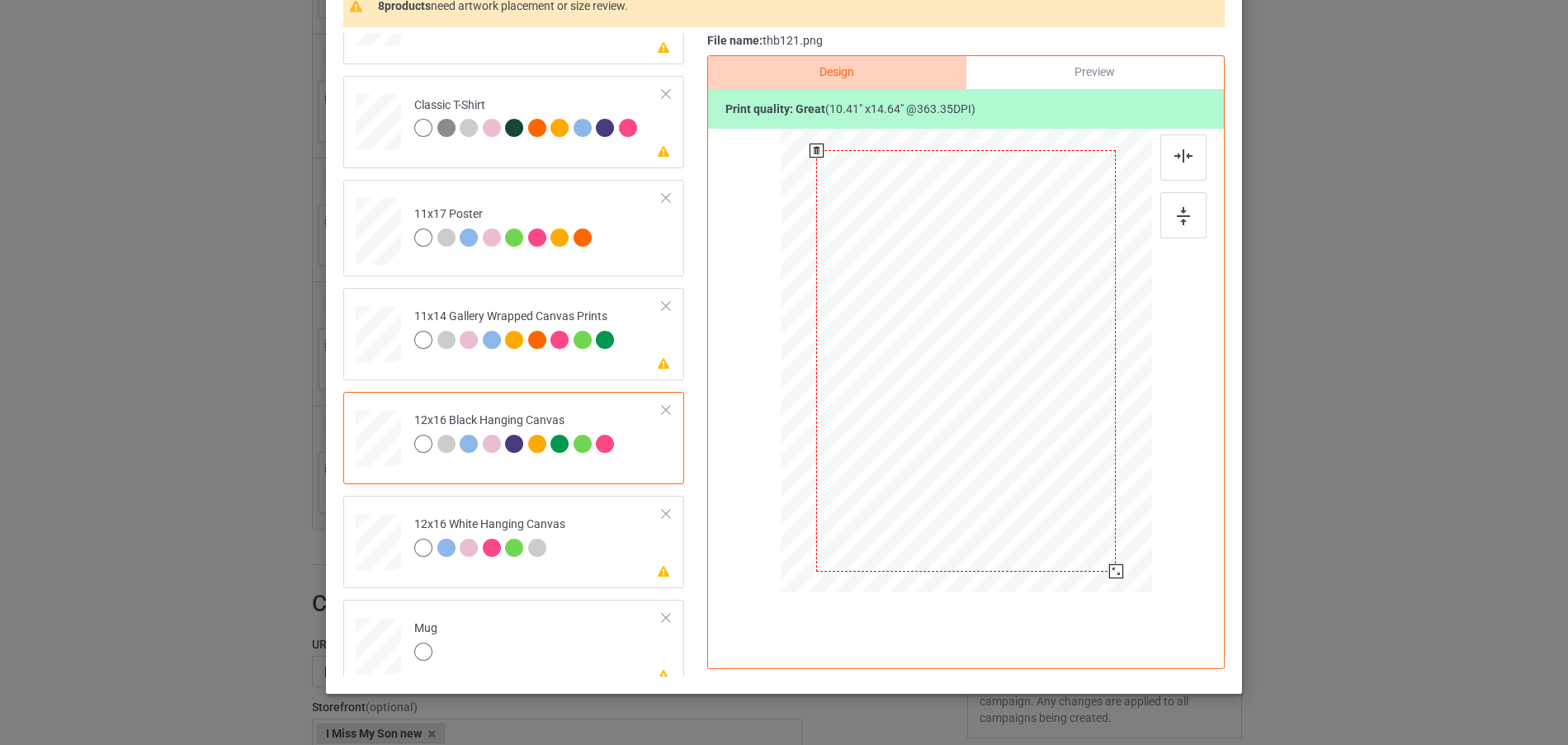
drag, startPoint x: 1063, startPoint y: 505, endPoint x: 1106, endPoint y: 568, distance: 76.3
click at [1109, 568] on div at bounding box center [1116, 571] width 14 height 14
drag, startPoint x: 365, startPoint y: 539, endPoint x: 381, endPoint y: 538, distance: 16.0
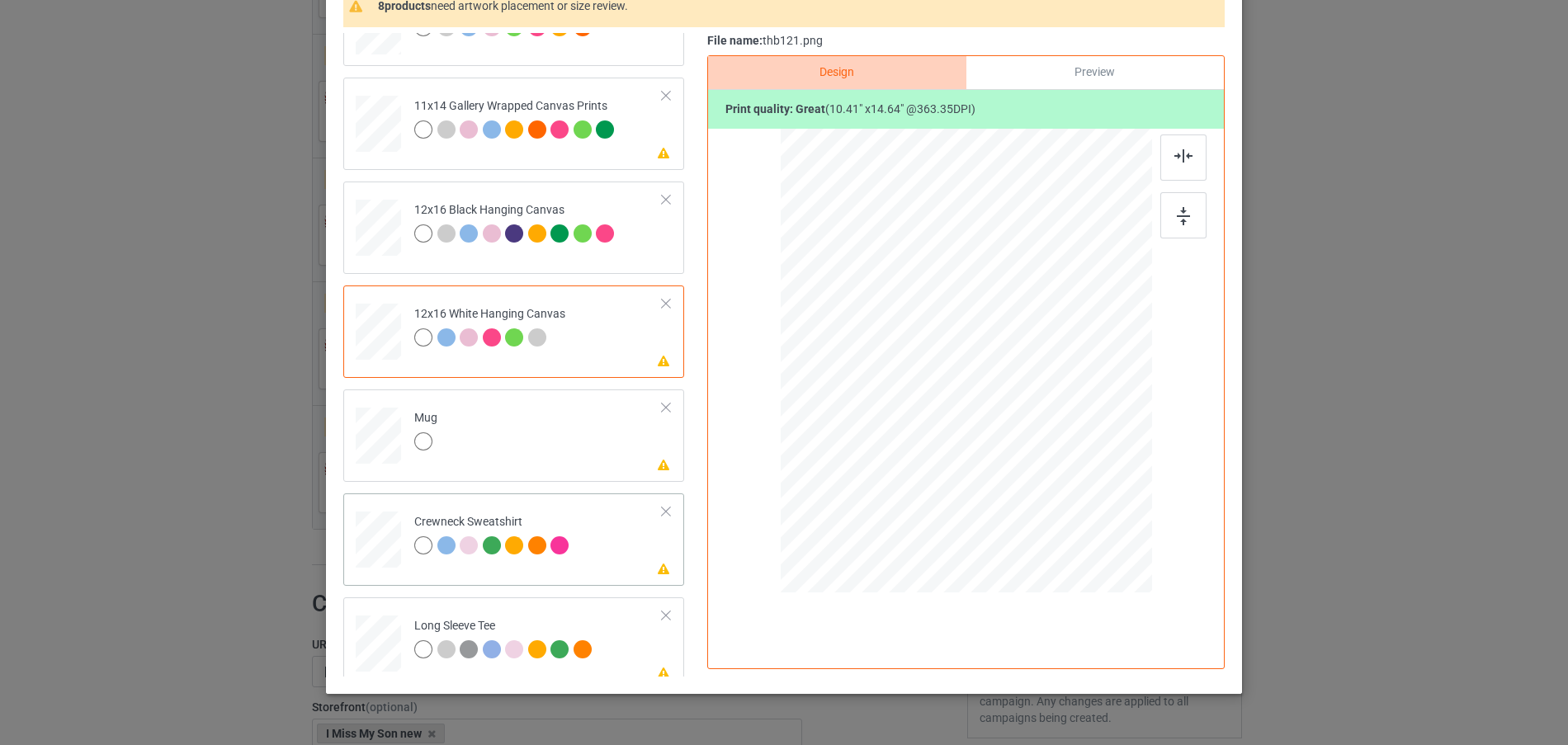
scroll to position [388, 0]
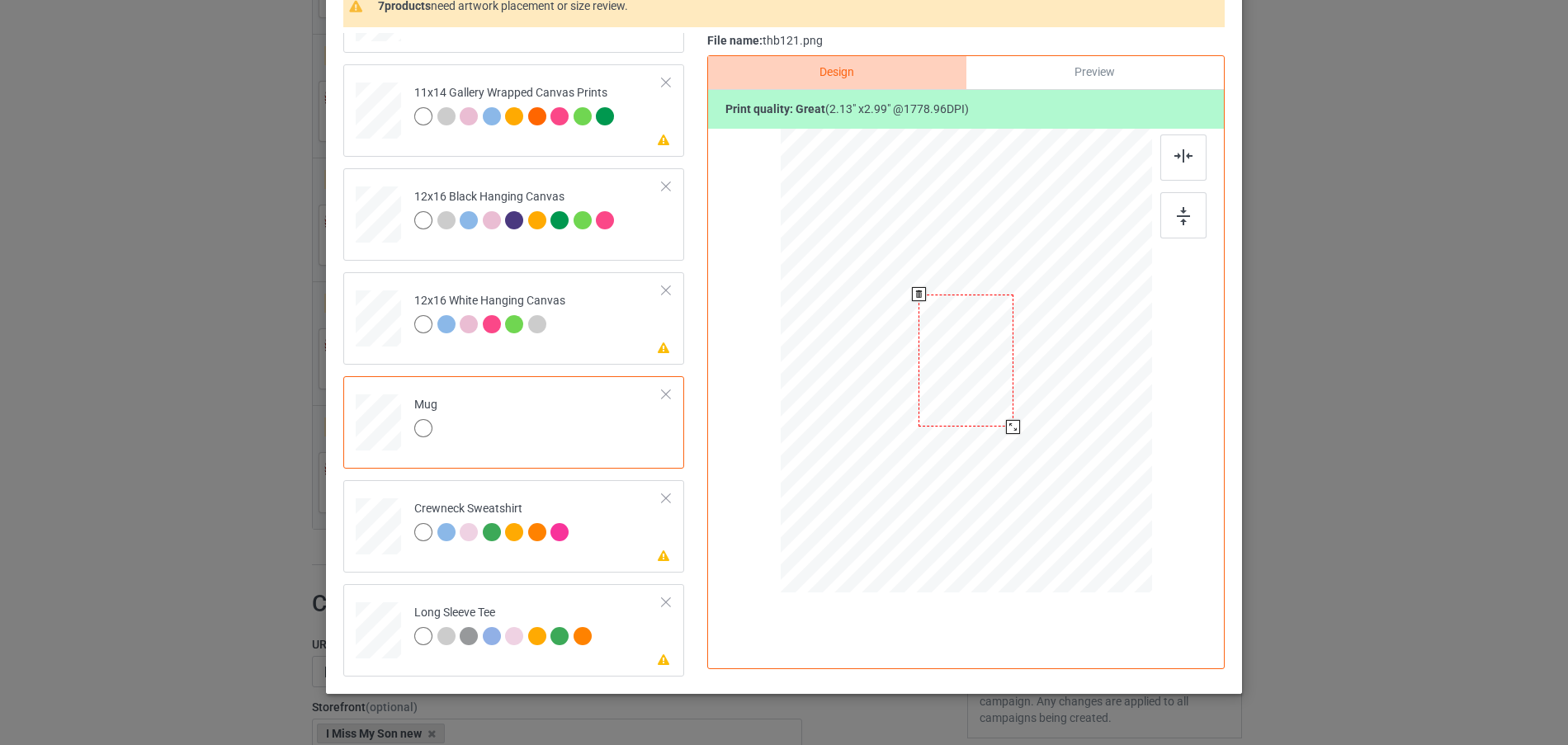
drag, startPoint x: 1070, startPoint y: 515, endPoint x: 995, endPoint y: 434, distance: 110.4
click at [995, 434] on div at bounding box center [966, 360] width 371 height 154
drag, startPoint x: 950, startPoint y: 405, endPoint x: 1062, endPoint y: 406, distance: 112.0
click at [1062, 406] on div at bounding box center [1078, 361] width 95 height 133
drag, startPoint x: 1062, startPoint y: 406, endPoint x: 1052, endPoint y: 406, distance: 10.0
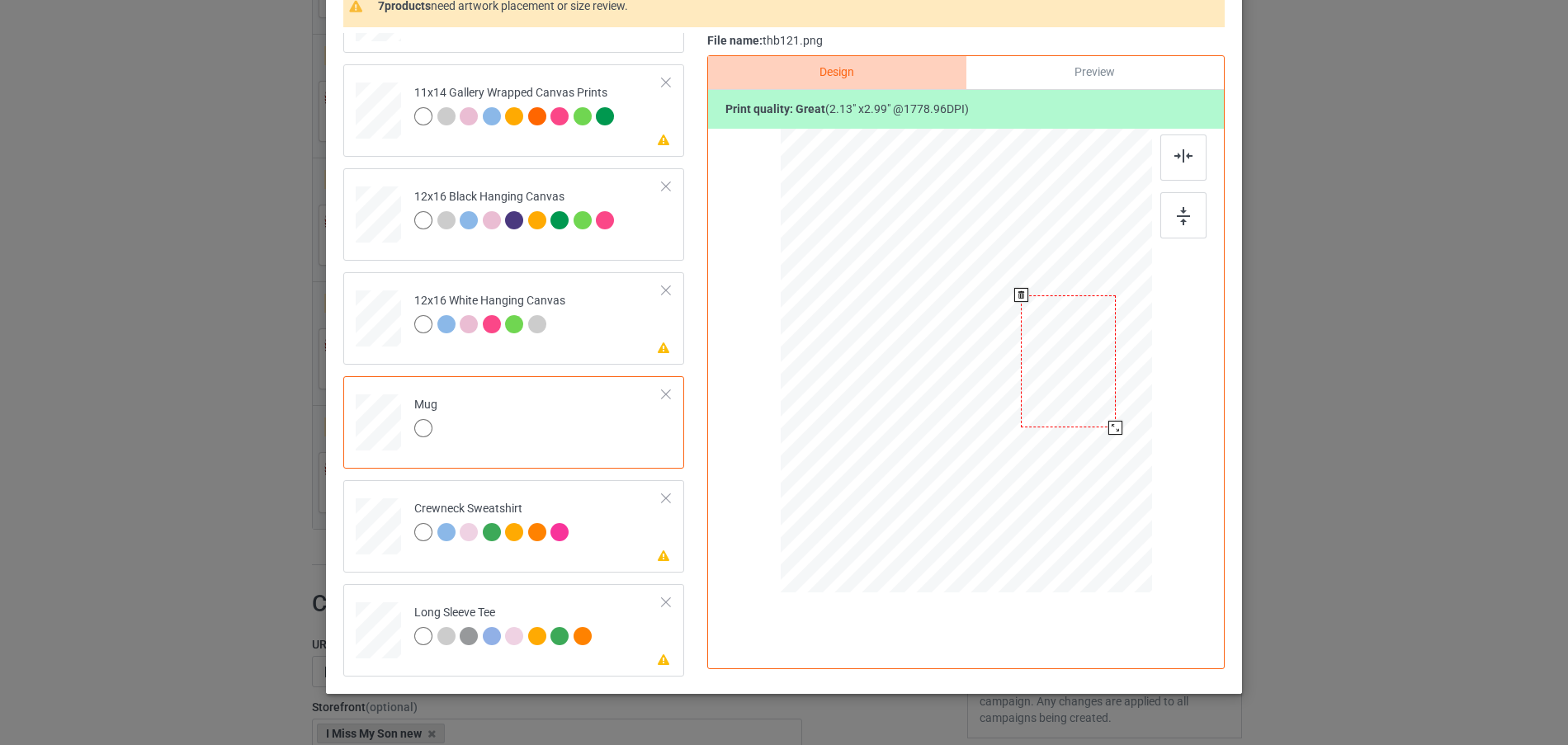
click at [1052, 406] on div at bounding box center [1068, 361] width 95 height 133
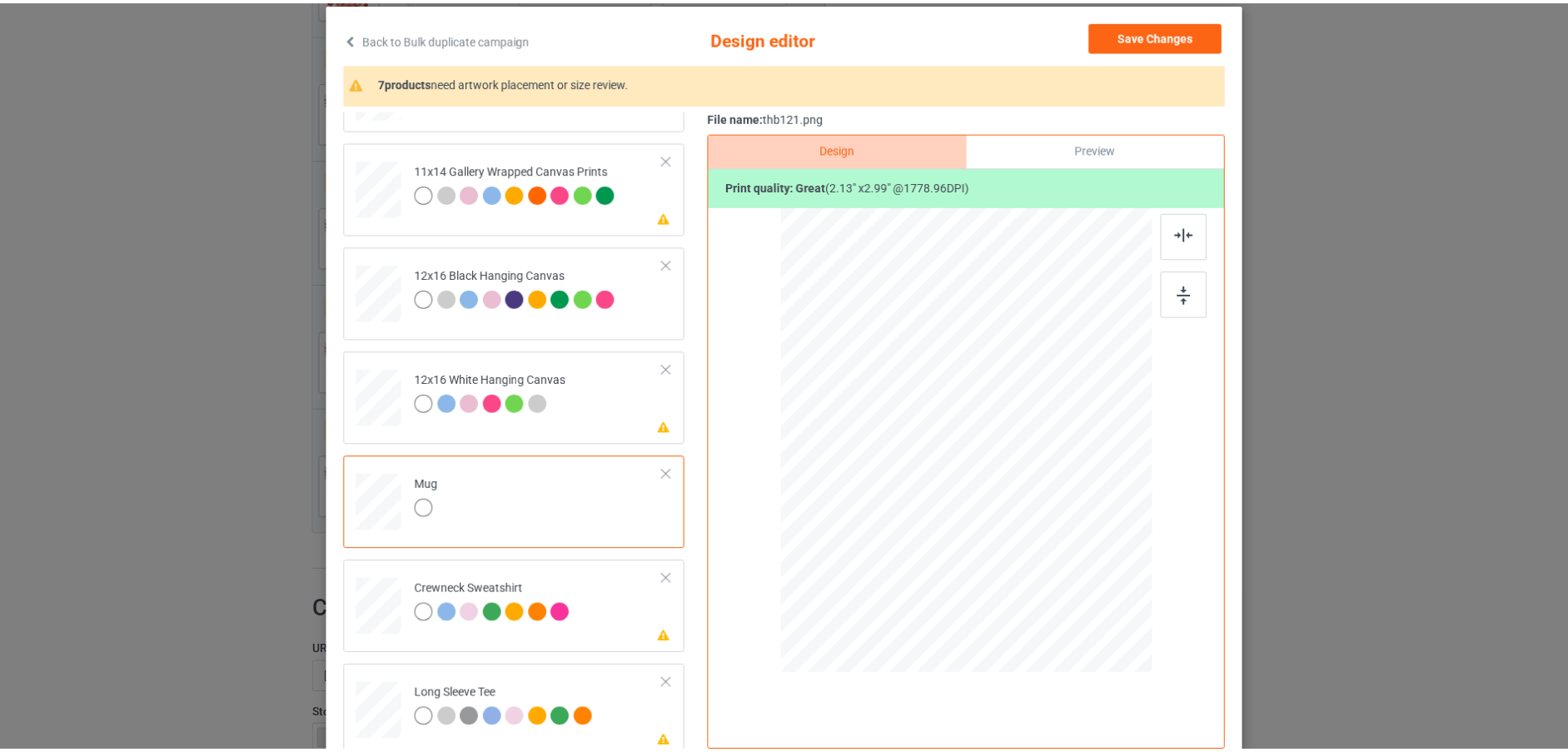
scroll to position [0, 0]
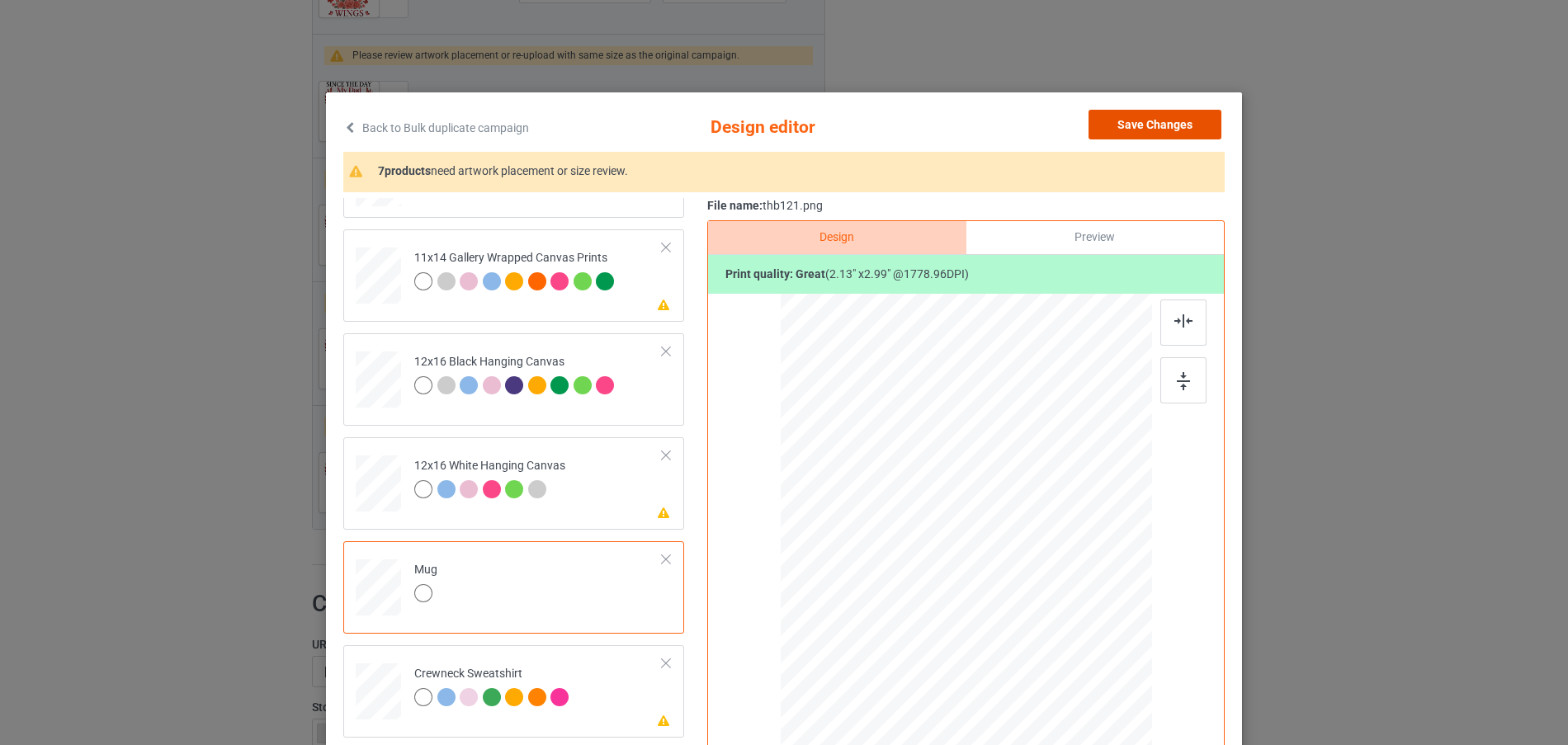
click at [1167, 120] on button "Save Changes" at bounding box center [1155, 124] width 133 height 30
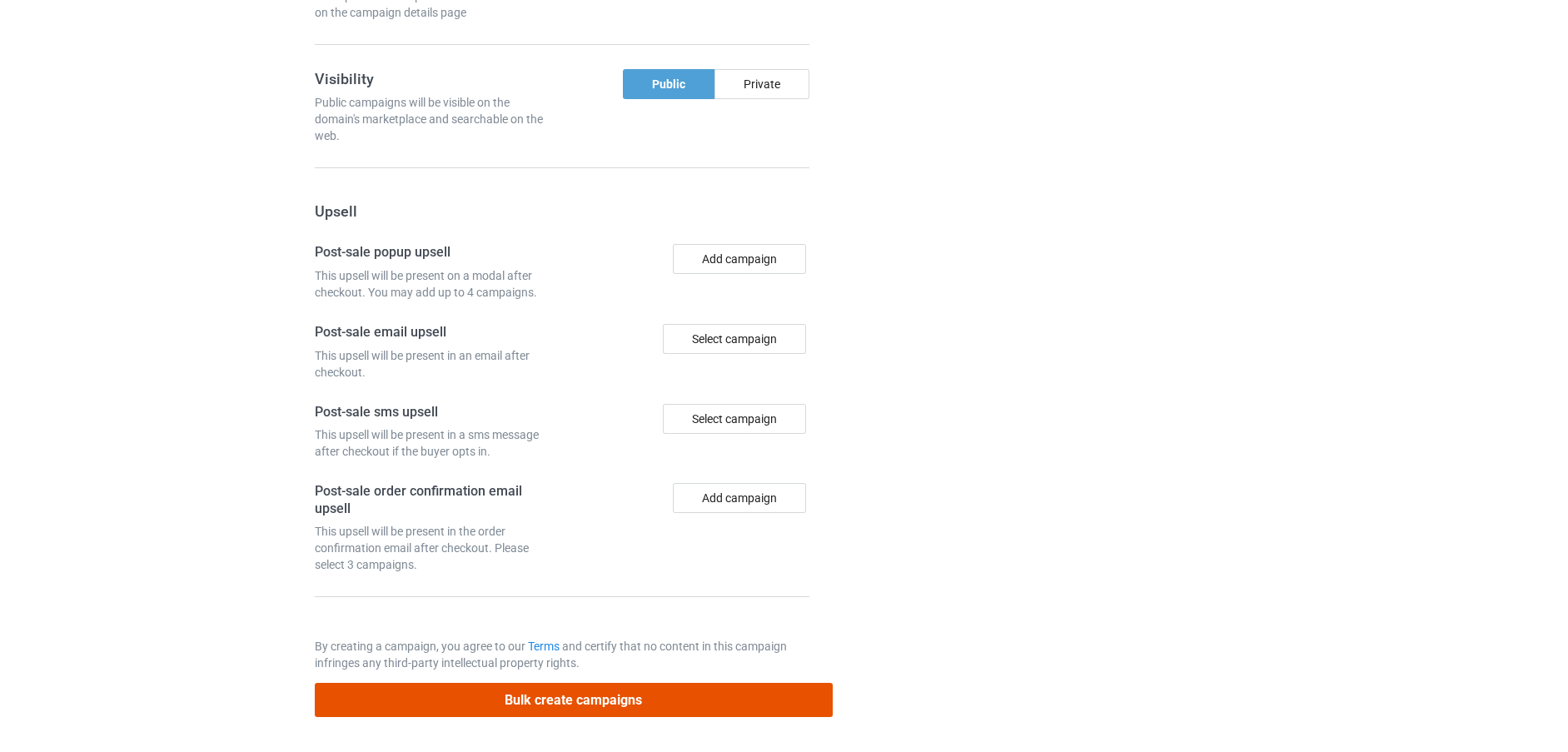
click at [622, 693] on button "Bulk create campaigns" at bounding box center [573, 699] width 518 height 34
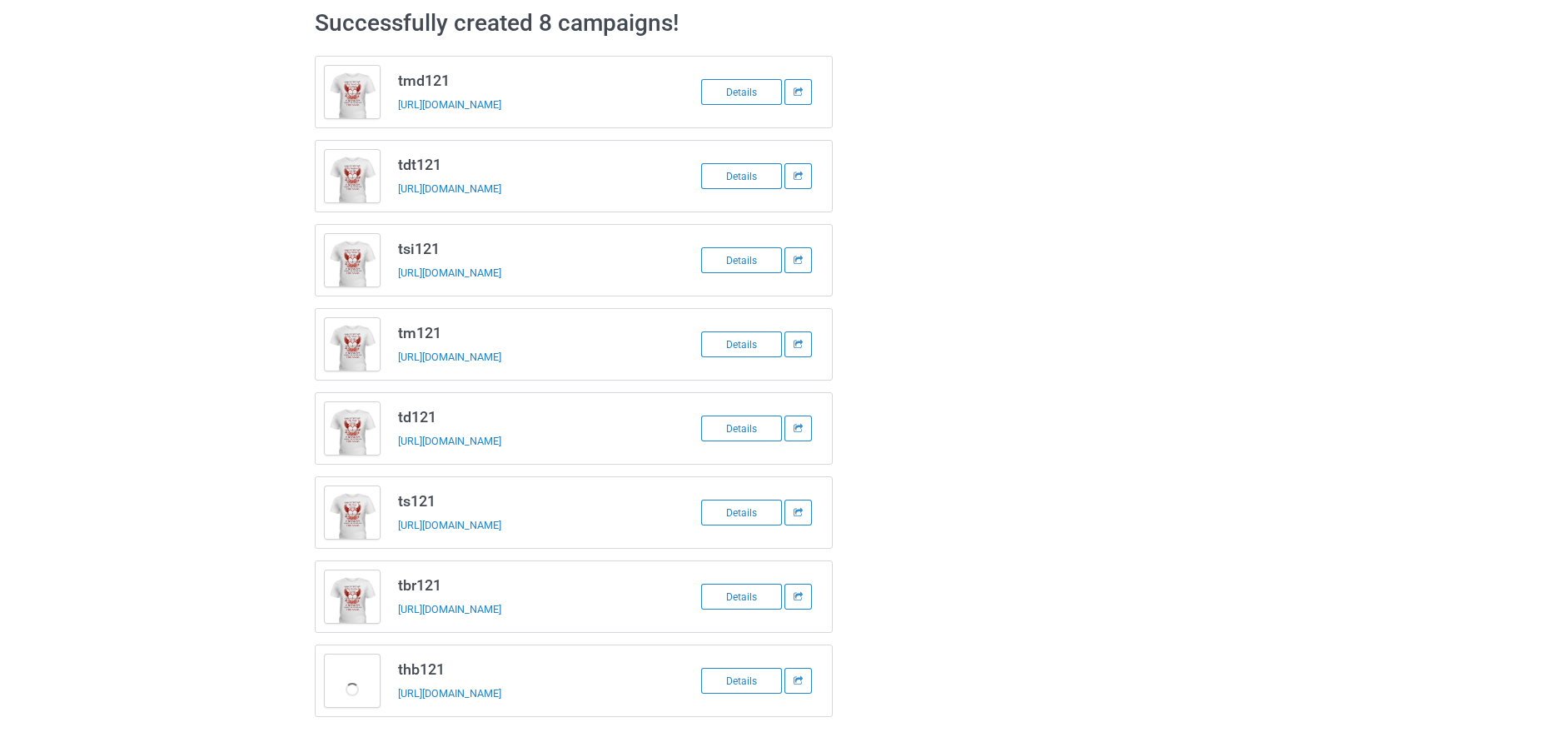
scroll to position [73, 0]
drag, startPoint x: 745, startPoint y: 598, endPoint x: 851, endPoint y: 466, distance: 169.3
click at [846, 448] on div "tmd121 https://www.famotee.com/tmd-121 Details tdt121 https://www.famotee.com/t…" at bounding box center [784, 385] width 962 height 684
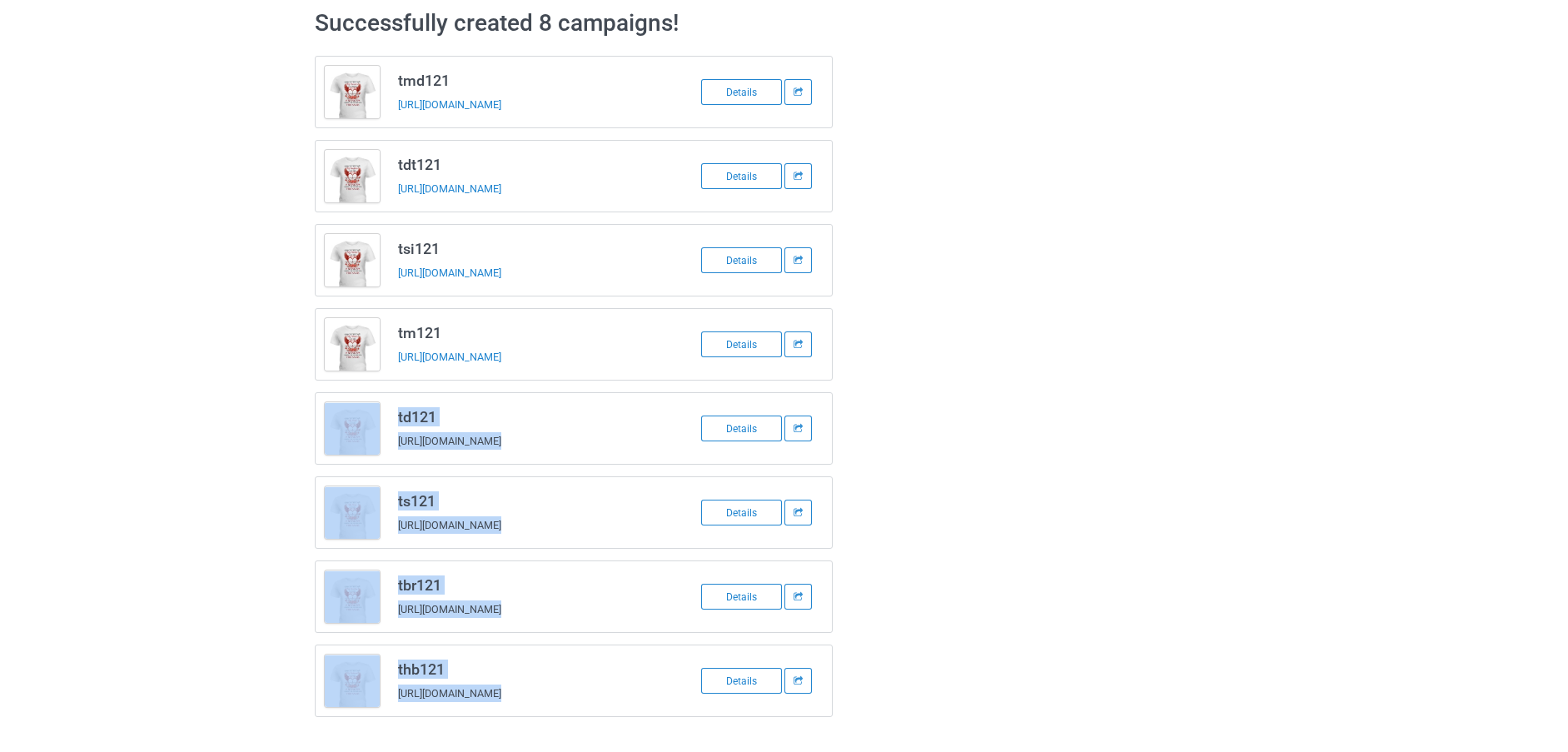
drag, startPoint x: 743, startPoint y: 609, endPoint x: 874, endPoint y: 302, distance: 333.8
click at [874, 302] on div at bounding box center [904, 385] width 120 height 684
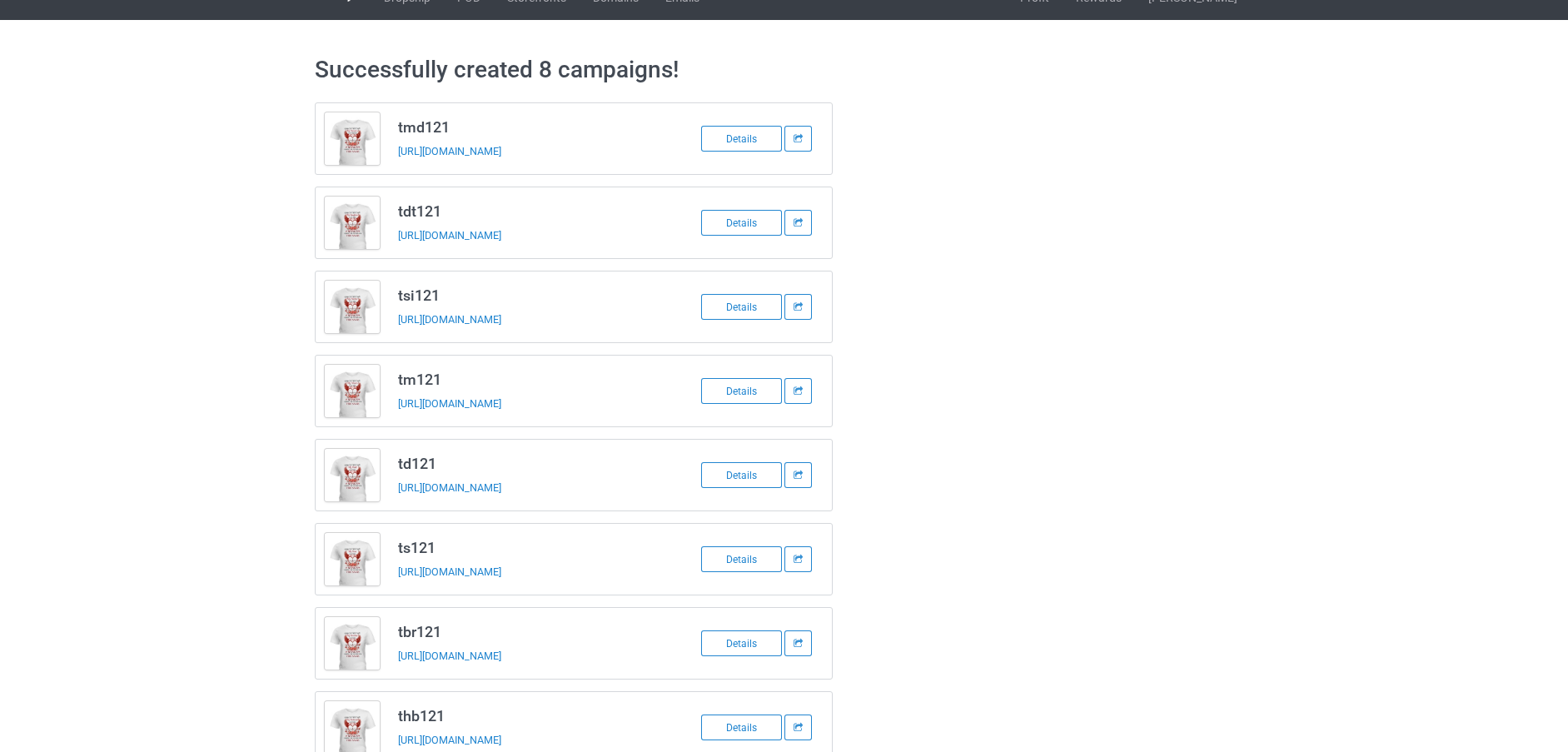
scroll to position [0, 0]
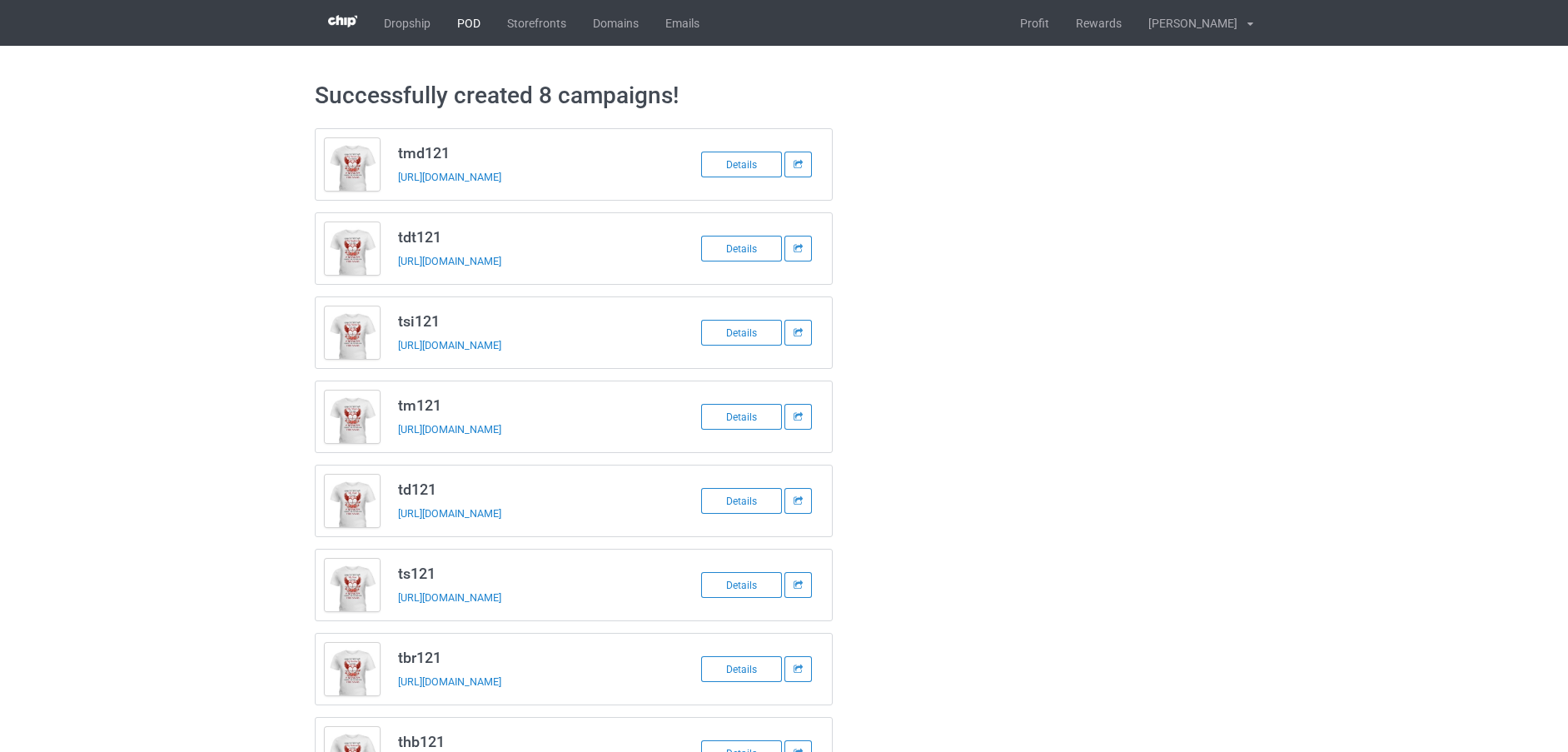
click at [469, 16] on link "POD" at bounding box center [468, 22] width 50 height 46
